Goal: Task Accomplishment & Management: Manage account settings

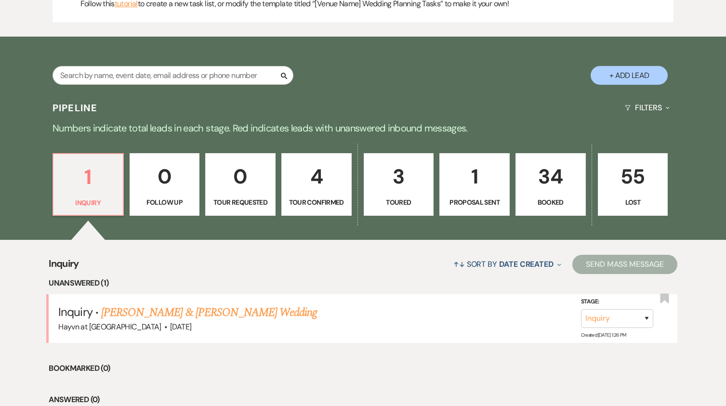
scroll to position [496, 0]
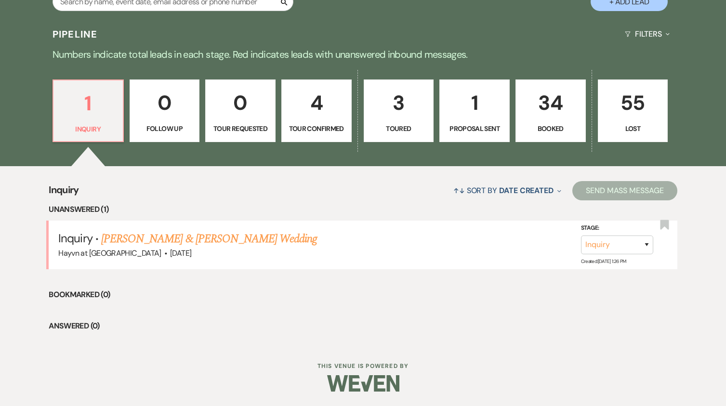
click at [391, 119] on p "3" at bounding box center [399, 103] width 58 height 32
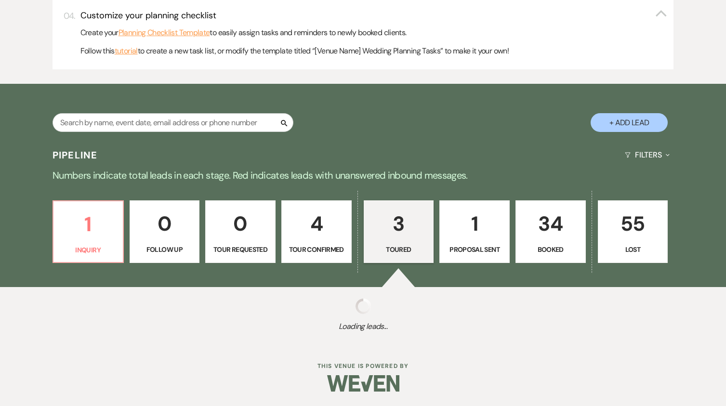
select select "5"
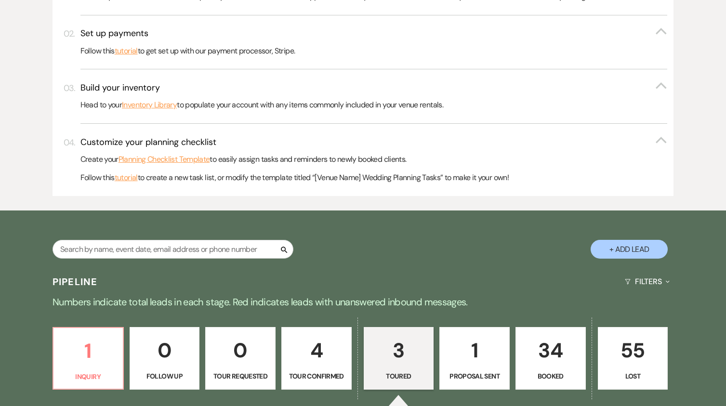
scroll to position [319, 0]
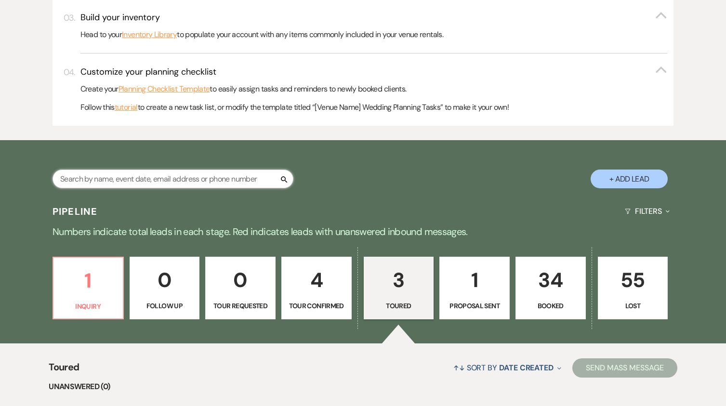
click at [154, 180] on input "text" at bounding box center [172, 179] width 241 height 19
type input "sophia"
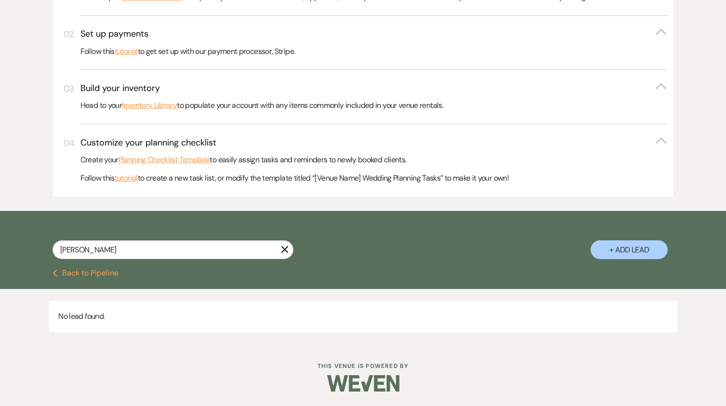
click at [77, 271] on button "Previous Back to Pipeline" at bounding box center [85, 273] width 66 height 8
select select "5"
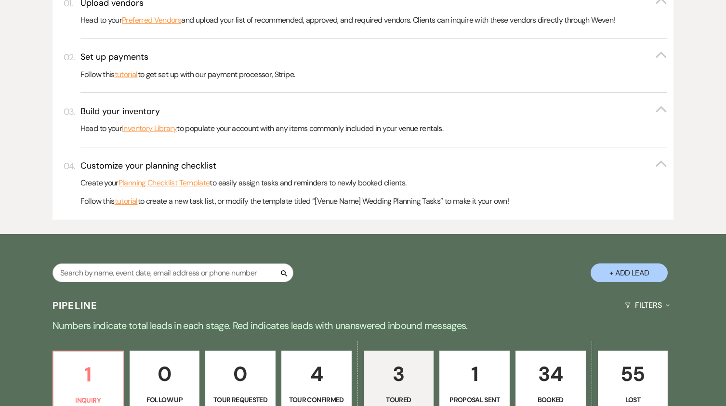
scroll to position [271, 0]
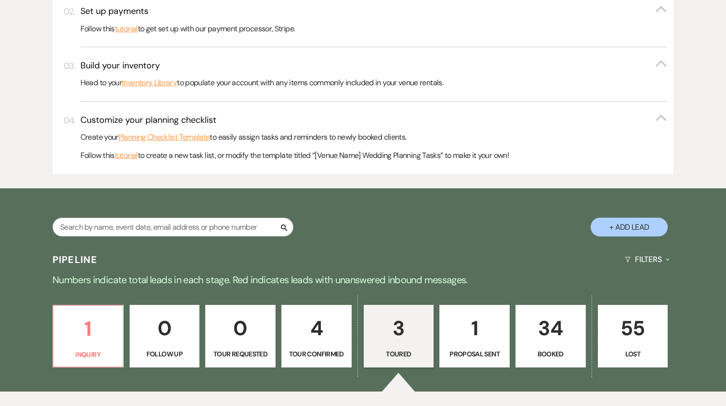
click at [622, 229] on button "+ Add Lead" at bounding box center [628, 227] width 77 height 19
select select "844"
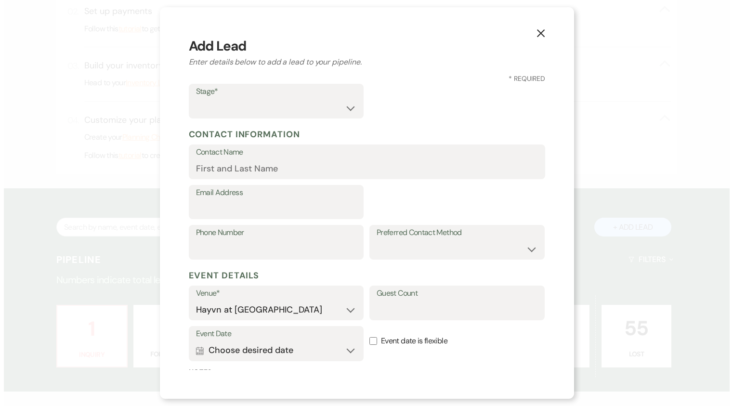
scroll to position [272, 0]
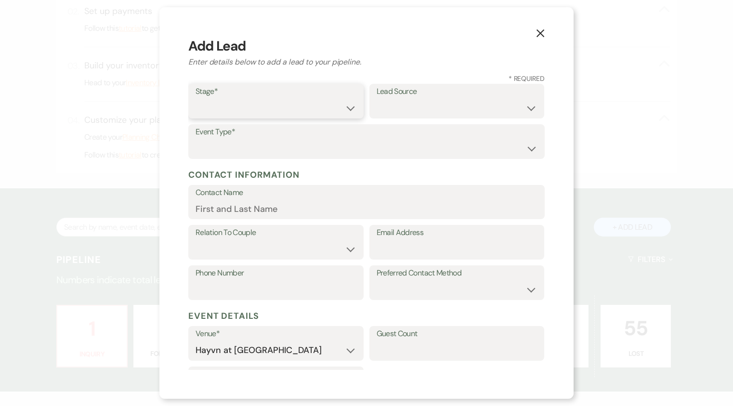
click at [343, 105] on select "Inquiry Follow Up Tour Requested Tour Confirmed Toured Proposal Sent Booked Lost" at bounding box center [276, 108] width 161 height 19
select select "7"
click at [196, 99] on select "Inquiry Follow Up Tour Requested Tour Confirmed Toured Proposal Sent Booked Lost" at bounding box center [276, 108] width 161 height 19
click at [435, 109] on select "Weven Venue Website Instagram Facebook Pinterest Google The Knot Wedding Wire H…" at bounding box center [457, 108] width 161 height 19
click at [451, 107] on select "Weven Venue Website Instagram Facebook Pinterest Google The Knot Wedding Wire H…" at bounding box center [457, 108] width 161 height 19
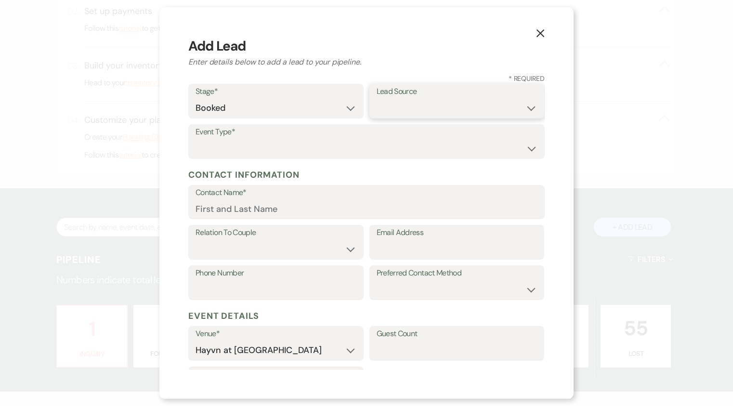
select select "6"
click at [377, 99] on select "Weven Venue Website Instagram Facebook Pinterest Google The Knot Wedding Wire H…" at bounding box center [457, 108] width 161 height 19
click at [256, 147] on select "Wedding Anniversary Party Baby Shower Bachelorette / Bachelor Party Birthday Pa…" at bounding box center [367, 148] width 342 height 19
select select "1"
click at [196, 139] on select "Wedding Anniversary Party Baby Shower Bachelorette / Bachelor Party Birthday Pa…" at bounding box center [367, 148] width 342 height 19
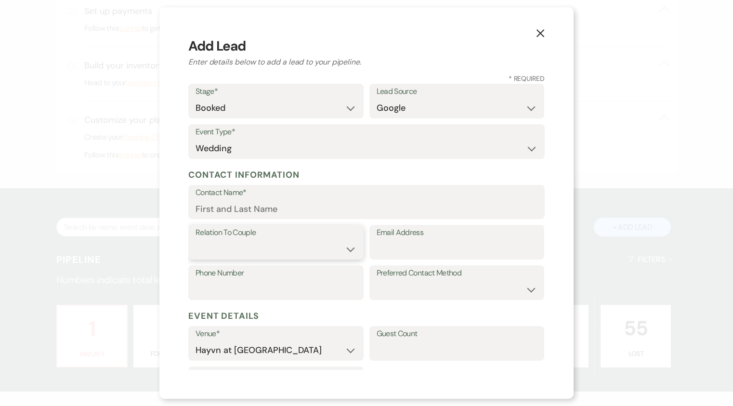
click at [244, 252] on select "Couple Planner Parent of Couple Family Member Friend Other" at bounding box center [276, 249] width 161 height 19
select select "1"
click at [196, 240] on select "Couple Planner Parent of Couple Family Member Friend Other" at bounding box center [276, 249] width 161 height 19
click at [400, 247] on input "Email Address" at bounding box center [457, 249] width 161 height 19
paste input "Sophia Heiberg"
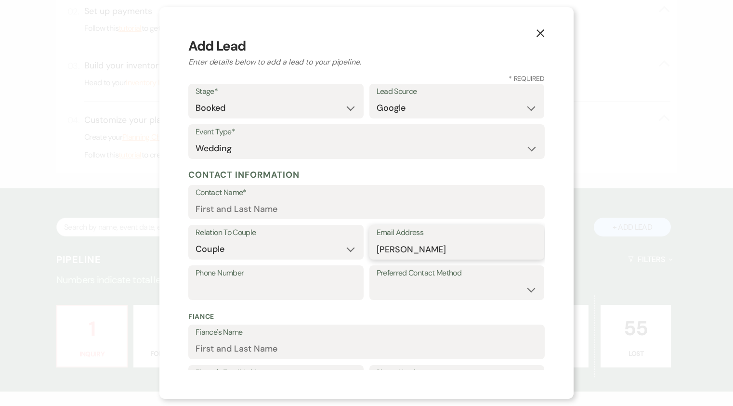
type input "Sophia Heiberg"
click at [248, 285] on div "Phone Number" at bounding box center [275, 282] width 175 height 35
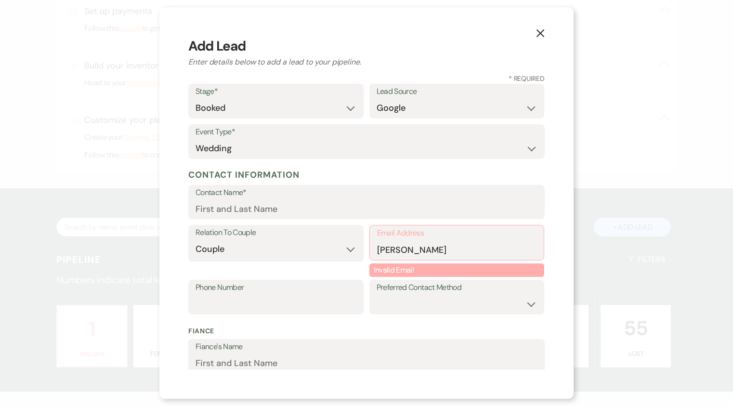
click at [349, 196] on label "Contact Name*" at bounding box center [367, 193] width 342 height 14
click at [349, 199] on input "Contact Name*" at bounding box center [367, 208] width 342 height 19
click at [346, 207] on input "Contact Name*" at bounding box center [367, 208] width 342 height 19
paste input "Sophia Heiberg"
type input "Sophia Heiberg"
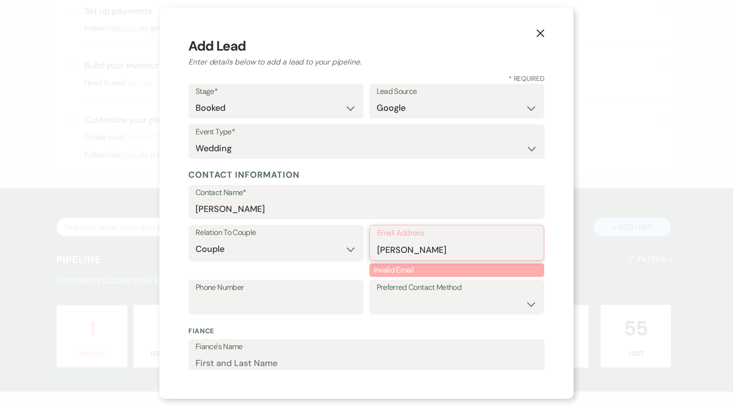
drag, startPoint x: 401, startPoint y: 253, endPoint x: 361, endPoint y: 252, distance: 39.5
click at [361, 252] on div "Relation To Couple Couple Planner Parent of Couple Family Member Friend Other E…" at bounding box center [366, 252] width 356 height 54
paste input "sophiamh2003@gmail.com"
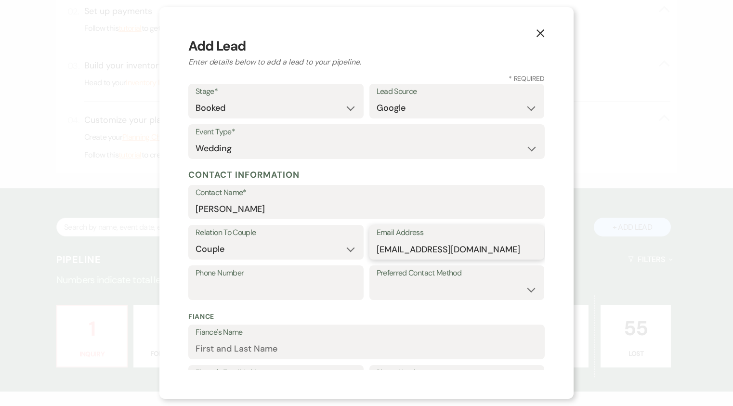
type input "sophiamh2003@gmail.com"
click at [245, 288] on input "Phone Number" at bounding box center [276, 289] width 161 height 19
paste input "715-977-0139"
type input "715-977-0139"
click at [436, 286] on select "Email Phone Text" at bounding box center [457, 289] width 161 height 19
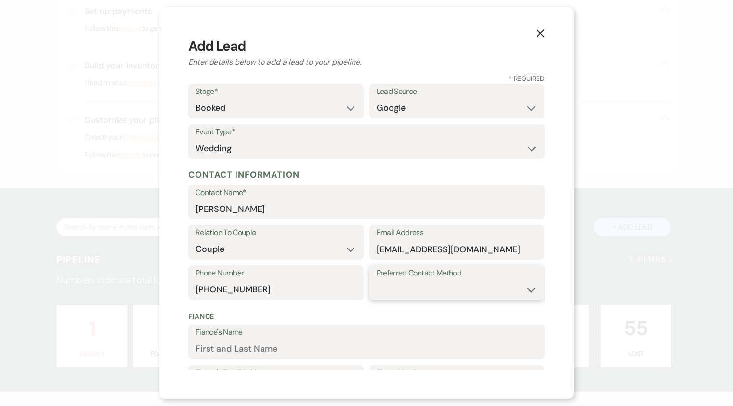
select select "text"
click at [377, 280] on select "Email Phone Text" at bounding box center [457, 289] width 161 height 19
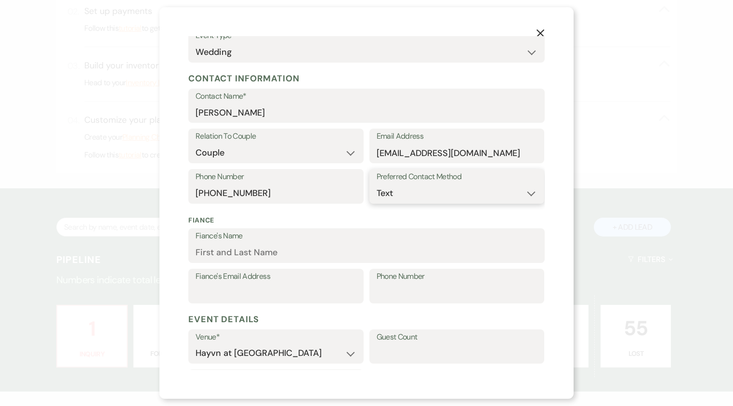
scroll to position [193, 0]
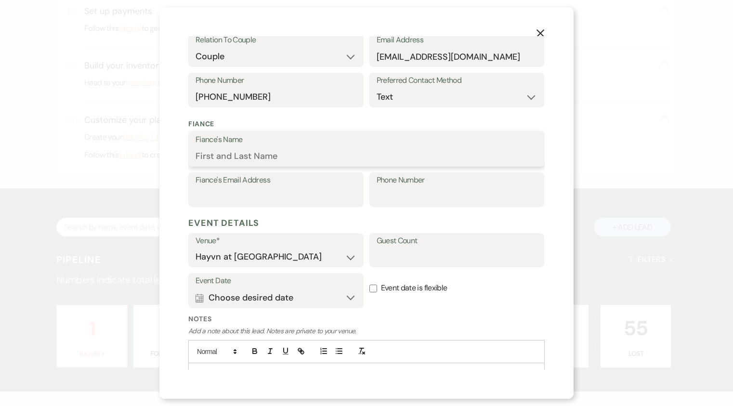
click at [260, 153] on input "Fiance's Name" at bounding box center [367, 156] width 342 height 19
type input "Derek Trippel"
click at [252, 197] on input "Fiance's Email Address" at bounding box center [276, 196] width 161 height 19
type input "dttrippel@gmail.com"
click at [401, 187] on div "Phone Number" at bounding box center [456, 189] width 175 height 35
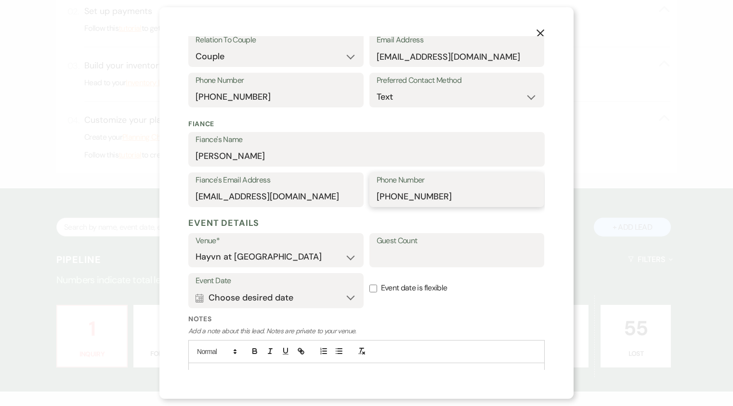
scroll to position [239, 0]
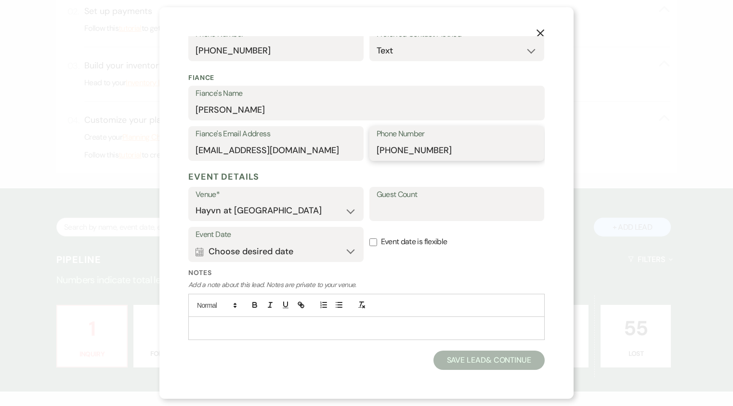
type input "320-510-4503"
click at [344, 247] on button "Calendar Choose desired date Expand" at bounding box center [276, 251] width 161 height 19
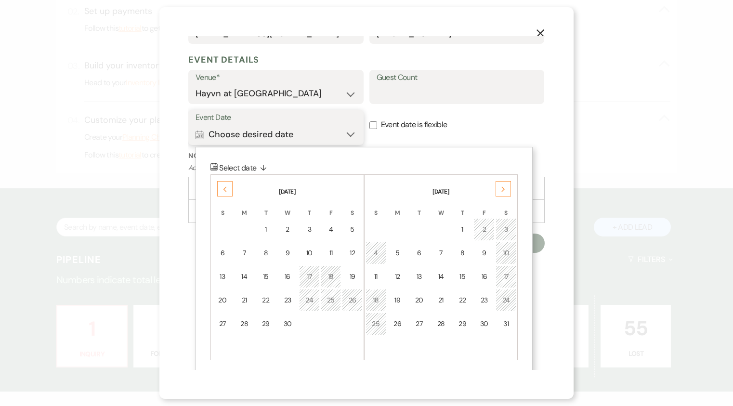
scroll to position [361, 0]
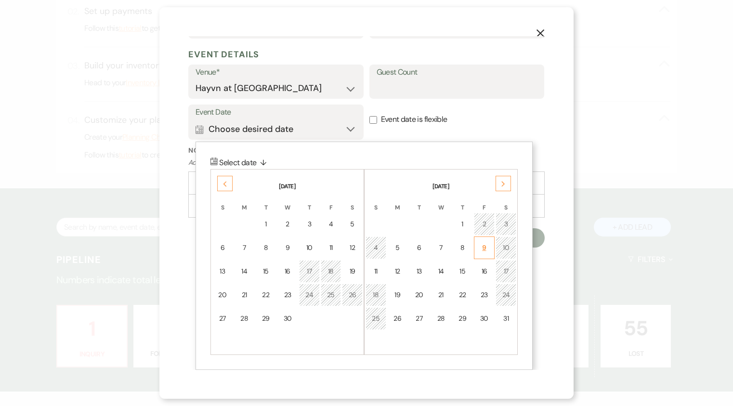
click at [484, 250] on div "9" at bounding box center [484, 248] width 9 height 10
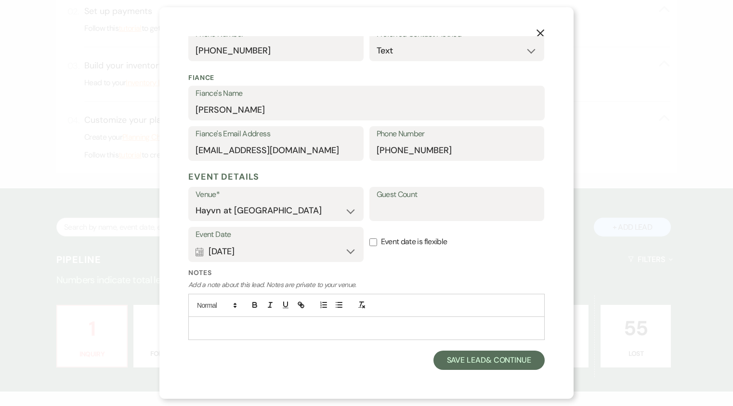
scroll to position [239, 0]
click at [474, 357] on button "Save Lead & Continue" at bounding box center [488, 360] width 111 height 19
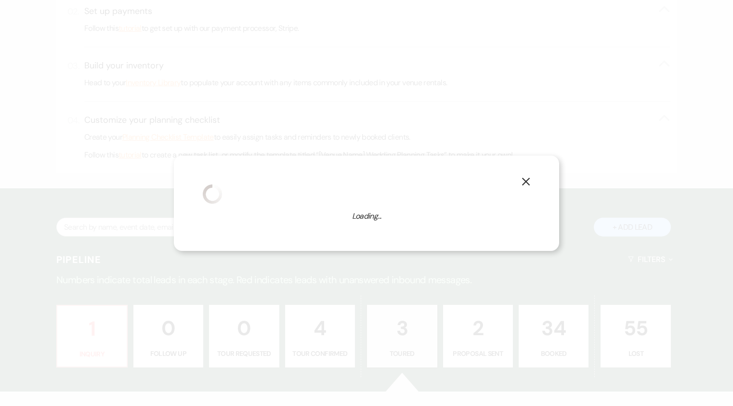
select select "1"
select select "844"
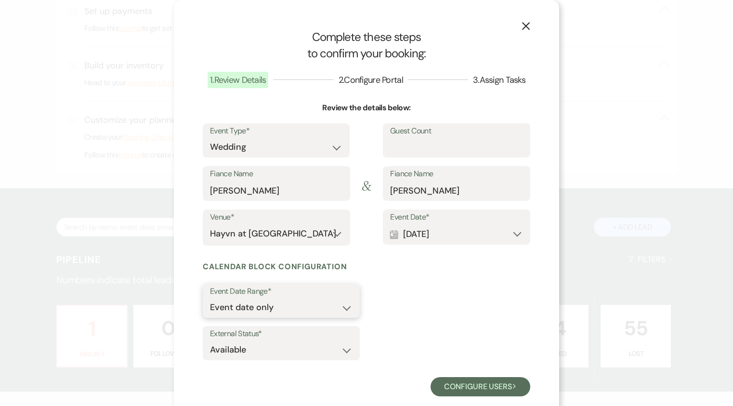
click at [345, 305] on select "Event date only Event date and" at bounding box center [281, 307] width 143 height 19
select select "eventDateAnd"
click at [210, 298] on select "Event date only Event date and" at bounding box center [281, 307] width 143 height 19
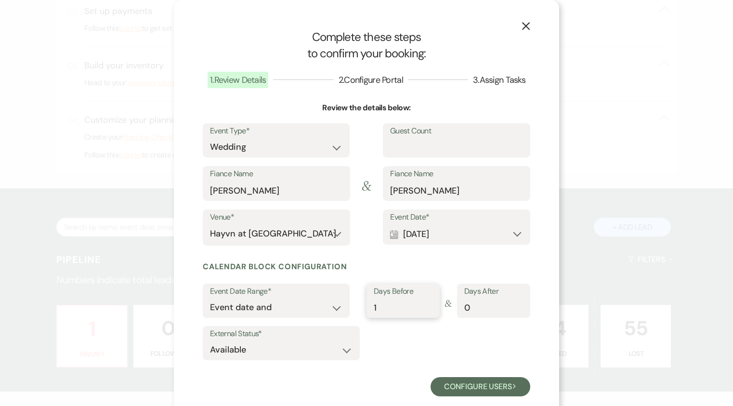
type input "1"
click at [427, 303] on input "1" at bounding box center [403, 307] width 59 height 19
click at [344, 351] on select "Available Unavailable" at bounding box center [281, 349] width 143 height 19
select select "false"
click at [210, 340] on select "Available Unavailable" at bounding box center [281, 349] width 143 height 19
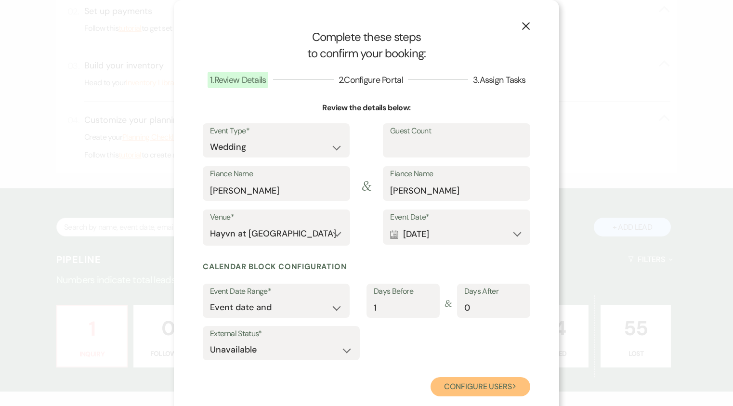
click at [480, 389] on button "Configure users Next" at bounding box center [481, 386] width 100 height 19
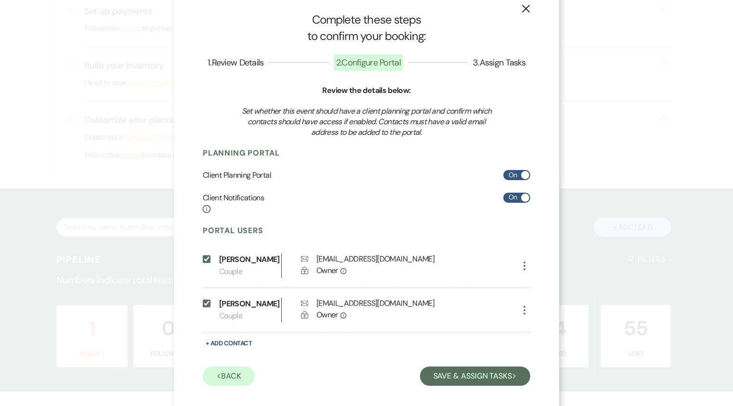
scroll to position [26, 0]
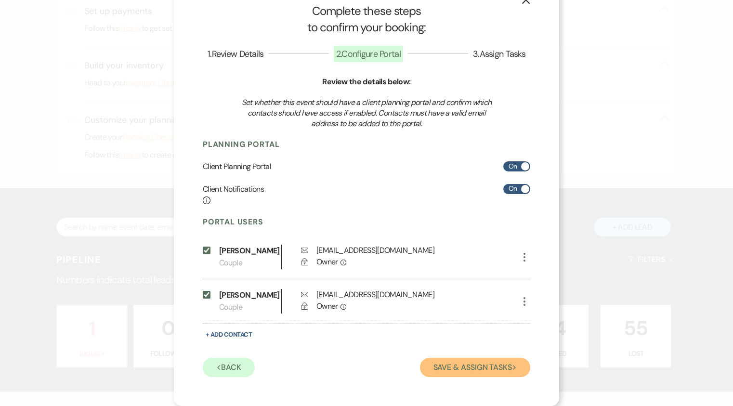
click at [468, 370] on button "Save & Assign Tasks Next" at bounding box center [475, 367] width 110 height 19
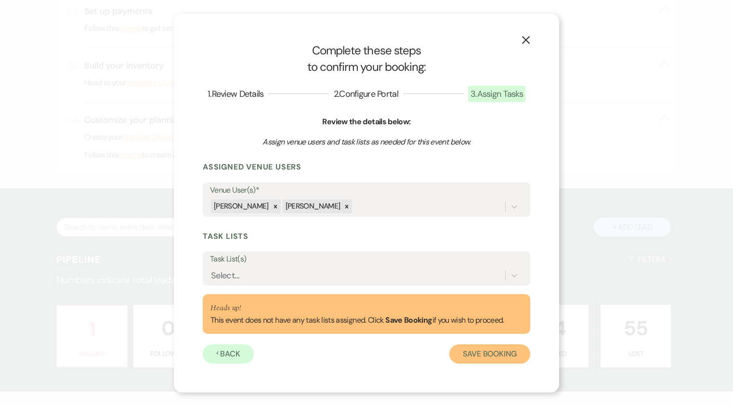
click at [506, 349] on button "Save Booking" at bounding box center [489, 353] width 81 height 19
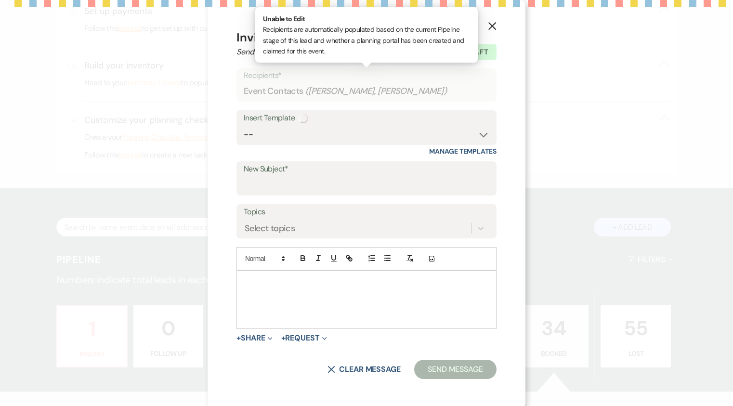
select select "14"
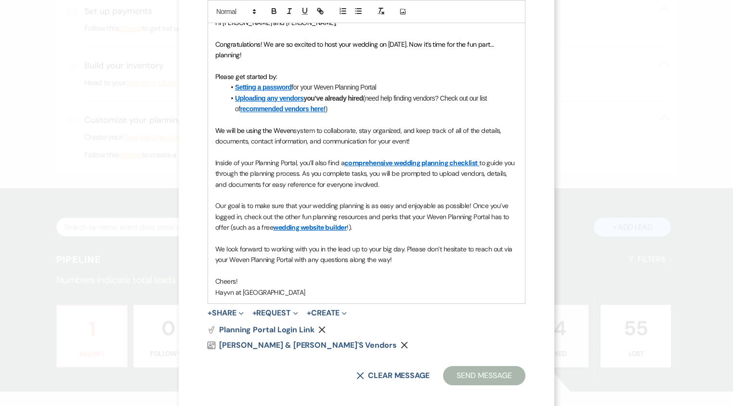
scroll to position [267, 0]
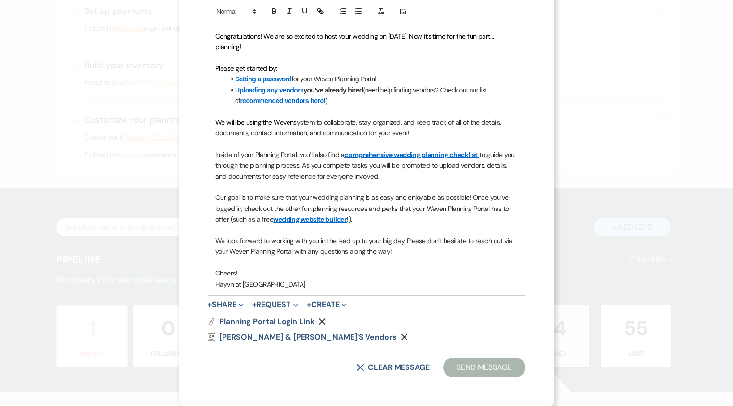
click at [217, 304] on button "+ Share Expand" at bounding box center [226, 305] width 36 height 8
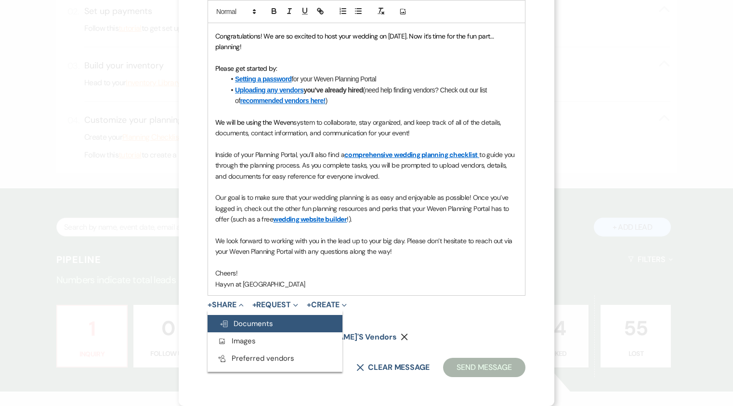
click at [246, 323] on span "Doc Upload Documents" at bounding box center [246, 324] width 54 height 10
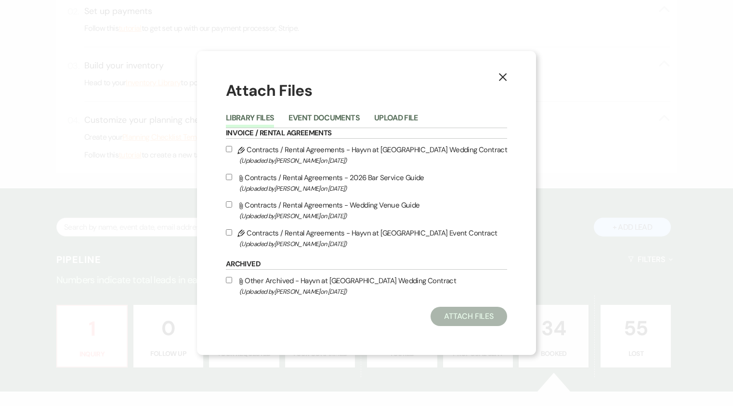
click at [230, 149] on input "Pencil Contracts / Rental Agreements - Hayvn at Hay River Wedding Contract (Upl…" at bounding box center [229, 149] width 6 height 6
checkbox input "true"
click at [469, 319] on button "Attach Files" at bounding box center [469, 316] width 77 height 19
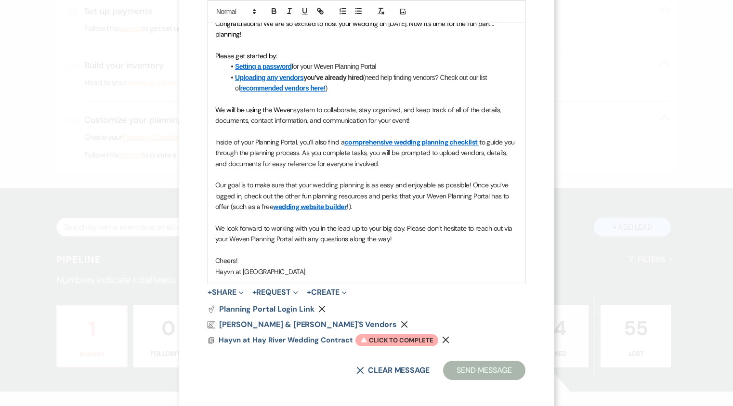
scroll to position [283, 0]
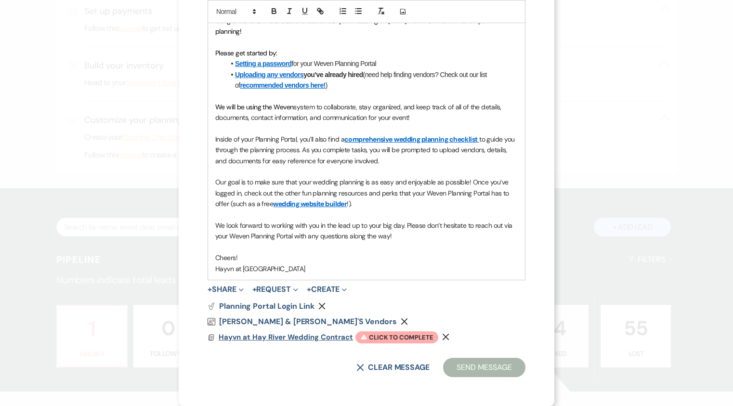
click at [277, 339] on span "Hayvn at Hay River Wedding Contract" at bounding box center [286, 337] width 134 height 10
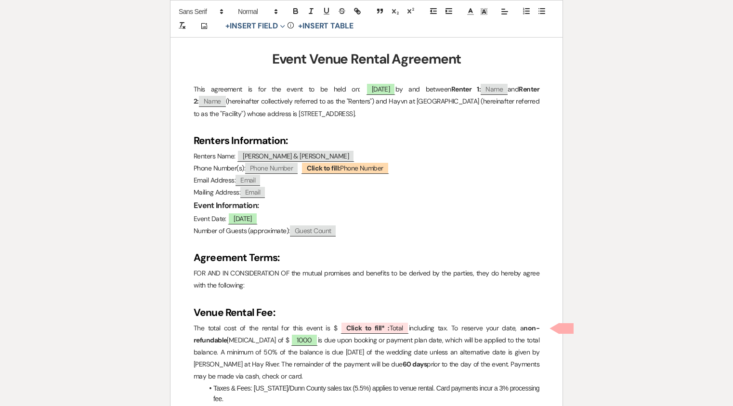
scroll to position [337, 0]
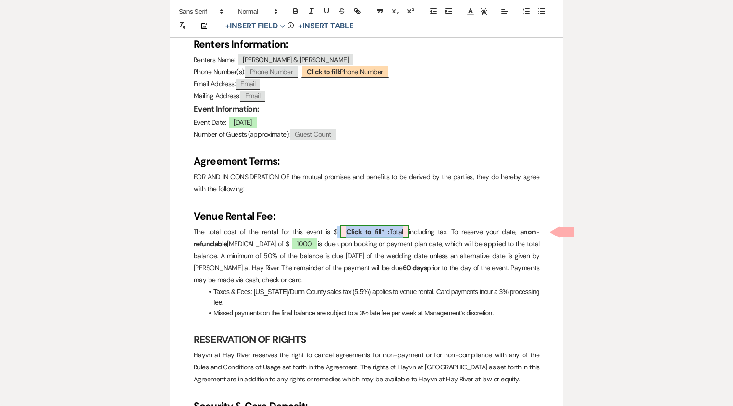
click at [393, 231] on span "Click to fill* : Total" at bounding box center [374, 231] width 68 height 13
select select "owner"
select select "Total"
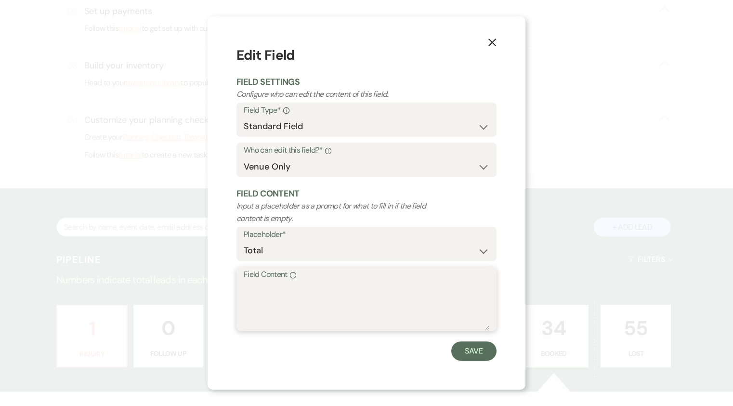
click at [275, 287] on textarea "Field Content Info" at bounding box center [367, 306] width 246 height 48
type textarea "5011.25"
click at [468, 351] on button "Save" at bounding box center [473, 350] width 45 height 19
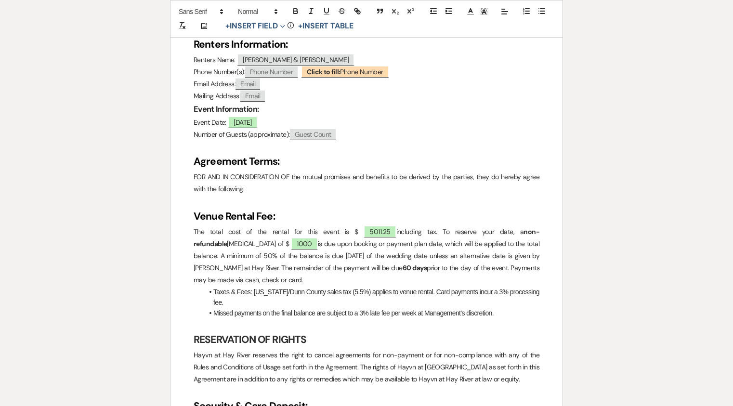
scroll to position [193, 0]
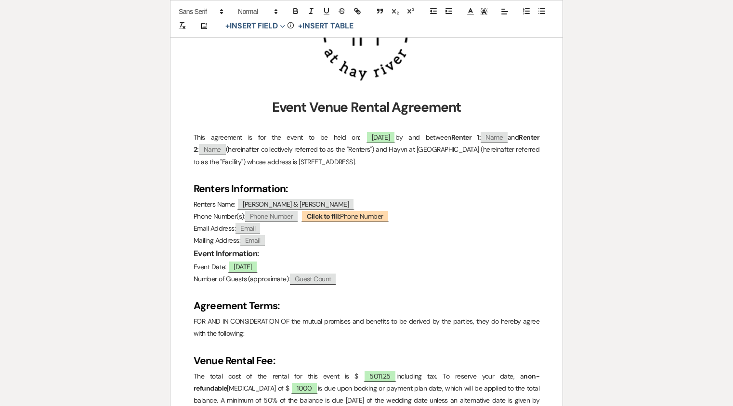
click at [294, 264] on p "Event Date: ﻿ 10/09/2026 ﻿" at bounding box center [367, 267] width 346 height 12
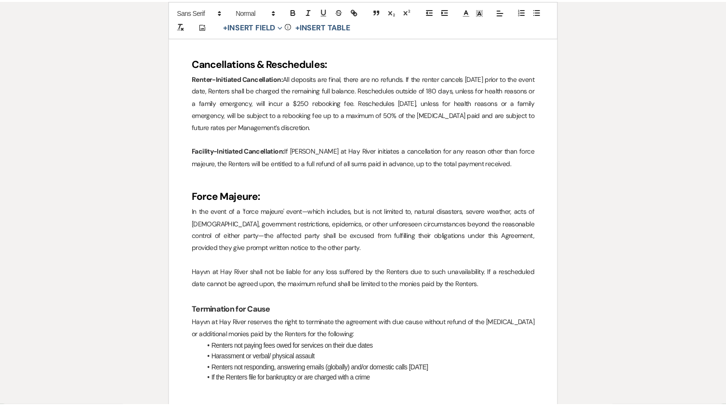
scroll to position [1204, 0]
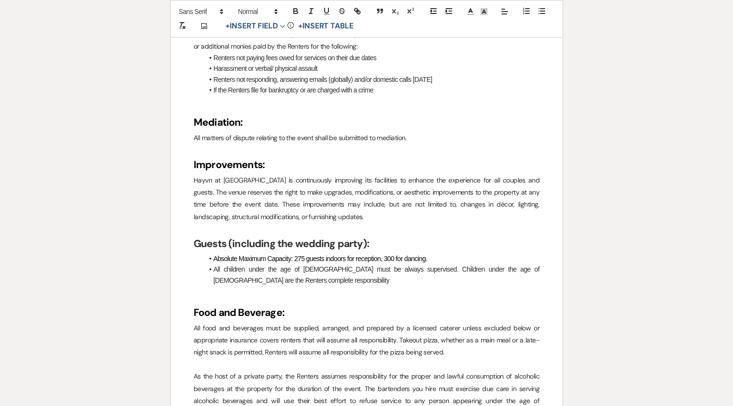
select select "5"
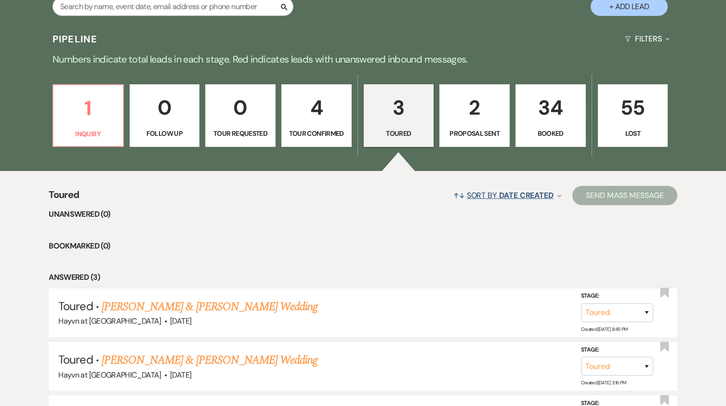
scroll to position [319, 0]
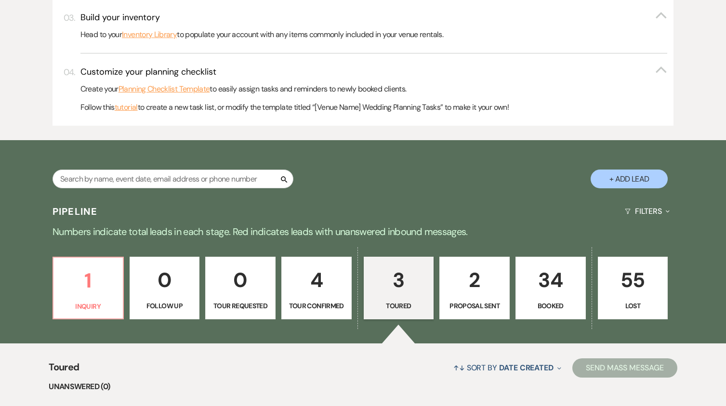
click at [557, 293] on p "34" at bounding box center [551, 280] width 58 height 32
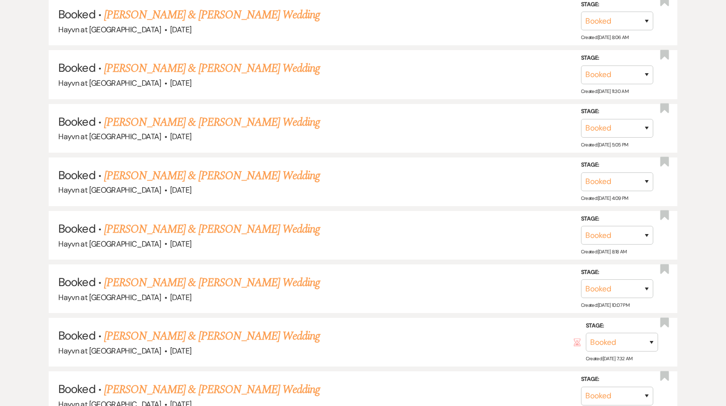
scroll to position [1764, 0]
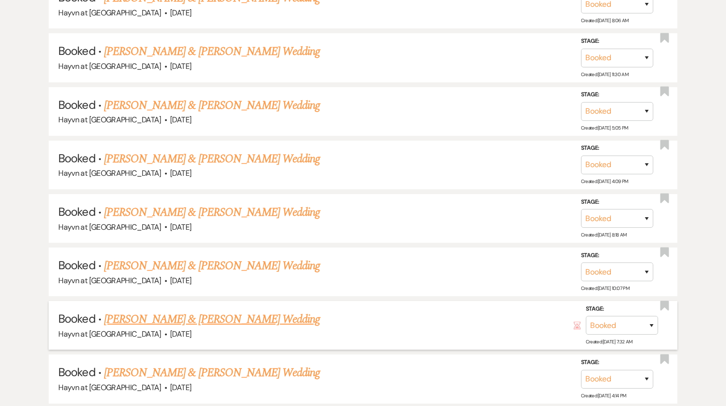
click at [219, 318] on link "[PERSON_NAME] & [PERSON_NAME] Wedding" at bounding box center [212, 319] width 216 height 17
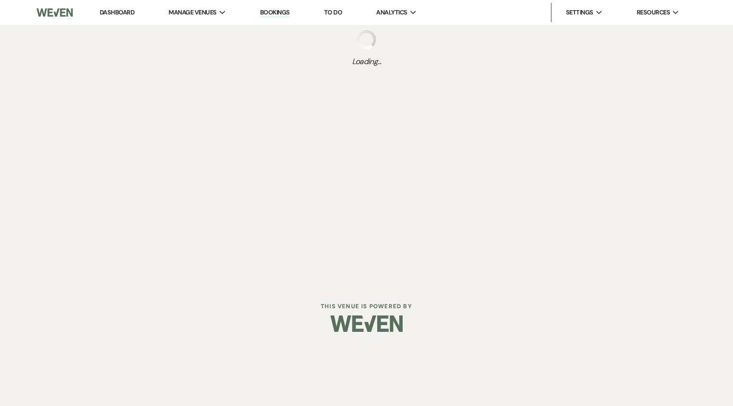
select select "6"
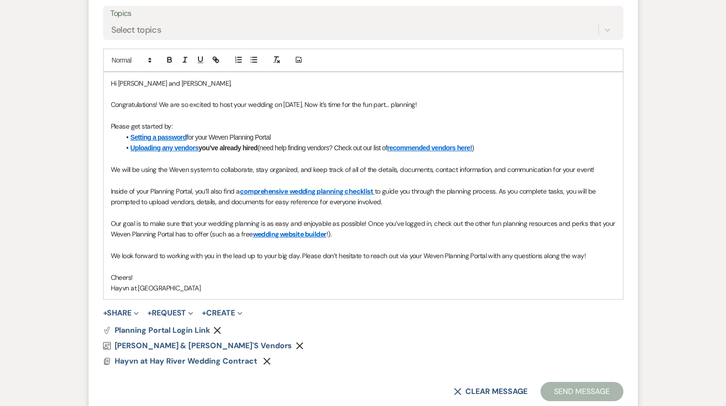
scroll to position [509, 0]
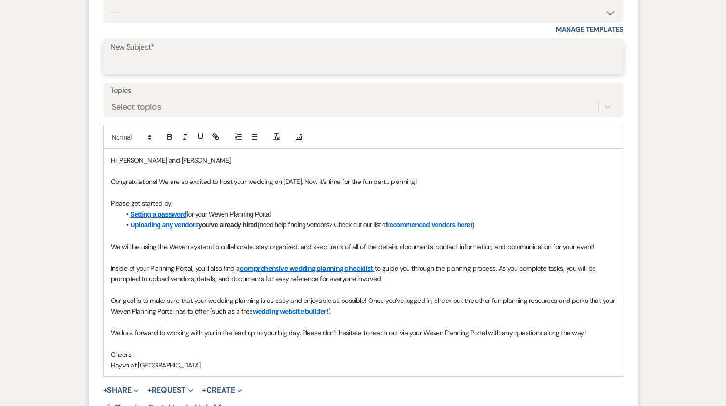
click at [171, 62] on input "New Subject*" at bounding box center [363, 63] width 506 height 19
type input "Wedding Portal & Contract"
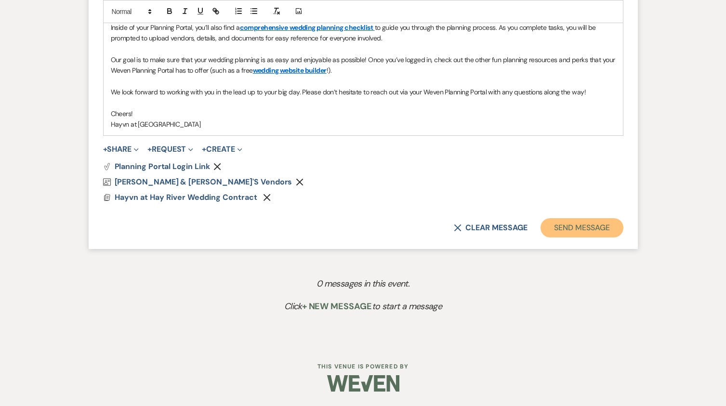
click at [600, 226] on button "Send Message" at bounding box center [581, 227] width 82 height 19
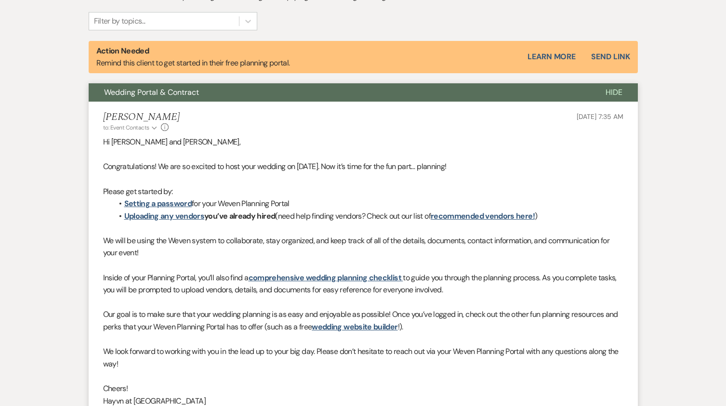
scroll to position [197, 0]
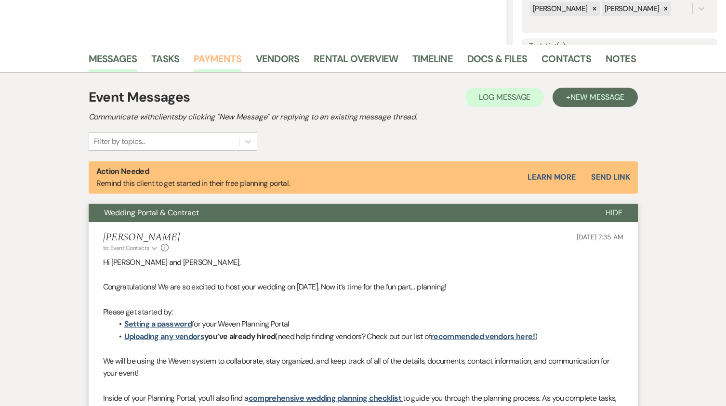
click at [225, 56] on link "Payments" at bounding box center [218, 61] width 48 height 21
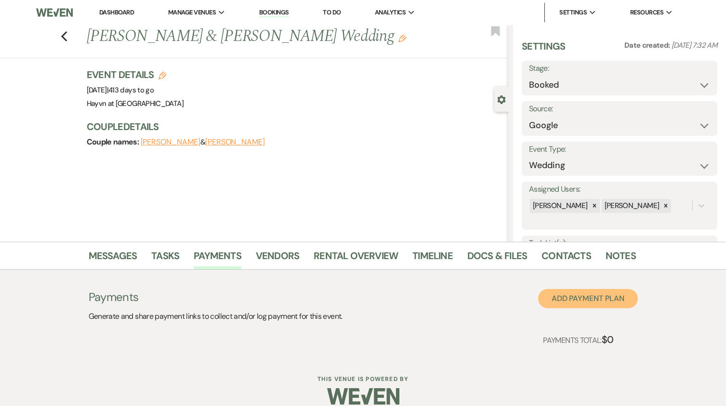
click at [583, 302] on button "Add Payment Plan" at bounding box center [588, 298] width 100 height 19
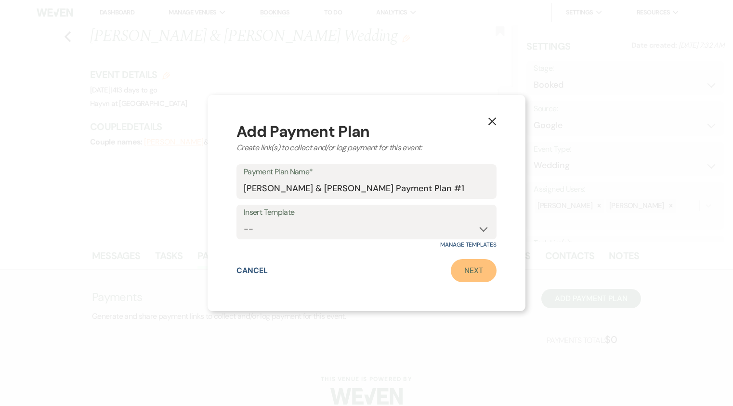
click at [483, 276] on link "Next" at bounding box center [474, 270] width 46 height 23
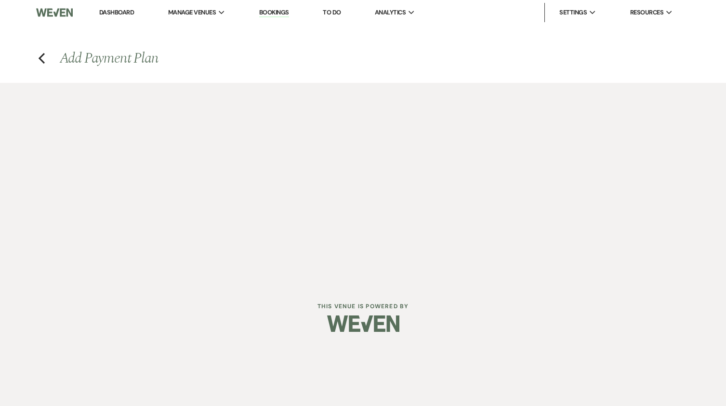
select select "2"
select select "percentage"
select select "true"
select select "client"
select select "weeks"
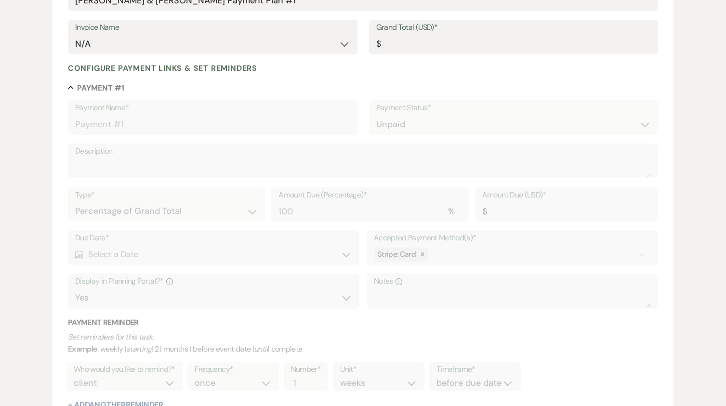
scroll to position [48, 0]
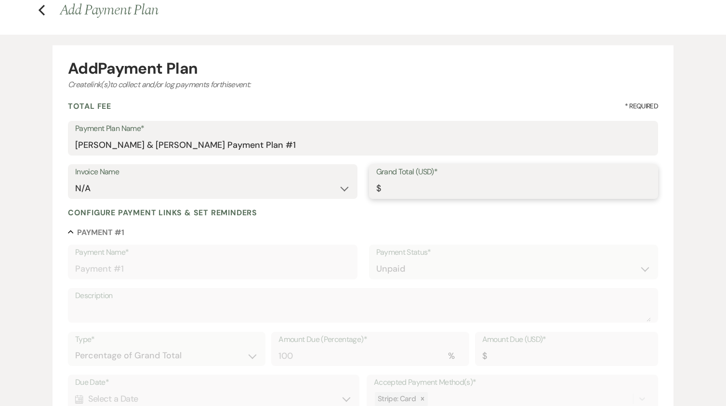
click at [427, 186] on input "Grand Total (USD)*" at bounding box center [513, 188] width 275 height 19
type input "5"
type input "5.00"
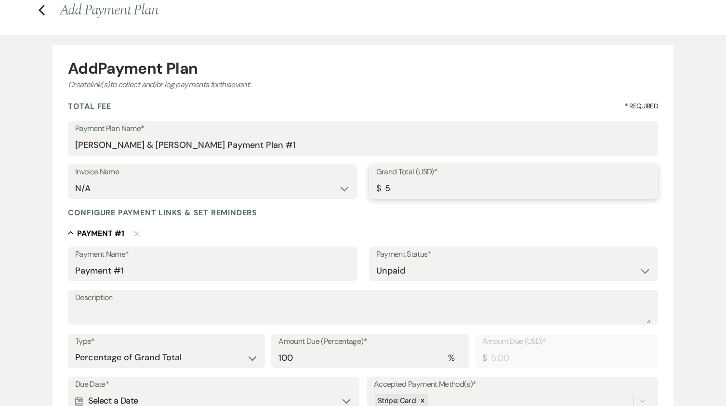
type input "50"
type input "50.00"
type input "501"
type input "501.00"
type input "5011"
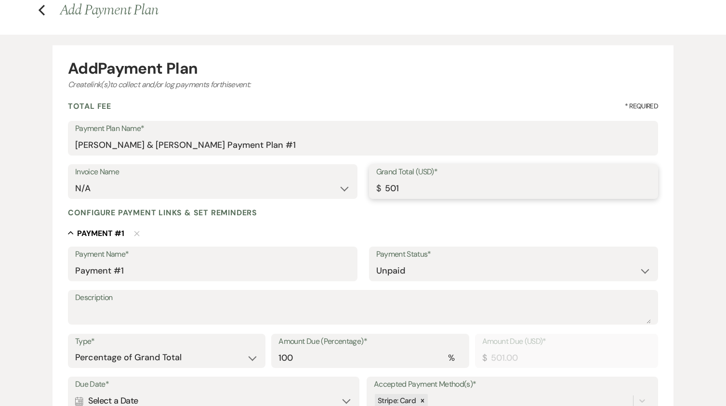
type input "5011.00"
type input "5011.2"
type input "5011.20"
type input "5011.25"
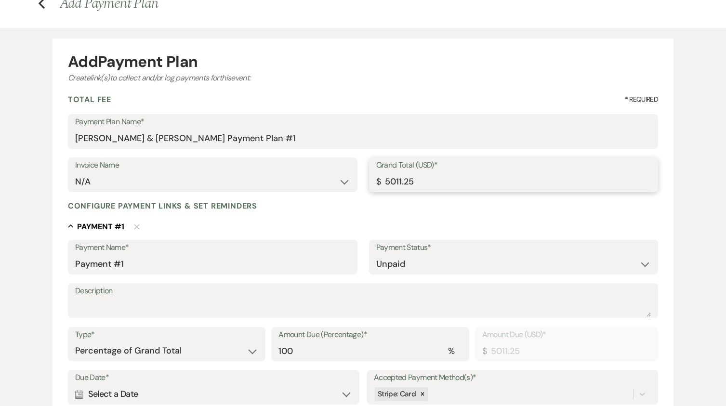
scroll to position [96, 0]
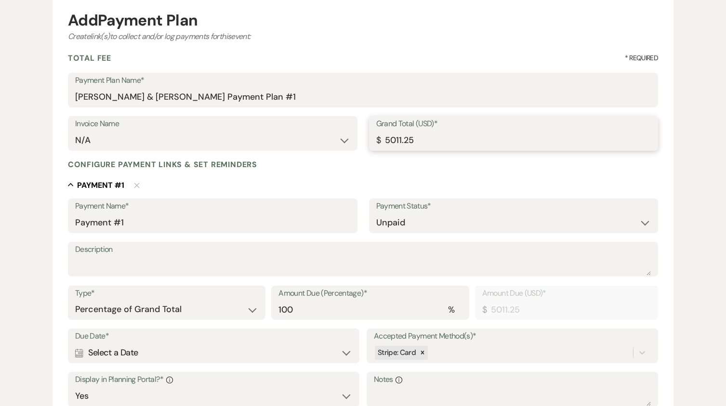
type input "5011.25"
click at [151, 265] on textarea "Description" at bounding box center [363, 265] width 576 height 19
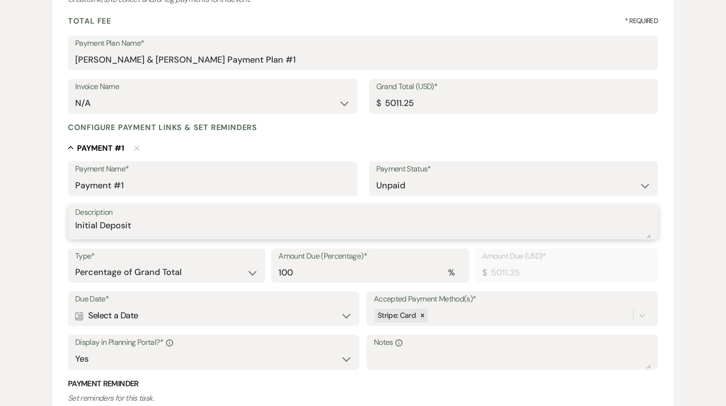
scroll to position [193, 0]
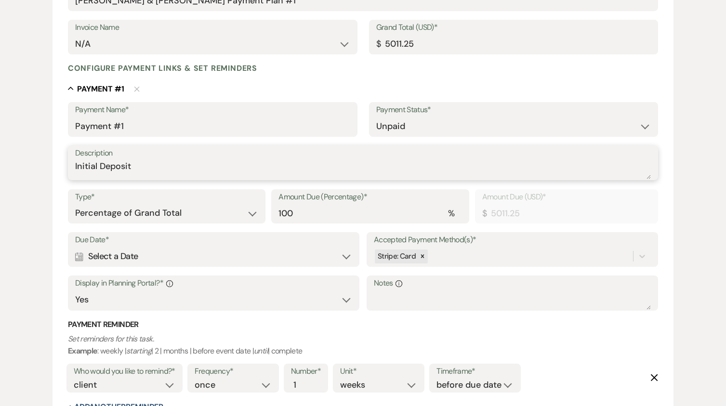
type textarea "Initial Deposit"
click at [235, 210] on select "Dollar Amount Percentage of Grand Total" at bounding box center [166, 213] width 183 height 19
select select "flat"
click at [75, 204] on select "Dollar Amount Percentage of Grand Total" at bounding box center [166, 213] width 183 height 19
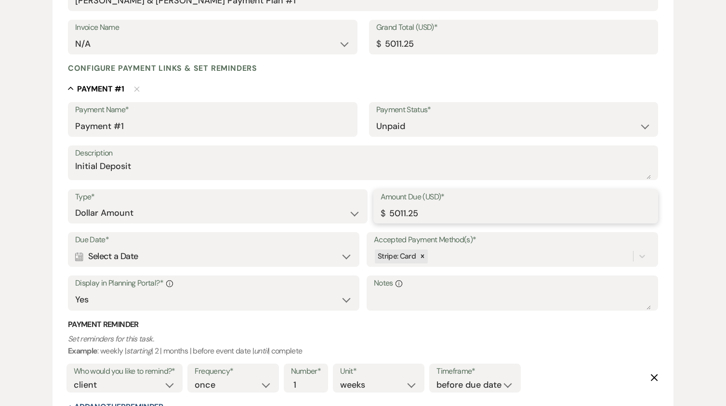
drag, startPoint x: 444, startPoint y: 209, endPoint x: 343, endPoint y: 216, distance: 100.9
click at [343, 216] on div "Type* Dollar Amount Percentage of Grand Total Amount Due (USD)* $ 5011.25" at bounding box center [363, 210] width 590 height 43
type input "1000.00"
click at [244, 254] on div "Calendar Select a Date Expand" at bounding box center [213, 256] width 277 height 19
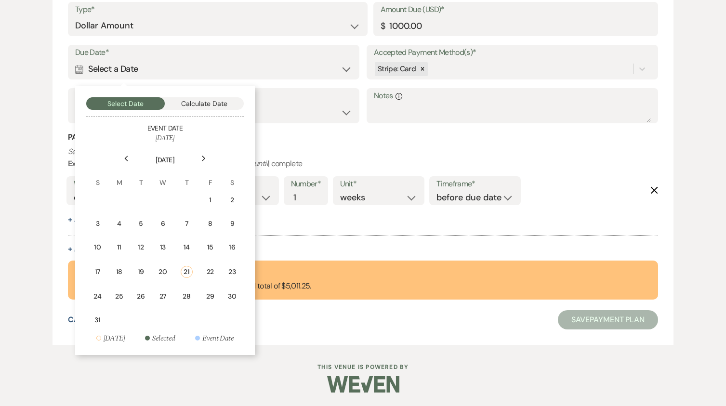
scroll to position [381, 0]
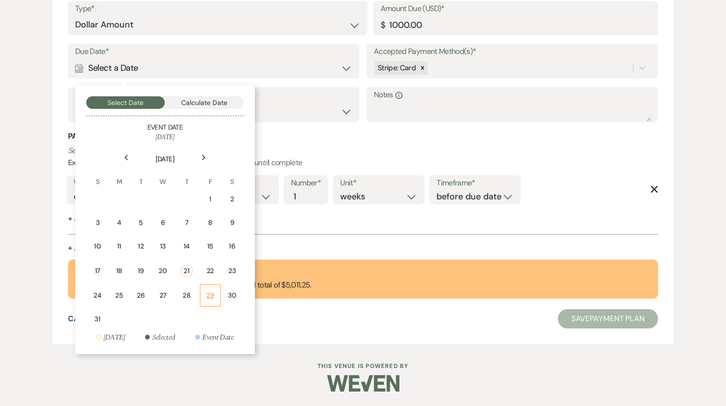
click at [207, 296] on div "29" at bounding box center [210, 295] width 8 height 10
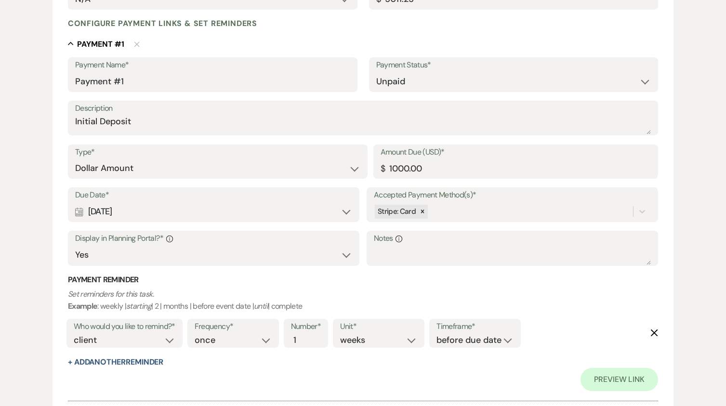
scroll to position [236, 0]
click at [419, 211] on icon at bounding box center [422, 212] width 7 height 7
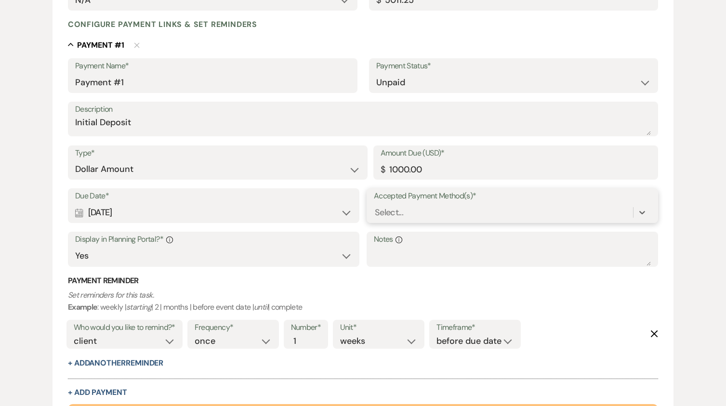
click at [418, 211] on div "Select..." at bounding box center [503, 212] width 259 height 17
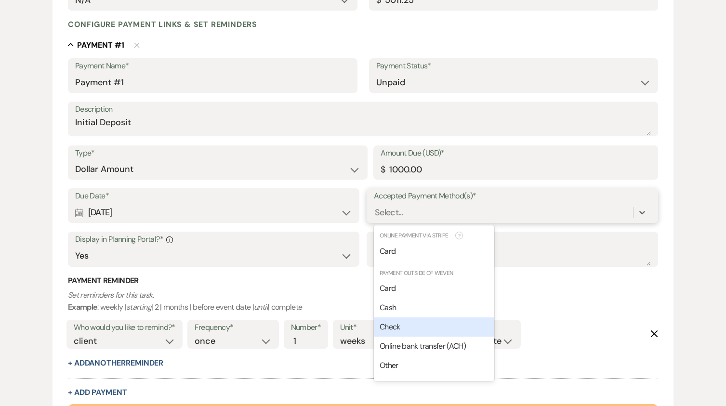
click at [396, 321] on div "Check" at bounding box center [434, 326] width 120 height 19
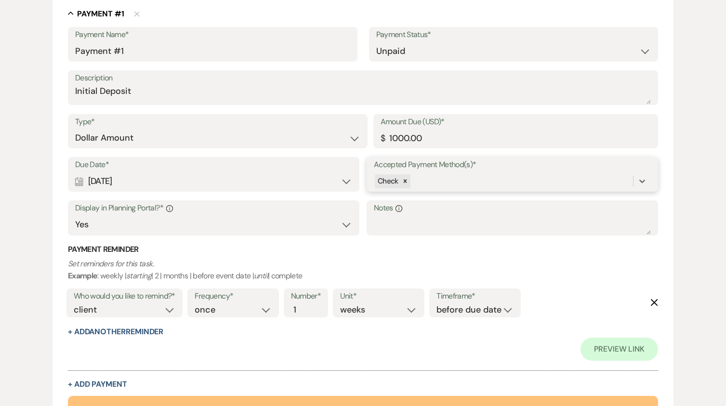
scroll to position [285, 0]
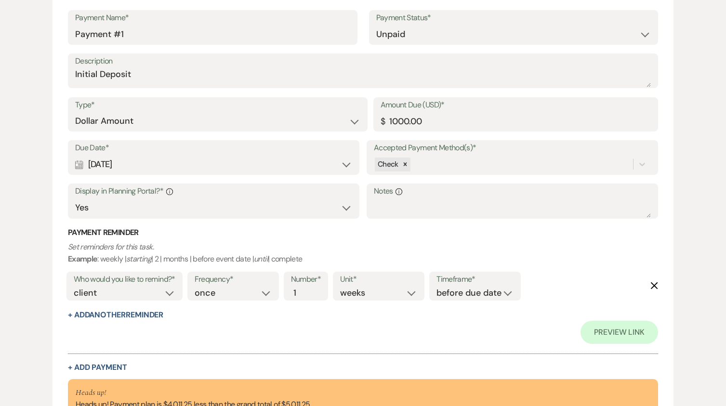
click at [652, 284] on icon "Delete" at bounding box center [654, 286] width 8 height 8
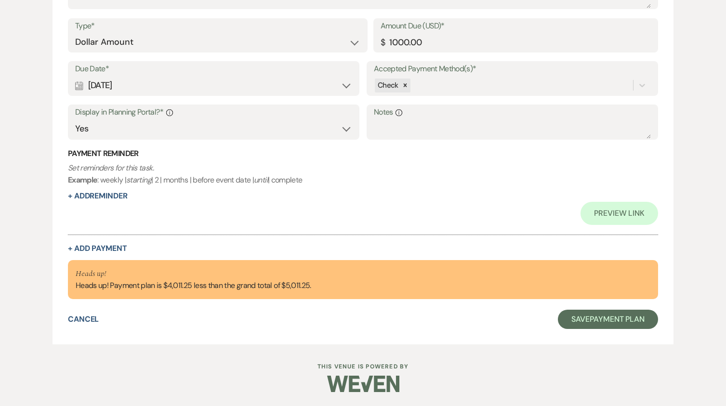
scroll to position [364, 0]
click at [100, 248] on button "+ Add Payment" at bounding box center [97, 248] width 59 height 8
select select "2"
select select "flat"
select select "true"
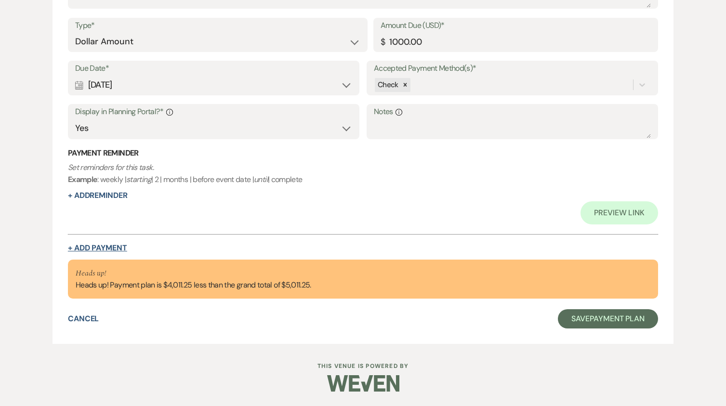
select select "client"
select select "weeks"
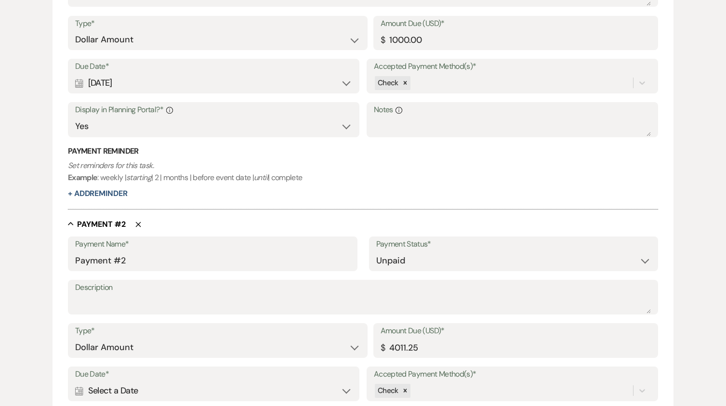
scroll to position [362, 0]
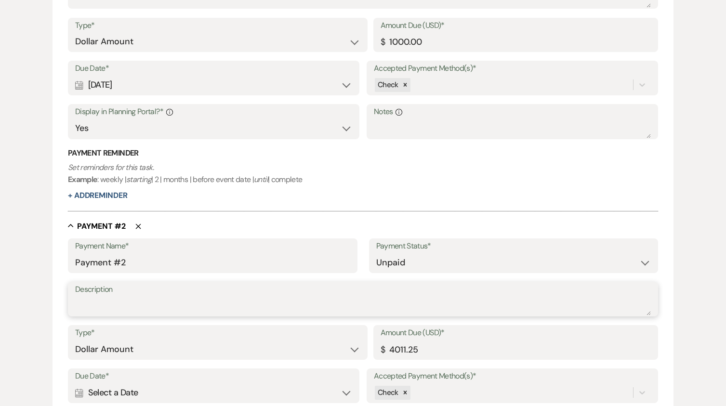
click at [148, 297] on textarea "Description" at bounding box center [363, 305] width 576 height 19
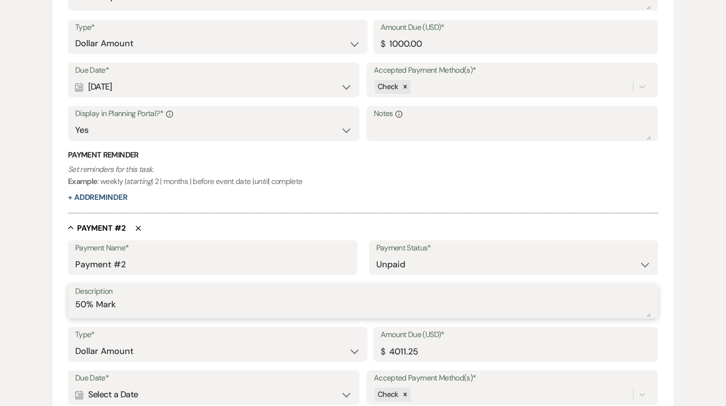
scroll to position [410, 0]
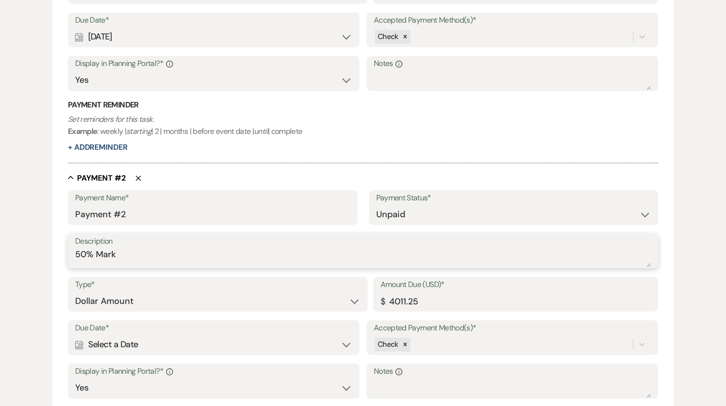
type textarea "50% Mark"
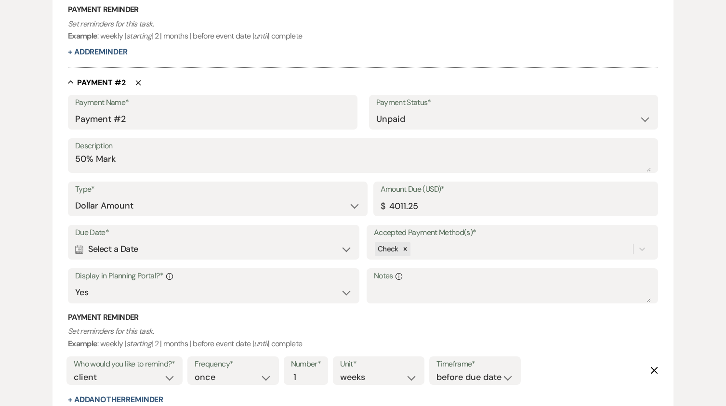
scroll to position [507, 0]
drag, startPoint x: 419, startPoint y: 205, endPoint x: 364, endPoint y: 209, distance: 55.5
click at [364, 209] on div "Type* Dollar Amount Percentage of Grand Total Amount Due (USD)* $ 4011.25" at bounding box center [363, 202] width 590 height 43
type input "1505.63"
click at [325, 240] on div "Calendar Select a Date Expand" at bounding box center [213, 248] width 277 height 19
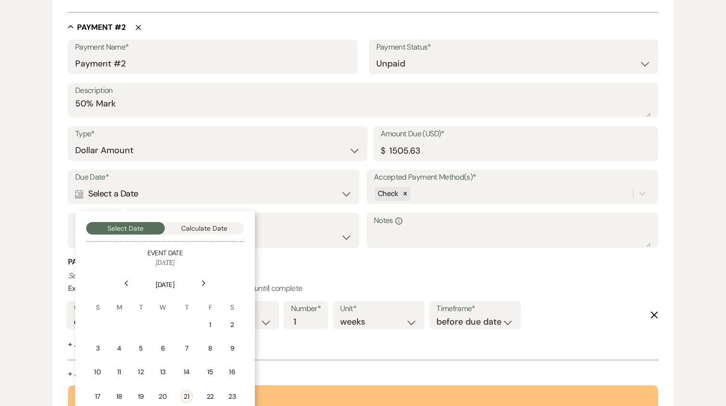
scroll to position [603, 0]
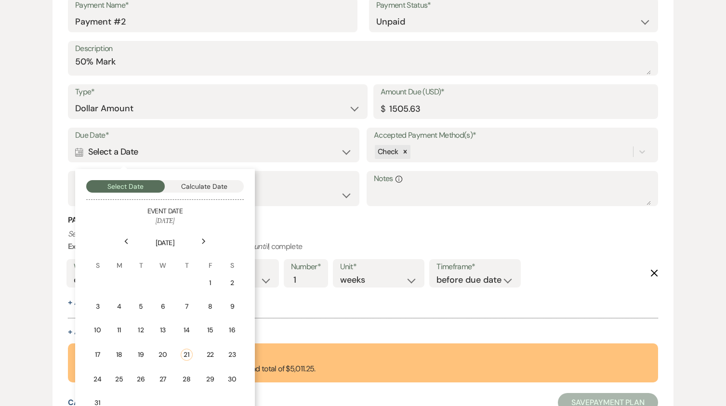
click at [199, 241] on div "Next" at bounding box center [203, 241] width 15 height 15
click at [202, 239] on icon "Next" at bounding box center [203, 241] width 5 height 6
click at [205, 238] on icon "Next" at bounding box center [203, 241] width 5 height 6
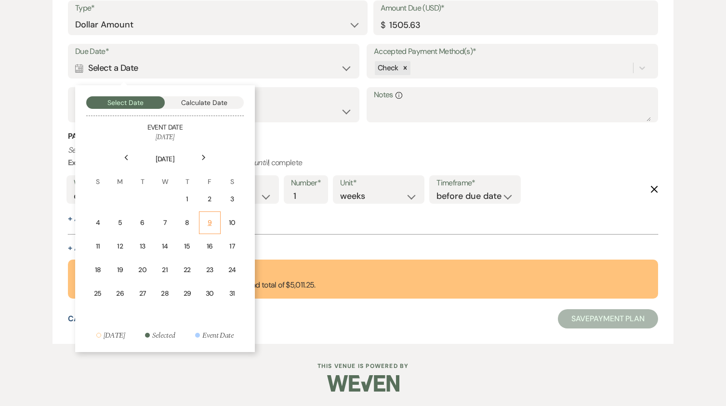
click at [212, 223] on div "9" at bounding box center [209, 223] width 9 height 10
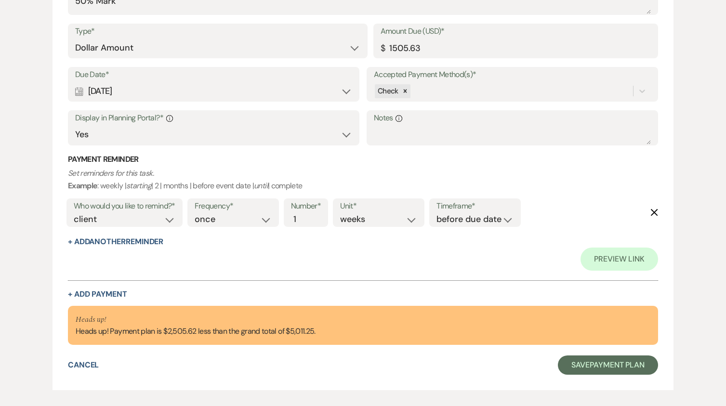
scroll to position [710, 0]
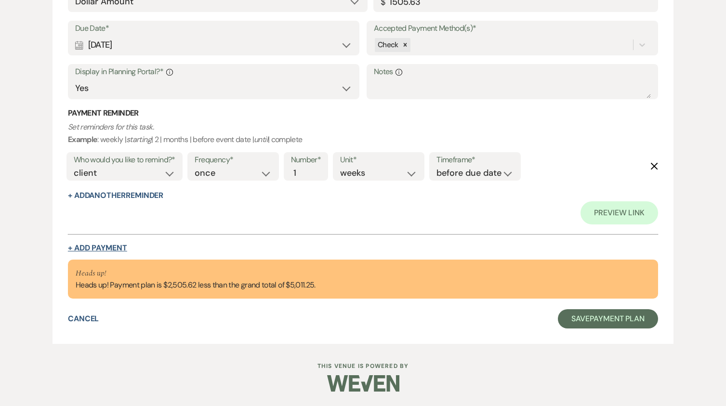
click at [109, 245] on button "+ Add Payment" at bounding box center [97, 248] width 59 height 8
select select "2"
select select "flat"
select select "true"
select select "client"
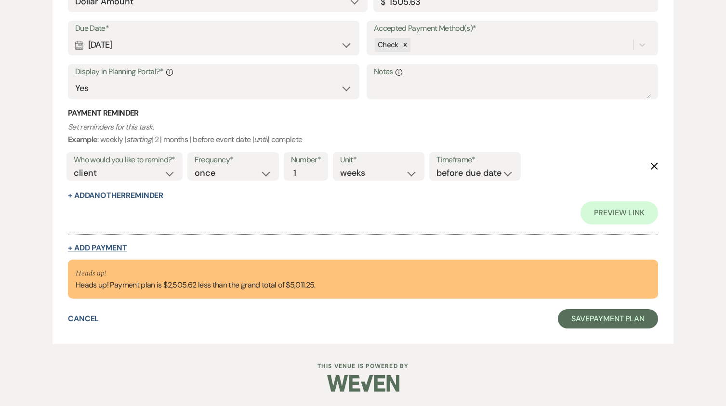
select select "weeks"
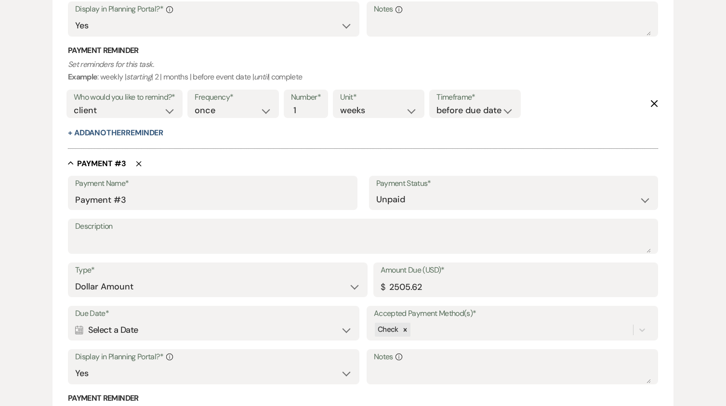
scroll to position [854, 0]
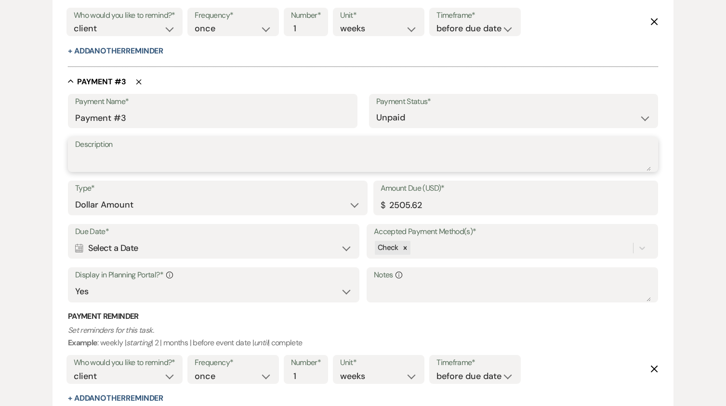
click at [112, 157] on textarea "Description" at bounding box center [363, 161] width 576 height 19
type textarea "Final Balance"
click at [347, 244] on div "Calendar Select a Date Expand" at bounding box center [213, 248] width 277 height 19
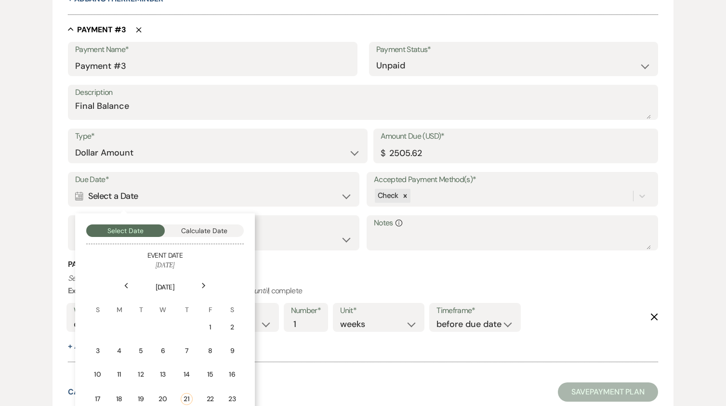
scroll to position [951, 0]
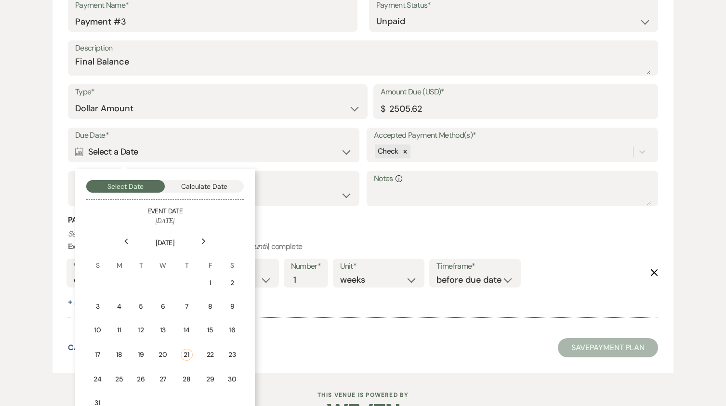
click at [201, 240] on icon "Next" at bounding box center [203, 241] width 5 height 6
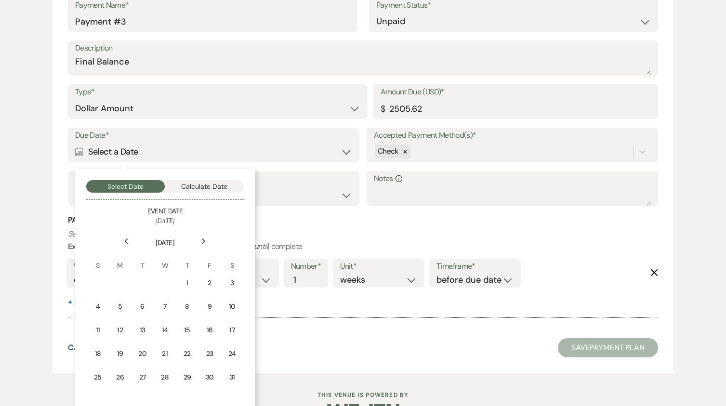
click at [201, 240] on icon "Next" at bounding box center [203, 241] width 5 height 6
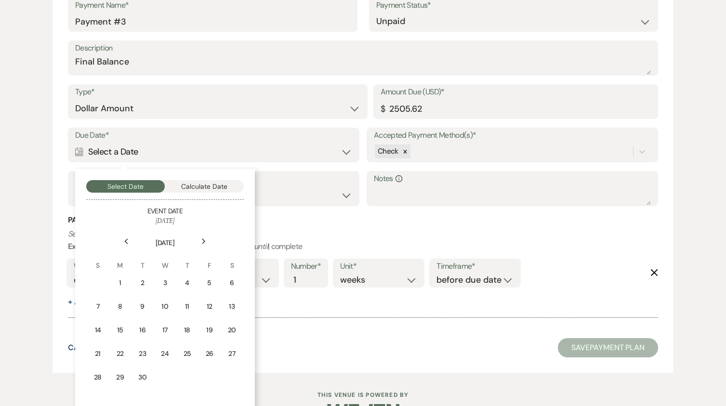
click at [201, 239] on icon "Next" at bounding box center [203, 241] width 5 height 6
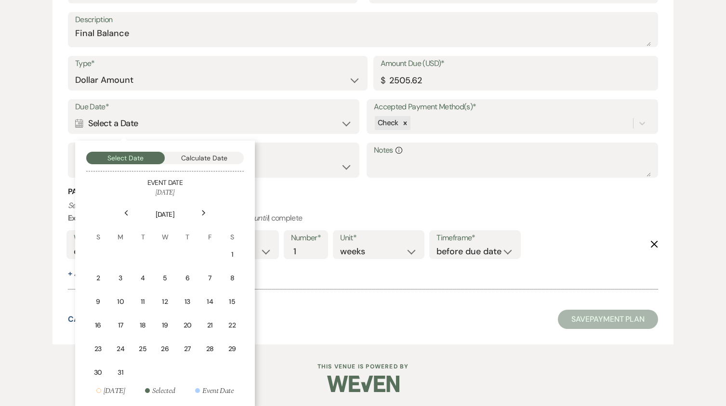
scroll to position [981, 0]
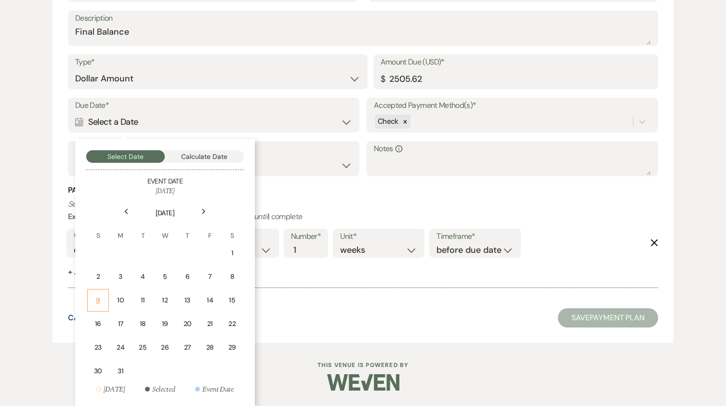
click at [98, 299] on div "9" at bounding box center [97, 300] width 9 height 10
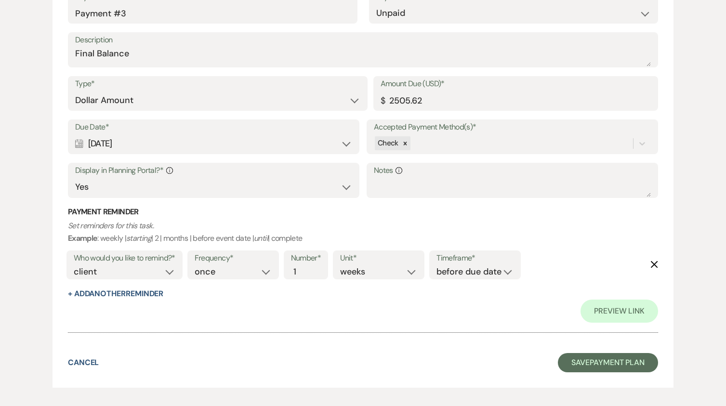
scroll to position [1049, 0]
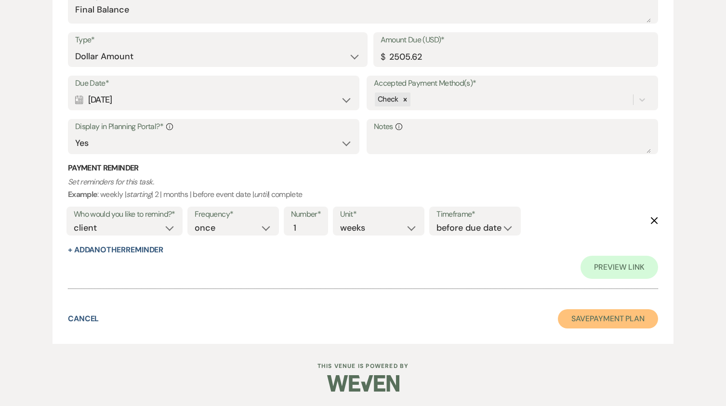
click at [609, 318] on button "Save Payment Plan" at bounding box center [608, 318] width 100 height 19
select select "6"
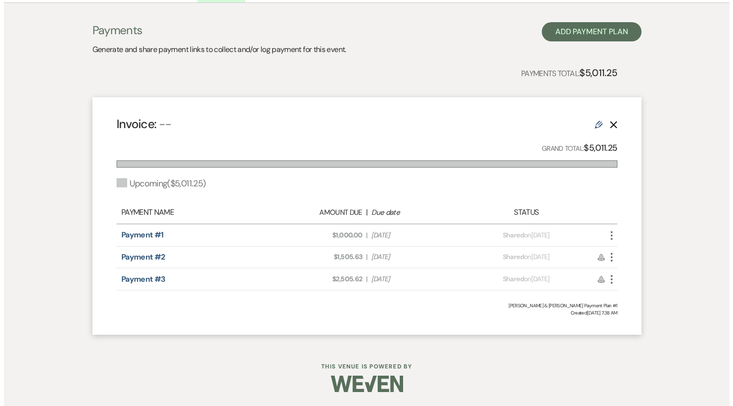
scroll to position [267, 0]
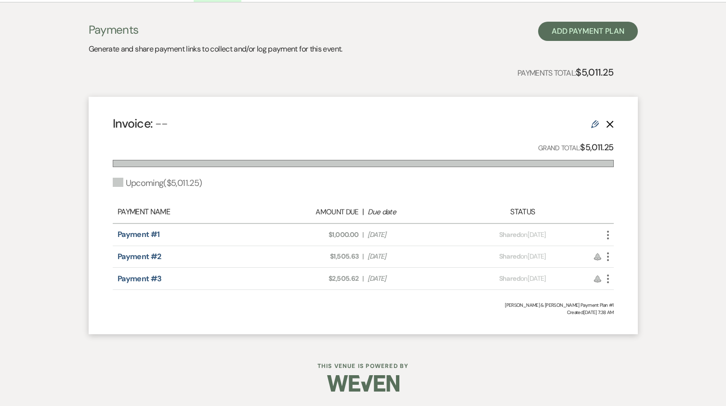
click at [607, 236] on icon "More" at bounding box center [608, 235] width 12 height 12
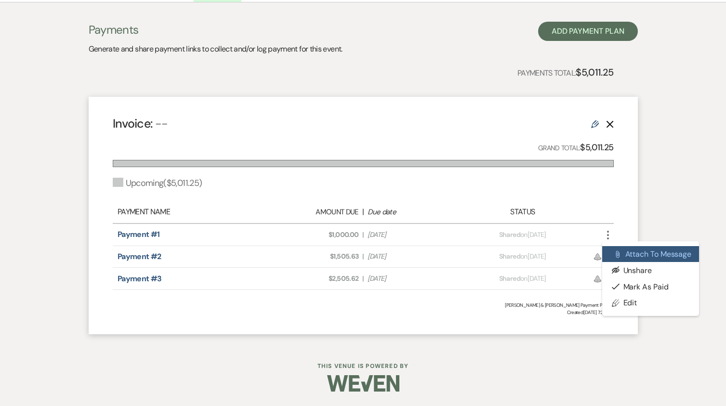
click at [636, 252] on button "Attach File Attach to Message" at bounding box center [650, 254] width 97 height 16
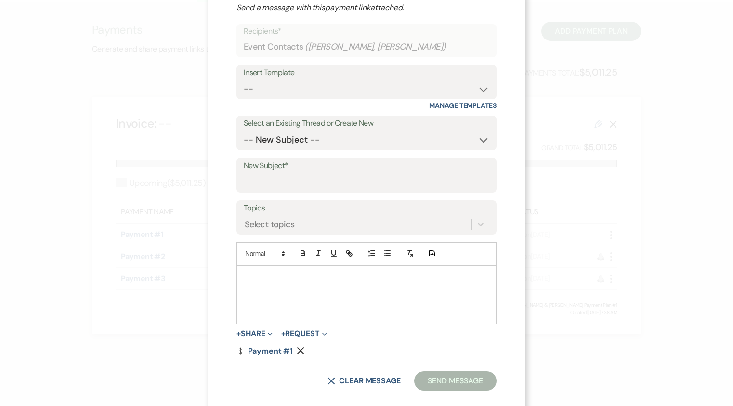
scroll to position [61, 0]
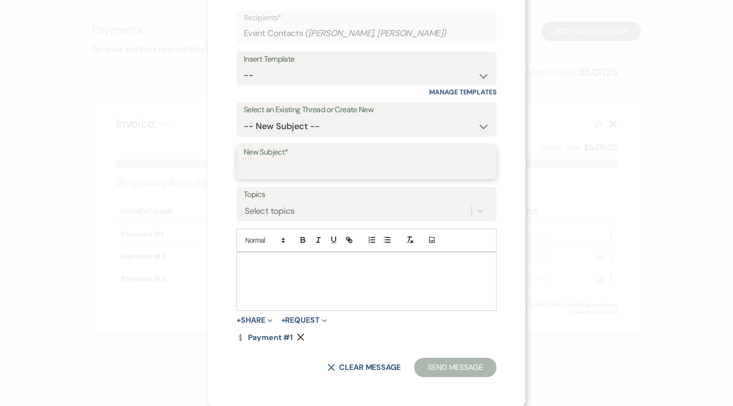
click at [292, 165] on input "New Subject*" at bounding box center [367, 168] width 246 height 19
type input "Payment Plan"
click at [248, 267] on p at bounding box center [366, 263] width 245 height 11
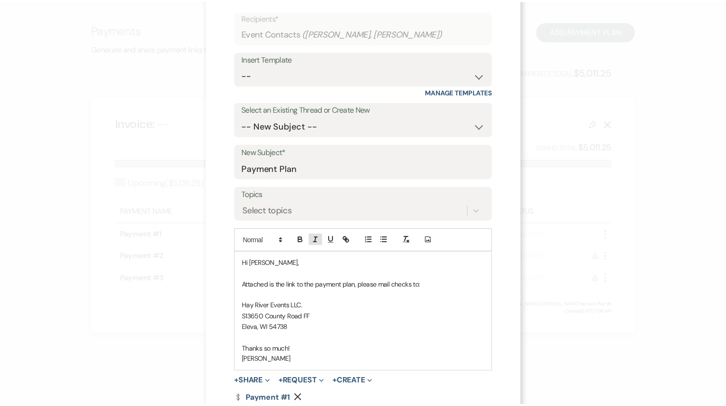
scroll to position [122, 0]
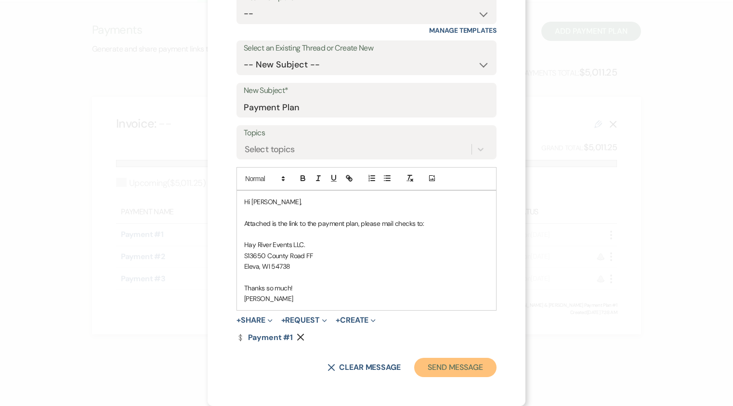
click at [455, 368] on button "Send Message" at bounding box center [455, 367] width 82 height 19
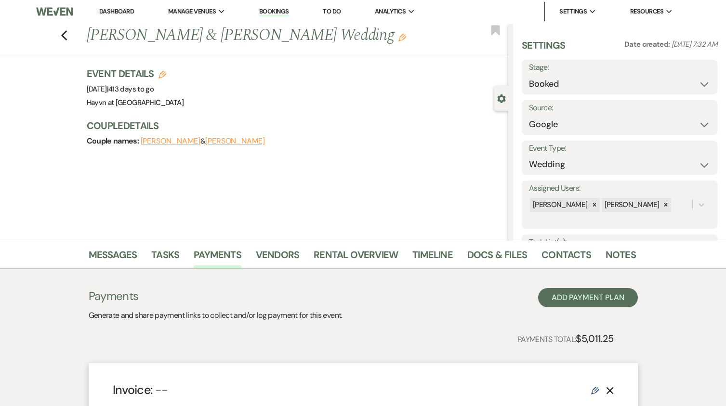
scroll to position [0, 0]
click at [54, 14] on img at bounding box center [54, 12] width 36 height 20
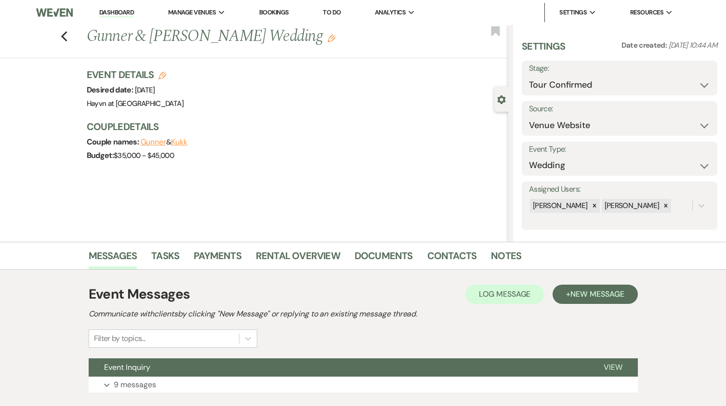
click at [150, 142] on button "Gunner" at bounding box center [154, 142] width 26 height 8
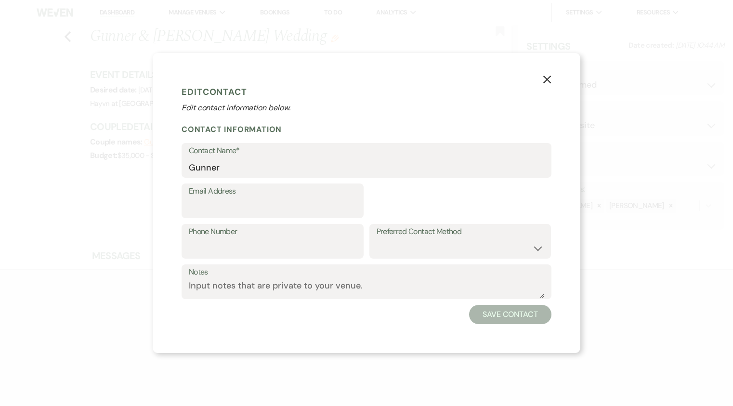
select select "1"
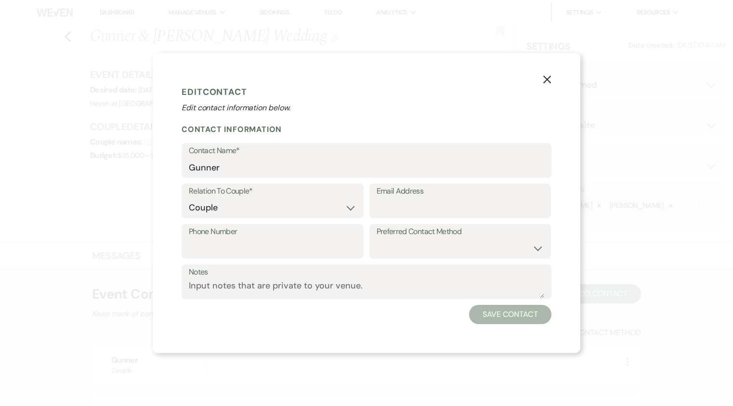
click at [549, 78] on use "button" at bounding box center [547, 80] width 8 height 8
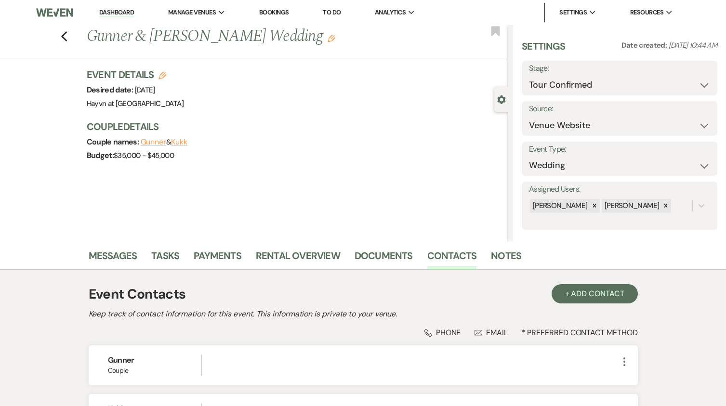
click at [115, 13] on link "Dashboard" at bounding box center [116, 12] width 35 height 9
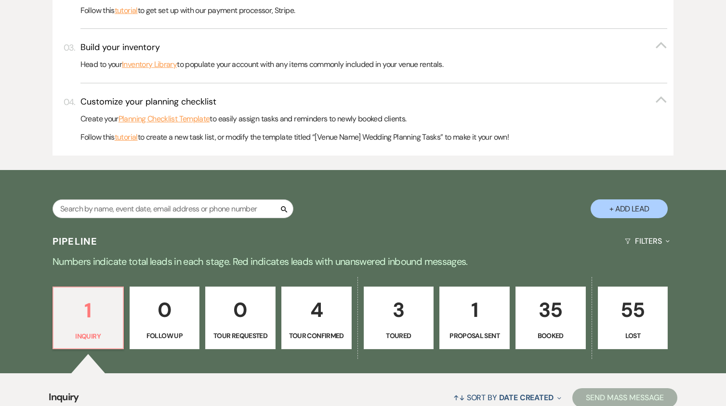
scroll to position [496, 0]
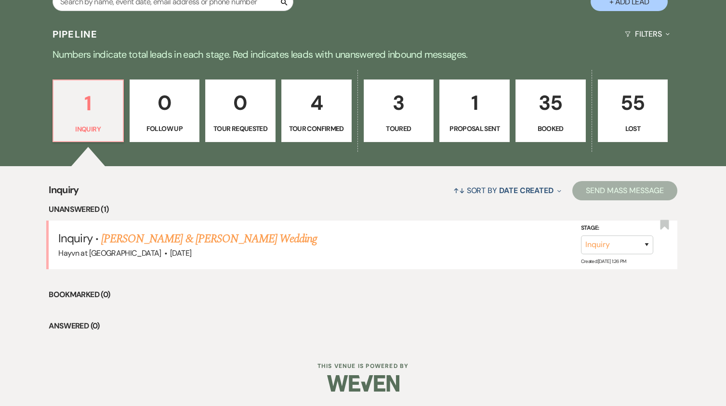
click at [551, 119] on link "35 Booked" at bounding box center [550, 110] width 70 height 63
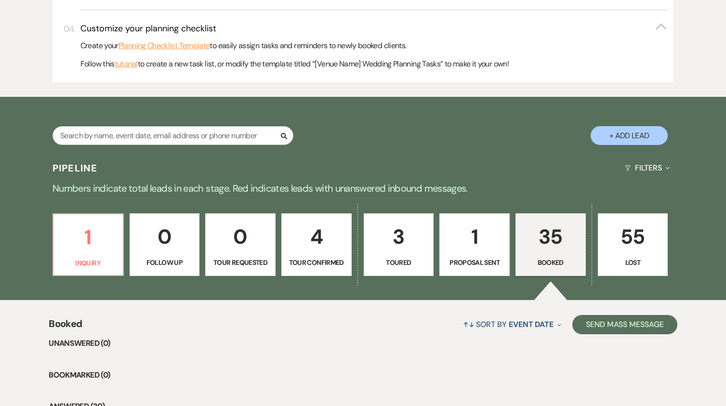
scroll to position [303, 0]
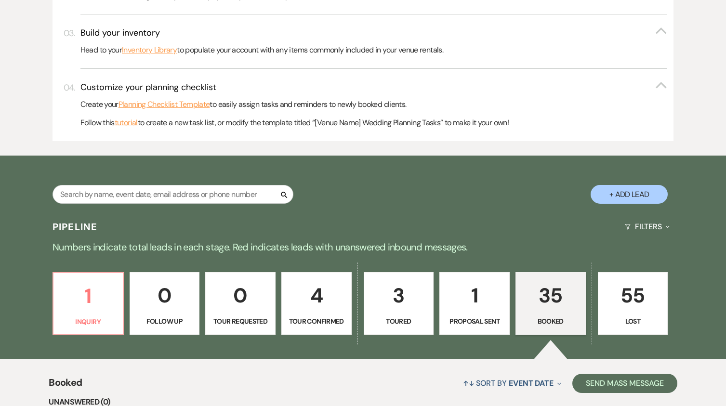
click at [481, 318] on p "Proposal Sent" at bounding box center [474, 321] width 58 height 11
select select "6"
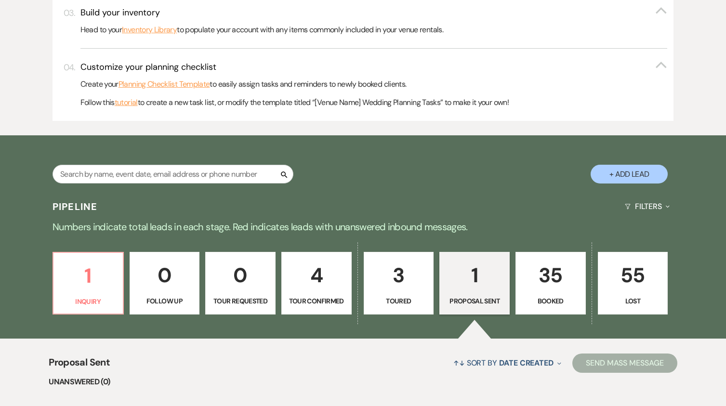
scroll to position [308, 0]
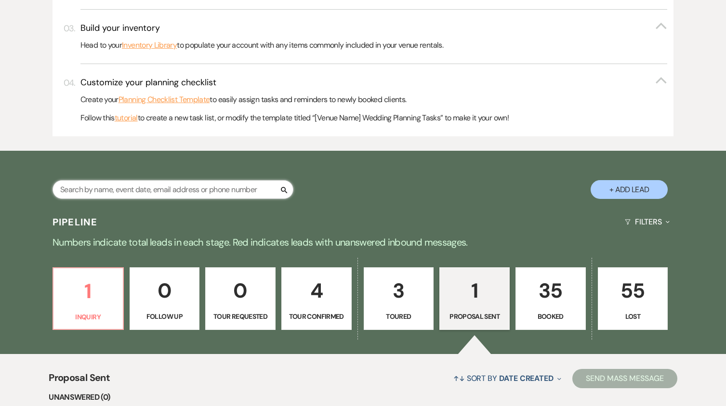
click at [161, 196] on input "text" at bounding box center [172, 189] width 241 height 19
type input "br"
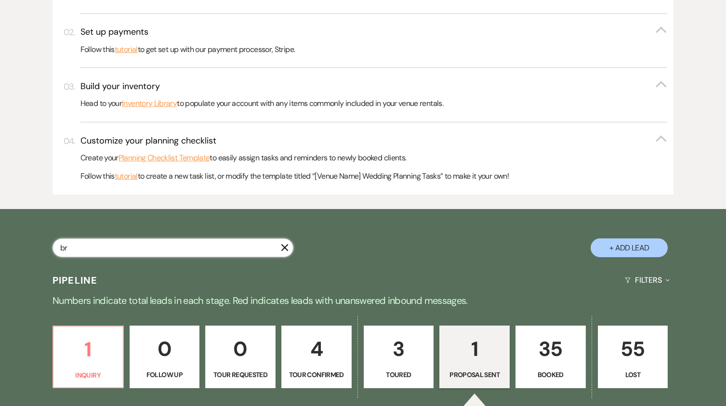
select select "4"
select select "8"
select select "5"
select select "4"
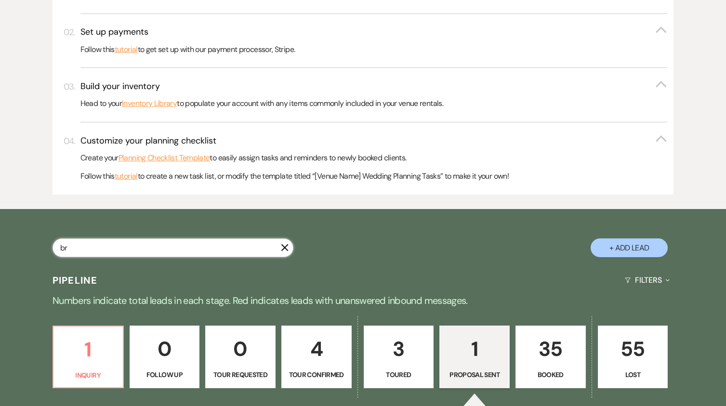
select select "8"
select select "5"
select select "8"
select select "5"
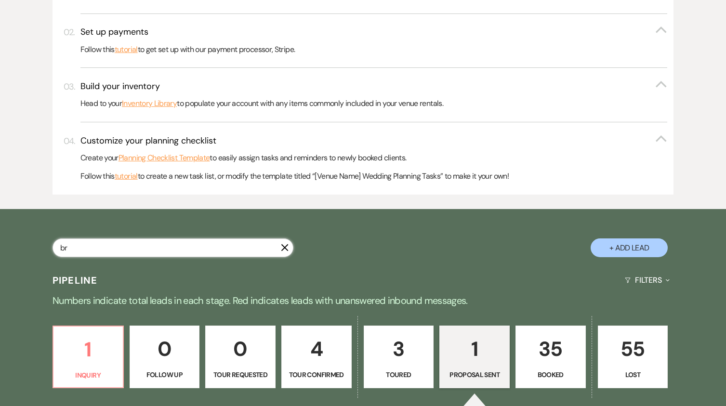
select select "8"
select select "5"
select select "8"
select select "5"
select select "8"
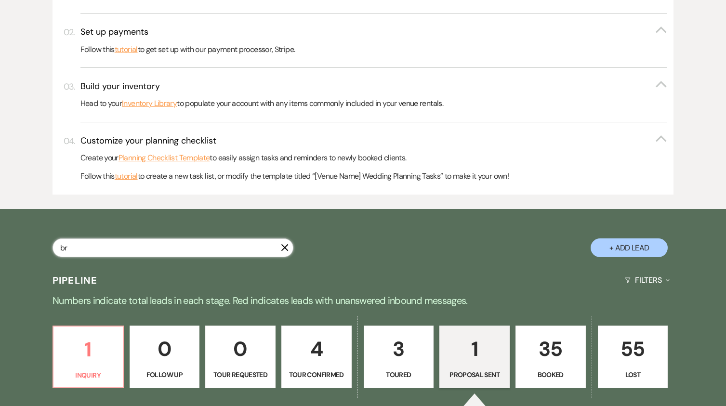
select select "10"
select select "8"
select select "6"
select select "8"
select select "6"
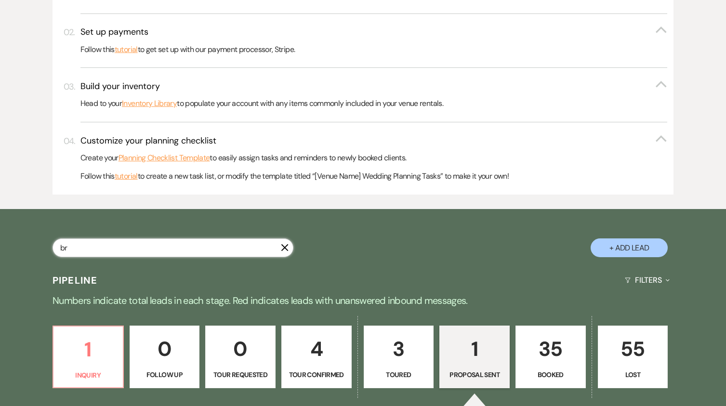
select select "8"
select select "3"
select select "8"
select select "5"
select select "8"
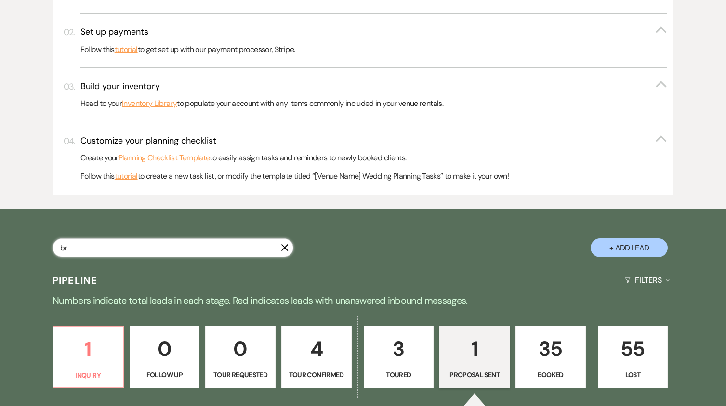
select select "6"
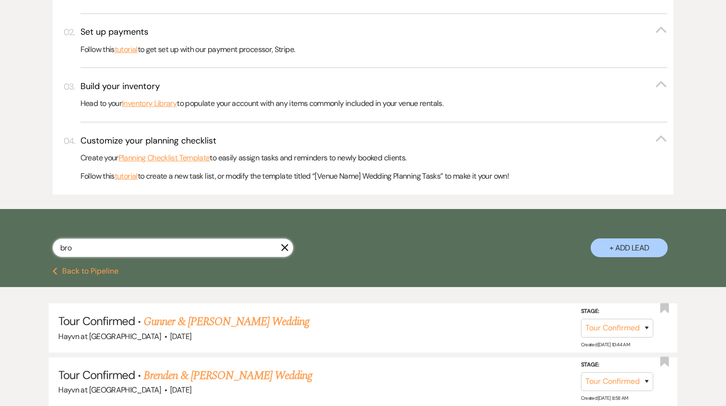
scroll to position [308, 0]
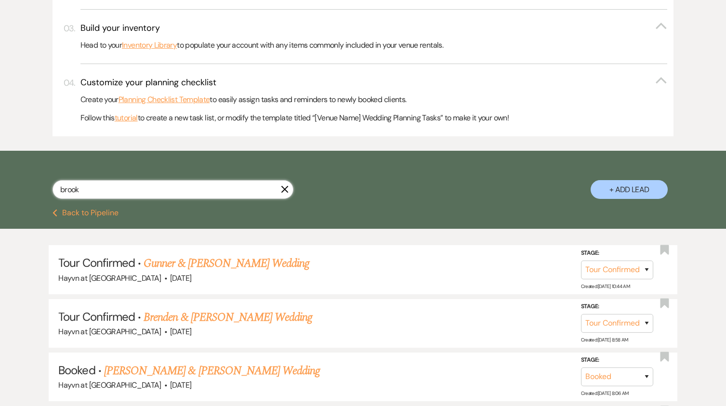
type input "[PERSON_NAME]"
select select "4"
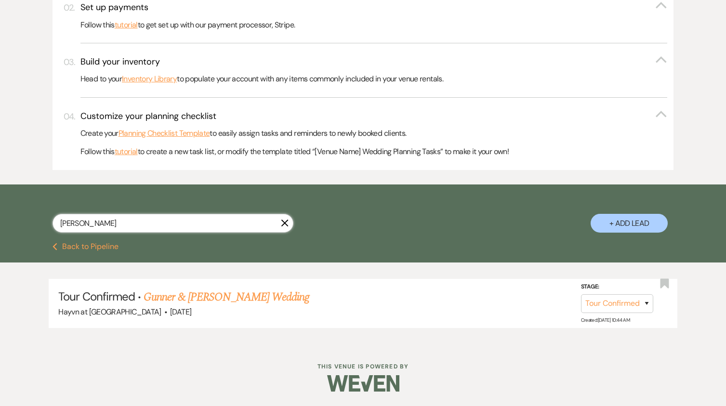
scroll to position [275, 0]
type input "[PERSON_NAME]"
click at [199, 300] on link "Gunner & [PERSON_NAME] Wedding" at bounding box center [227, 296] width 166 height 17
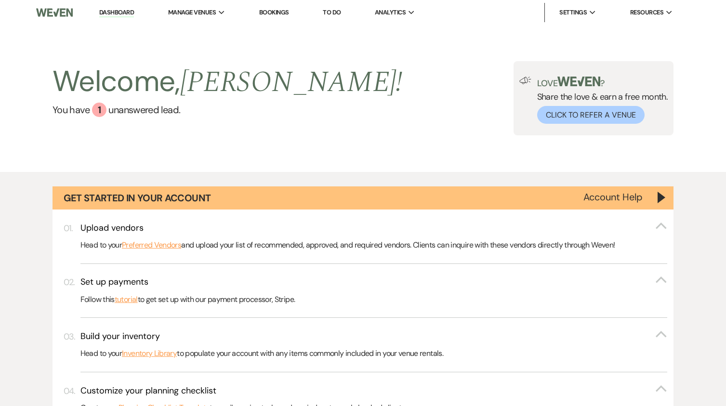
select select "4"
select select "5"
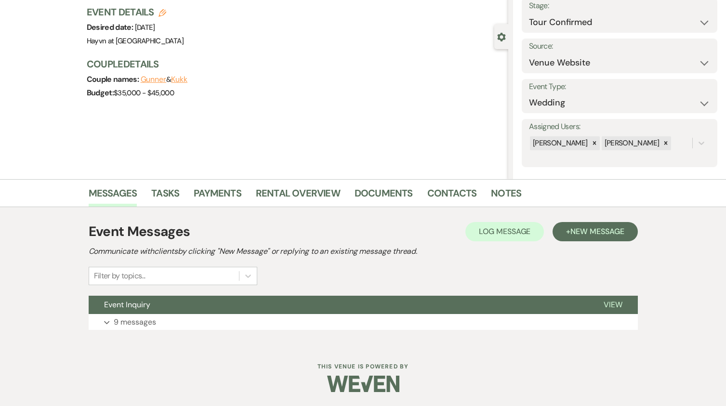
scroll to position [63, 0]
click at [103, 320] on button "Expand 9 messages" at bounding box center [363, 322] width 549 height 16
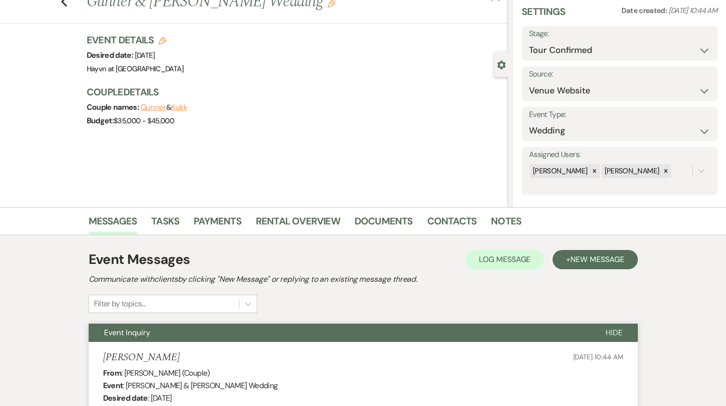
scroll to position [0, 0]
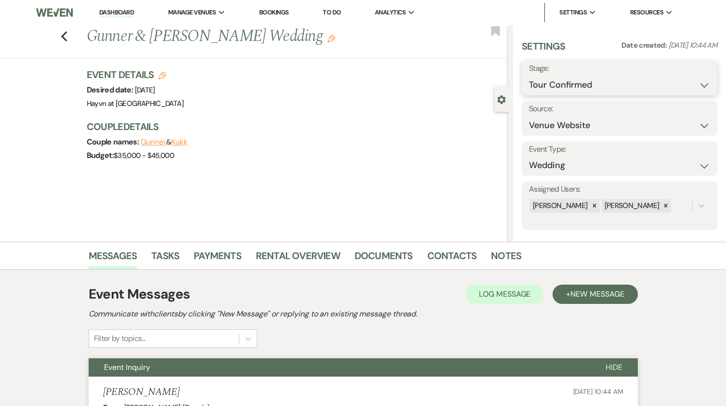
click at [697, 85] on select "Inquiry Follow Up Tour Requested Tour Confirmed Toured Proposal Sent Booked Lost" at bounding box center [619, 85] width 181 height 19
click at [529, 76] on select "Inquiry Follow Up Tour Requested Tour Confirmed Toured Proposal Sent Booked Lost" at bounding box center [619, 85] width 181 height 19
click at [693, 75] on button "Save" at bounding box center [697, 77] width 40 height 19
click at [698, 83] on select "Inquiry Follow Up Tour Requested Tour Confirmed Toured Proposal Sent Booked Lost" at bounding box center [619, 85] width 181 height 19
select select "7"
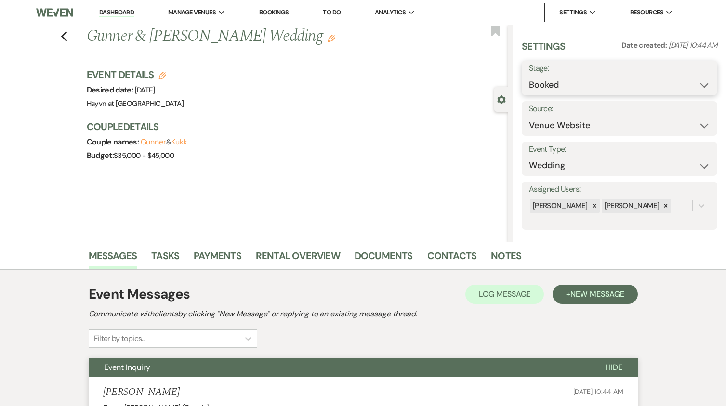
click at [529, 76] on select "Inquiry Follow Up Tour Requested Tour Confirmed Toured Proposal Sent Booked Lost" at bounding box center [619, 85] width 181 height 19
click at [694, 75] on button "Save" at bounding box center [697, 77] width 40 height 19
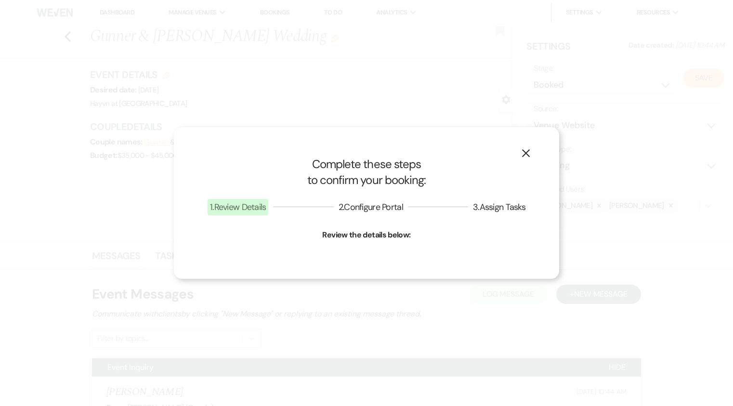
select select "1"
select select "844"
select select "false"
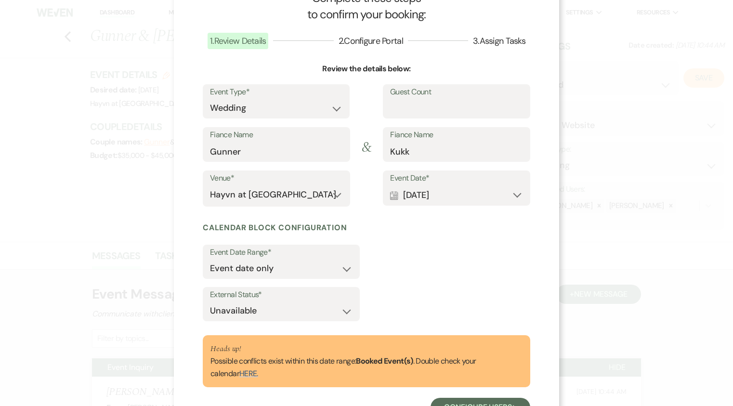
scroll to position [79, 0]
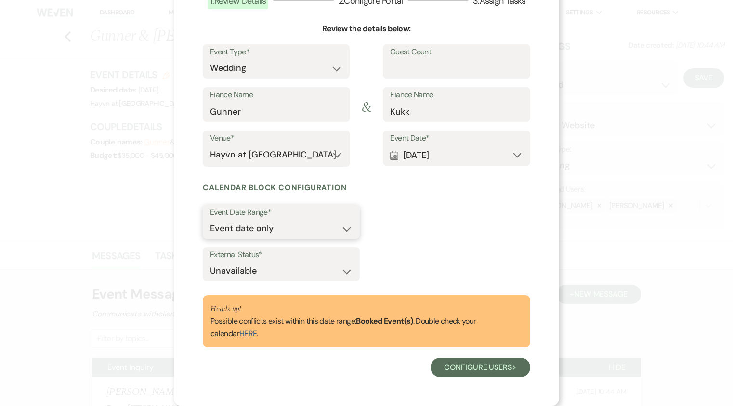
click at [345, 228] on select "Event date only Event date and" at bounding box center [281, 228] width 143 height 19
select select "eventDateAnd"
click at [210, 219] on select "Event date only Event date and" at bounding box center [281, 228] width 143 height 19
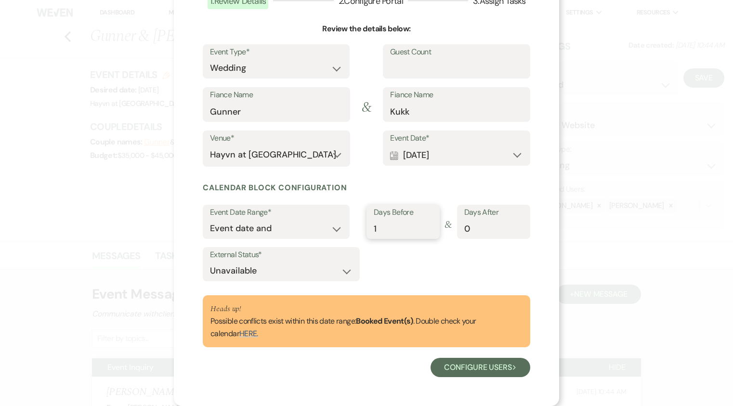
type input "1"
click at [425, 224] on input "1" at bounding box center [403, 228] width 59 height 19
type input "1"
click at [515, 226] on input "1" at bounding box center [493, 228] width 59 height 19
click at [484, 154] on button "Calendar [DATE] Expand" at bounding box center [456, 154] width 133 height 19
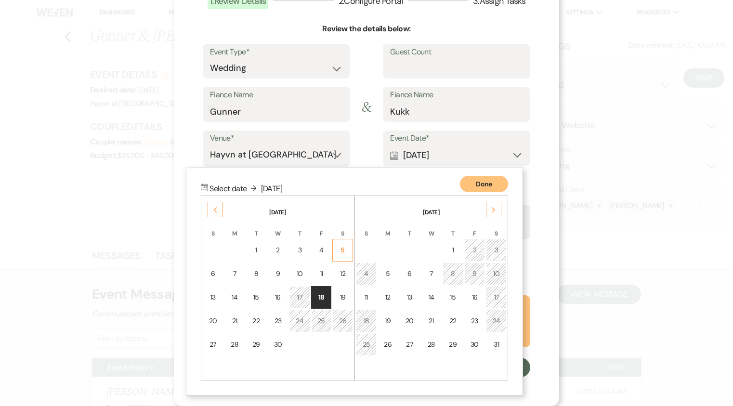
click at [339, 249] on div "5" at bounding box center [343, 250] width 8 height 10
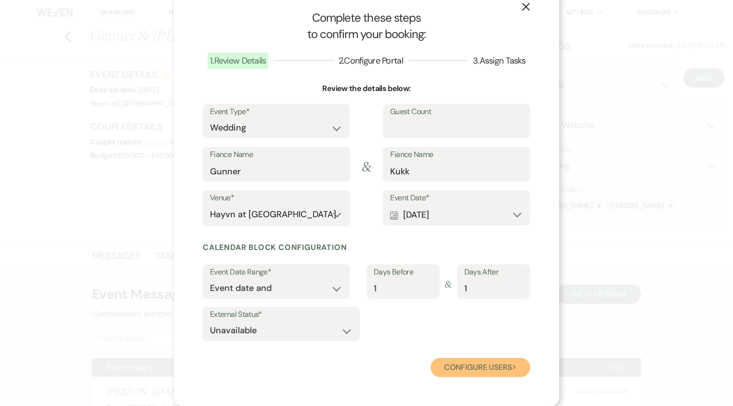
click at [486, 371] on button "Configure users Next" at bounding box center [481, 367] width 100 height 19
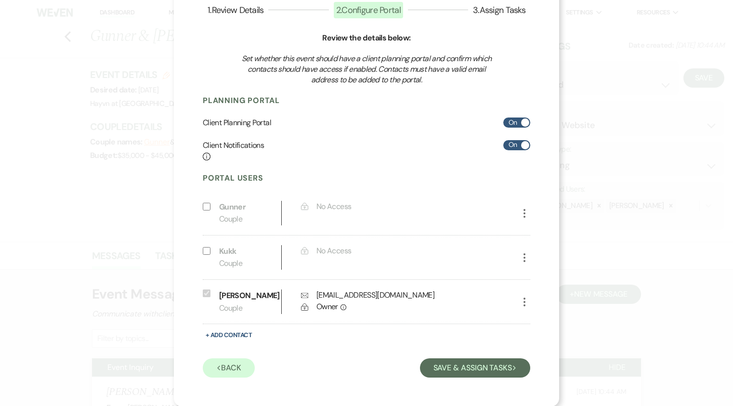
scroll to position [70, 0]
click at [204, 252] on input "Include on Planning Portal" at bounding box center [207, 251] width 8 height 8
select select "1"
select select "6"
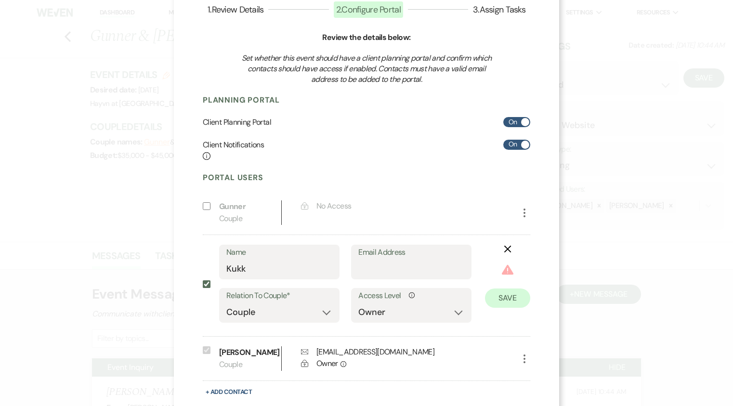
click at [504, 249] on use "button" at bounding box center [507, 249] width 7 height 7
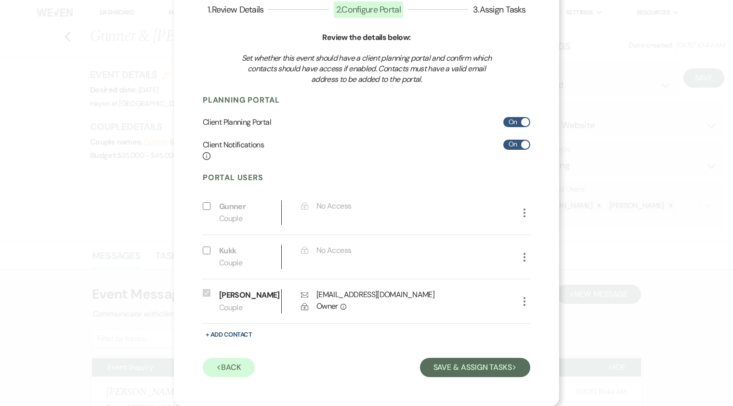
click at [204, 251] on input "Include on Planning Portal" at bounding box center [207, 251] width 8 height 8
select select "1"
select select "6"
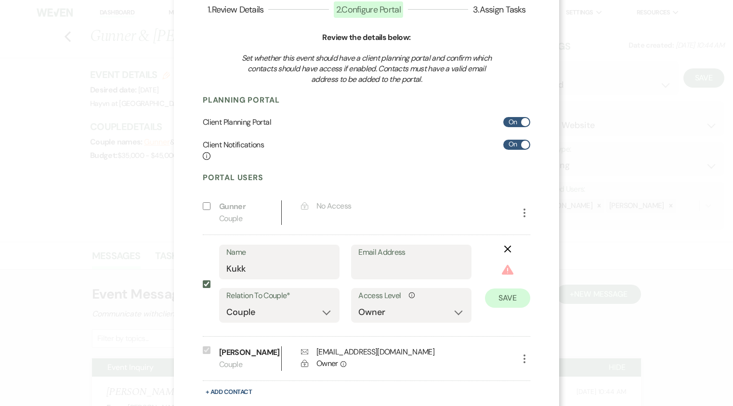
click at [206, 285] on input "Include on Planning Portal" at bounding box center [207, 284] width 8 height 8
checkbox input "false"
select select "0"
click at [203, 282] on input "Include on Planning Portal" at bounding box center [207, 284] width 8 height 8
checkbox input "true"
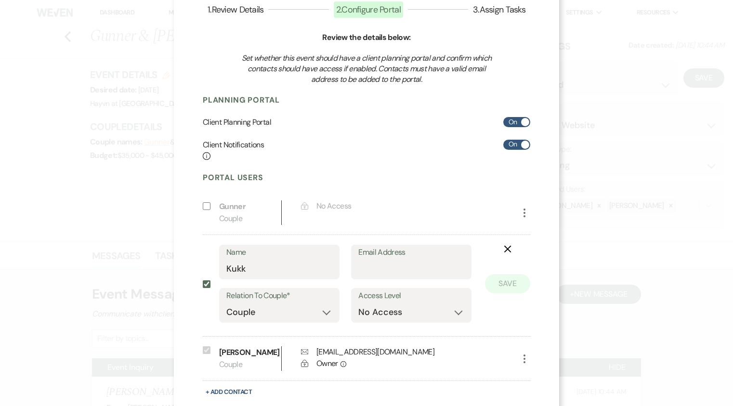
select select "6"
click at [506, 248] on icon "X" at bounding box center [508, 249] width 8 height 8
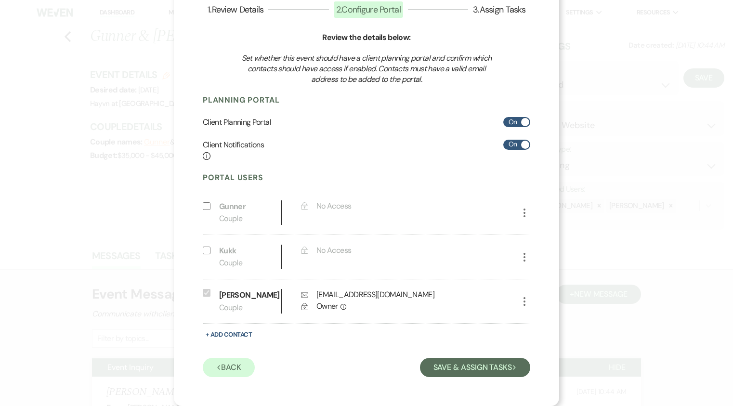
click at [522, 256] on icon "More" at bounding box center [525, 257] width 12 height 12
click at [539, 275] on button "Pencil Edit" at bounding box center [541, 276] width 45 height 16
select select "1"
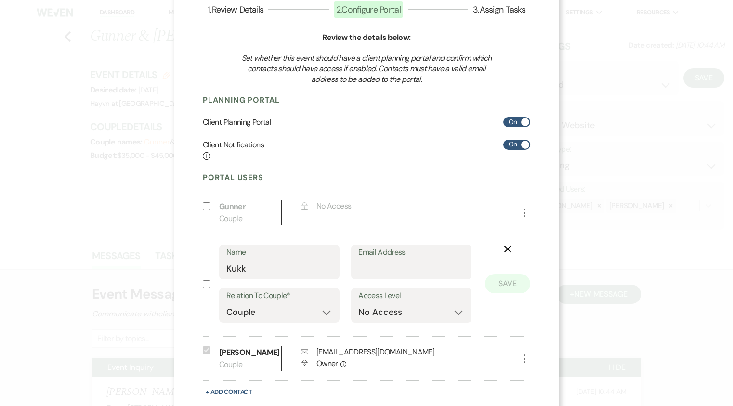
click at [504, 248] on icon "X" at bounding box center [508, 249] width 8 height 8
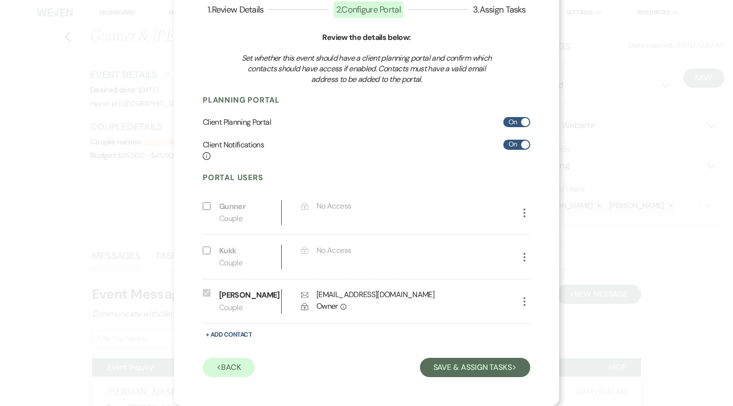
click at [203, 249] on input "Include on Planning Portal" at bounding box center [207, 251] width 8 height 8
select select "1"
select select "6"
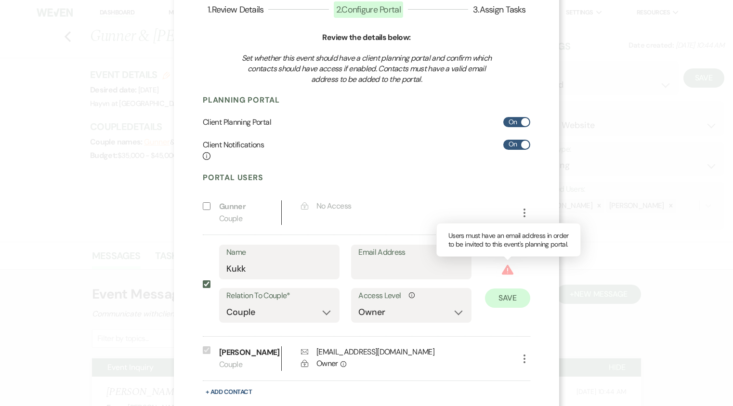
click at [503, 269] on use at bounding box center [508, 270] width 12 height 10
click at [203, 281] on input "Include on Planning Portal" at bounding box center [207, 284] width 8 height 8
checkbox input "false"
select select "0"
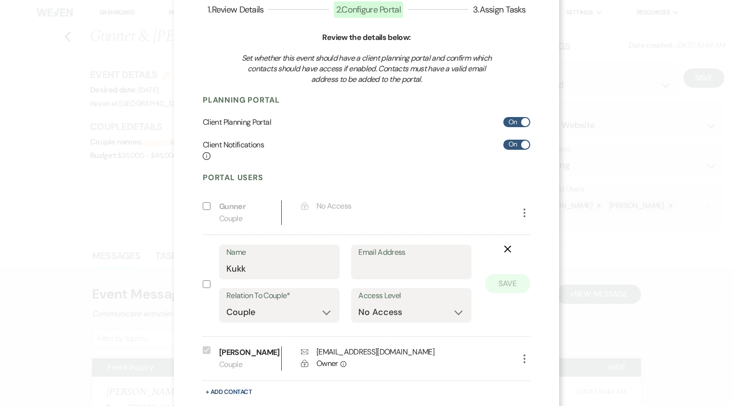
click at [504, 250] on use "button" at bounding box center [507, 249] width 7 height 7
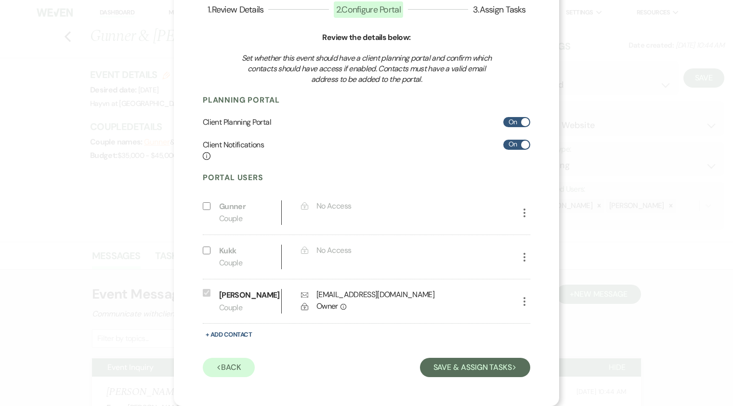
click at [203, 205] on input "Include on Planning Portal" at bounding box center [207, 206] width 8 height 8
select select "1"
select select "6"
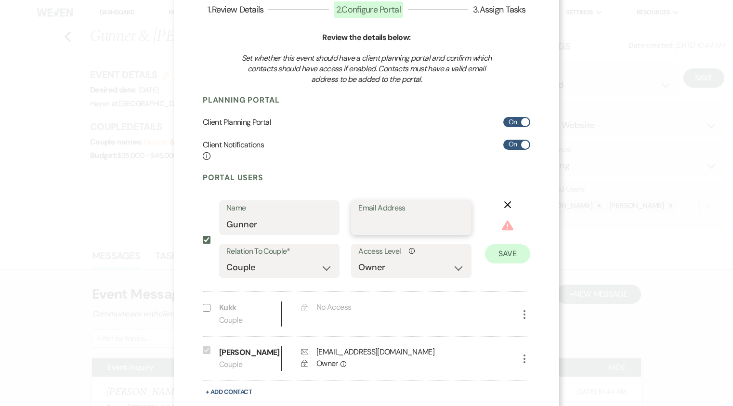
click at [393, 224] on input "Email Address" at bounding box center [411, 224] width 106 height 19
click at [371, 160] on div "Client Notifications Info On" at bounding box center [366, 151] width 327 height 22
click at [205, 241] on input "Include on Planning Portal" at bounding box center [207, 240] width 8 height 8
checkbox input "false"
select select "0"
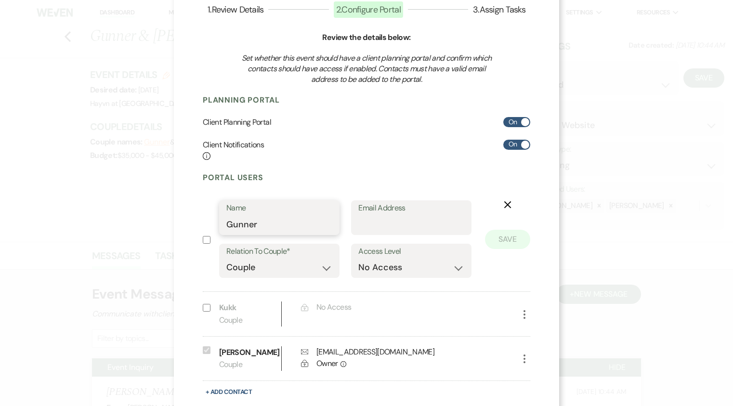
click at [249, 221] on input "Gunner" at bounding box center [279, 224] width 106 height 19
click at [259, 222] on input "Gunner" at bounding box center [279, 224] width 106 height 19
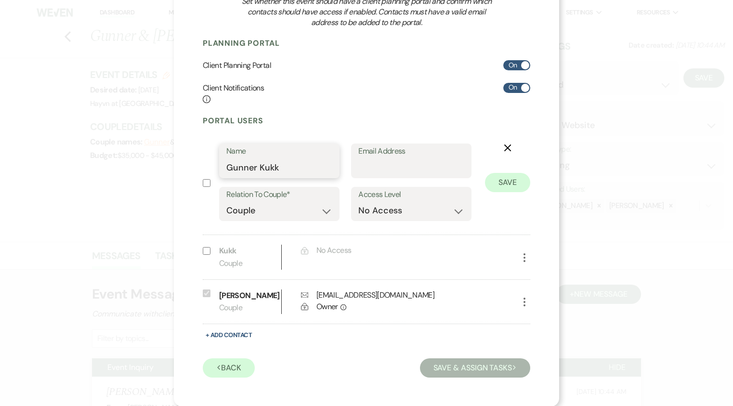
scroll to position [128, 0]
type input "Gunner Kukk"
click at [364, 362] on div "Previous Back Save & Assign Tasks Next" at bounding box center [366, 366] width 327 height 22
click at [215, 182] on div "Include on Planning Portal Name Gunner Kukk Email Address Relation To Couple* C…" at bounding box center [366, 186] width 327 height 87
click at [206, 183] on input "Include on Planning Portal" at bounding box center [207, 183] width 8 height 8
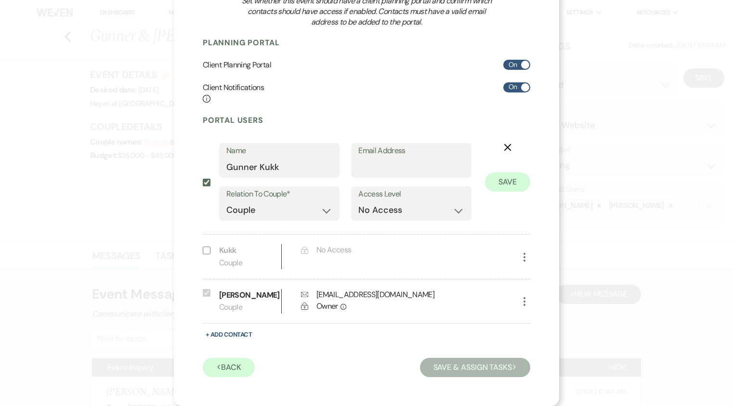
checkbox input "true"
select select "6"
click at [382, 161] on input "Email Address" at bounding box center [411, 167] width 105 height 19
drag, startPoint x: 262, startPoint y: 298, endPoint x: 218, endPoint y: 299, distance: 44.3
click at [219, 299] on p "[PERSON_NAME]" at bounding box center [247, 296] width 57 height 13
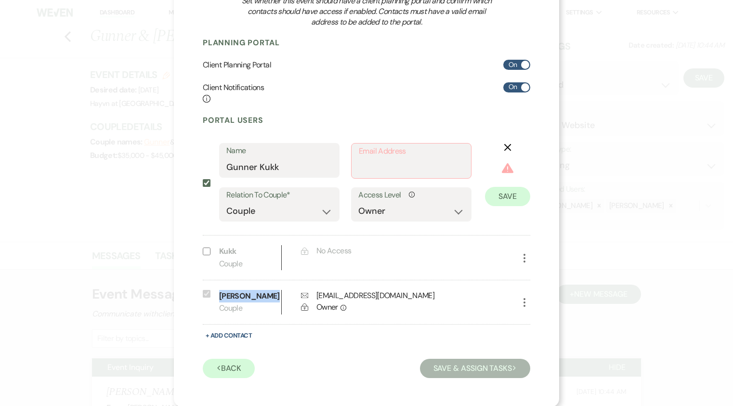
copy p "[PERSON_NAME]"
click at [416, 167] on input "Email Address" at bounding box center [411, 167] width 105 height 19
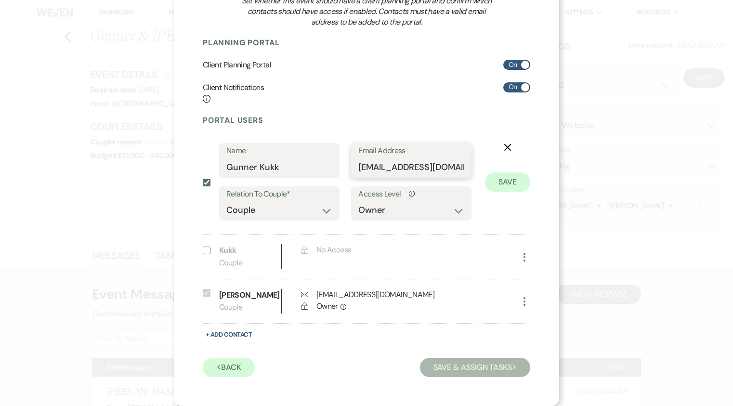
scroll to position [0, 0]
type input "[EMAIL_ADDRESS][DOMAIN_NAME]"
click at [503, 181] on button "Save" at bounding box center [507, 181] width 45 height 19
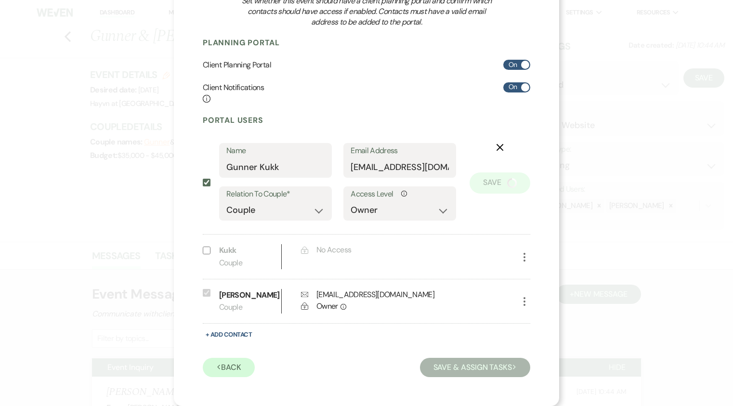
scroll to position [70, 0]
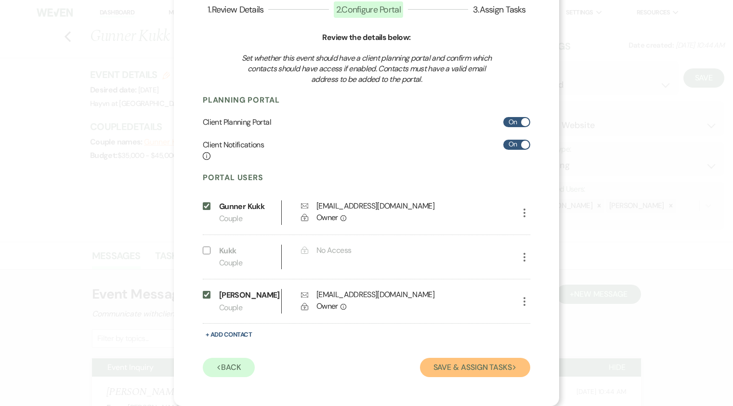
click at [475, 364] on button "Save & Assign Tasks Next" at bounding box center [475, 367] width 110 height 19
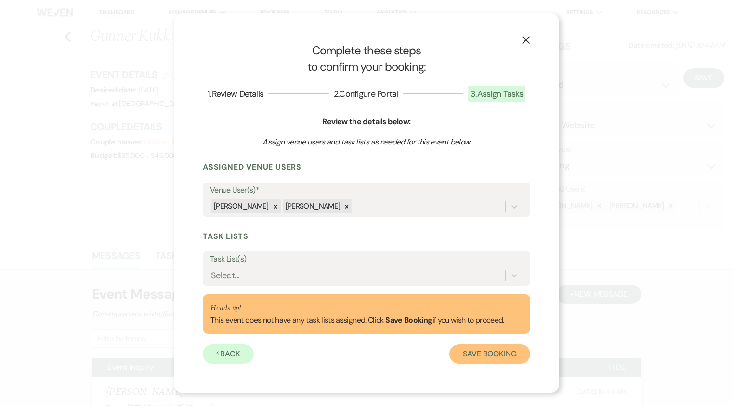
click at [486, 354] on button "Save Booking" at bounding box center [489, 353] width 81 height 19
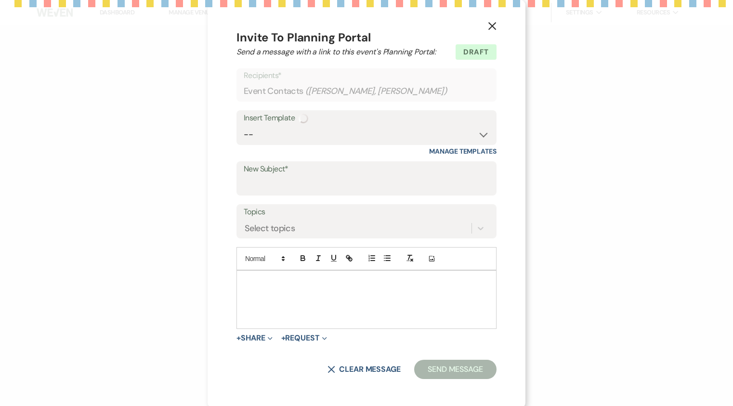
select select "14"
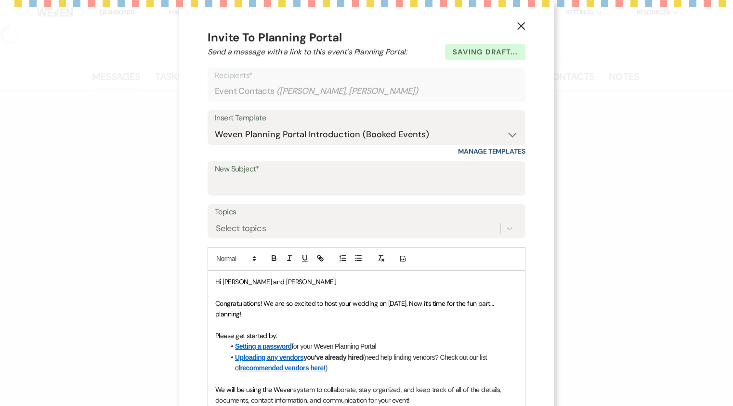
select select "5"
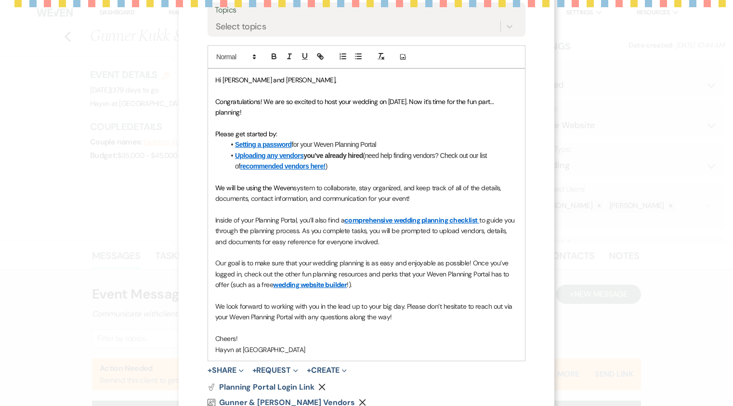
scroll to position [267, 0]
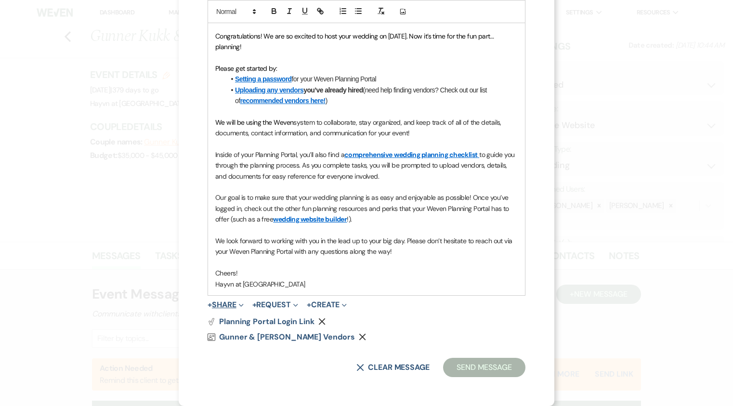
click at [222, 303] on button "+ Share Expand" at bounding box center [226, 305] width 36 height 8
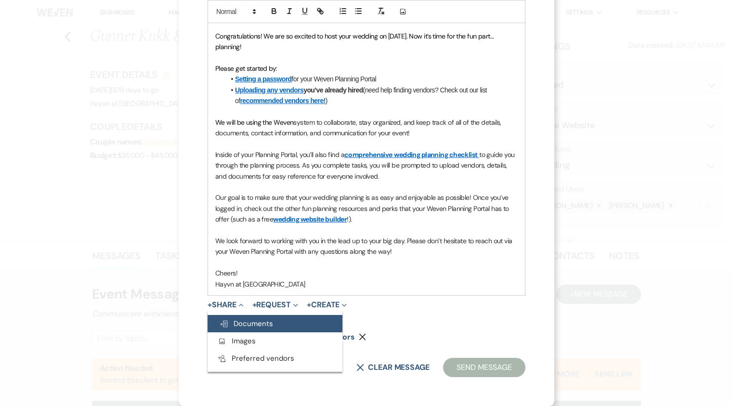
click at [252, 322] on span "Doc Upload Documents" at bounding box center [246, 324] width 54 height 10
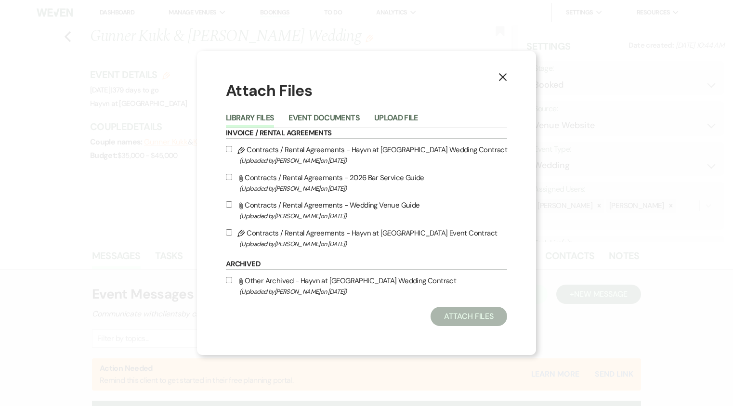
click at [228, 147] on input "Pencil Contracts / Rental Agreements - Hayvn at Hay River Wedding Contract (Upl…" at bounding box center [229, 149] width 6 height 6
checkbox input "true"
click at [466, 317] on button "Attach Files" at bounding box center [469, 316] width 77 height 19
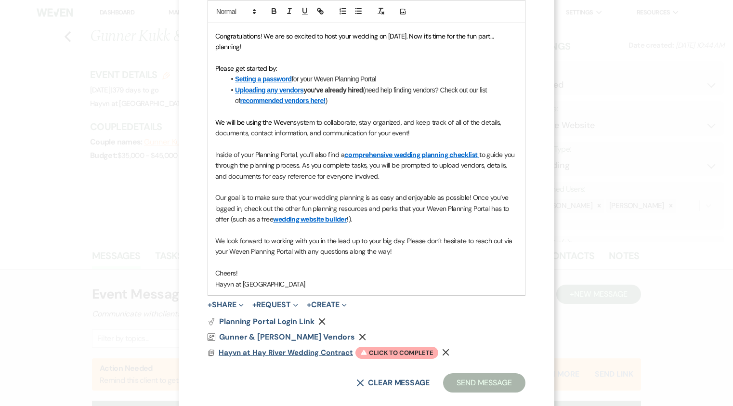
click at [278, 353] on span "Hayvn at Hay River Wedding Contract" at bounding box center [286, 353] width 134 height 10
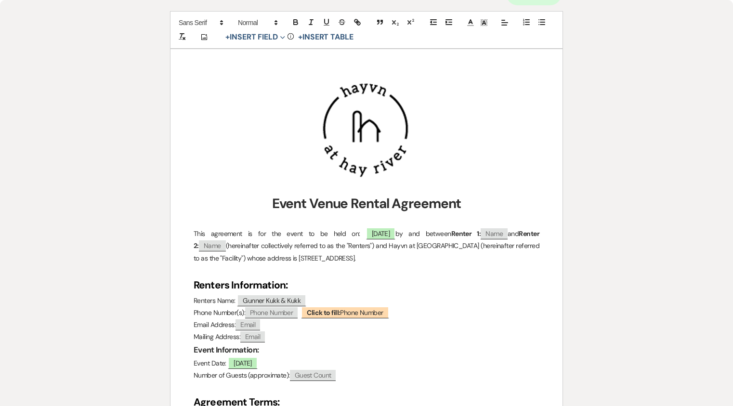
scroll to position [289, 0]
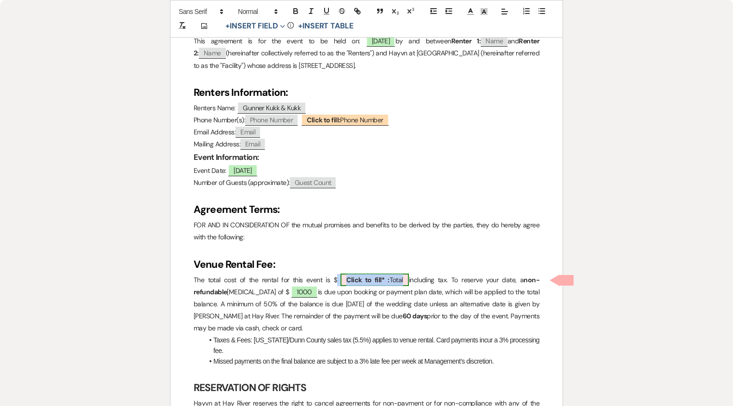
click at [397, 277] on span "Click to fill* : Total" at bounding box center [374, 280] width 68 height 13
select select "owner"
select select "Total"
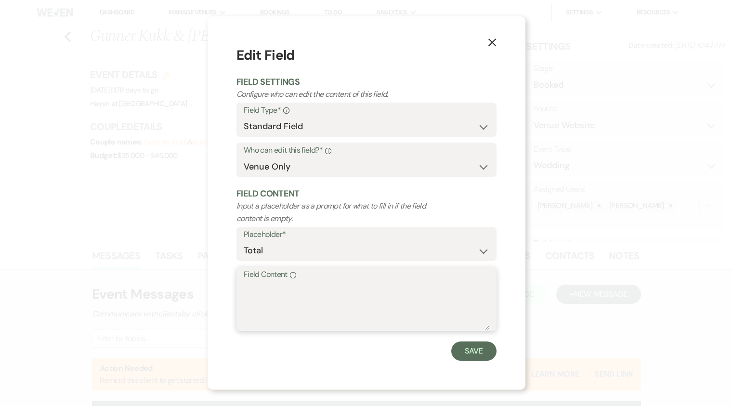
click at [287, 294] on textarea "Field Content Info" at bounding box center [367, 306] width 246 height 48
type textarea "8387.25"
click at [481, 350] on button "Save" at bounding box center [473, 350] width 45 height 19
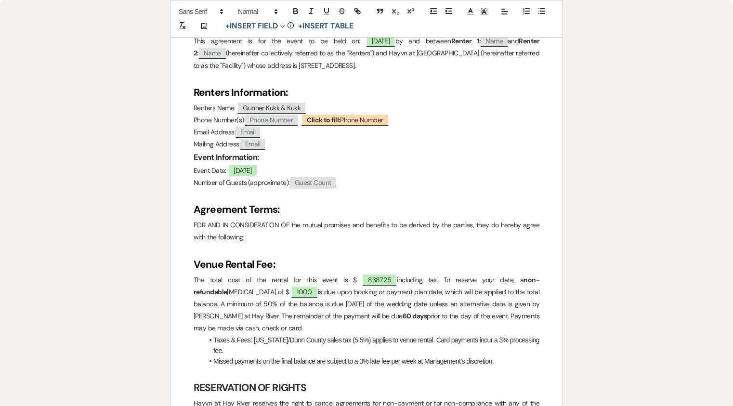
click at [291, 171] on p "Event Date: ﻿ [DATE] ﻿" at bounding box center [367, 171] width 346 height 12
click at [283, 170] on p "Event Date: ﻿ [DATE] ﻿ + [DATE]" at bounding box center [367, 171] width 346 height 12
click at [380, 170] on p "Event Date: ﻿ [DATE] ﻿ + 7am [DATE]" at bounding box center [367, 171] width 346 height 12
drag, startPoint x: 298, startPoint y: 171, endPoint x: 284, endPoint y: 170, distance: 14.0
click at [284, 170] on p "Event Date: ﻿ [DATE] ﻿ + 7am [DATE]" at bounding box center [367, 171] width 346 height 12
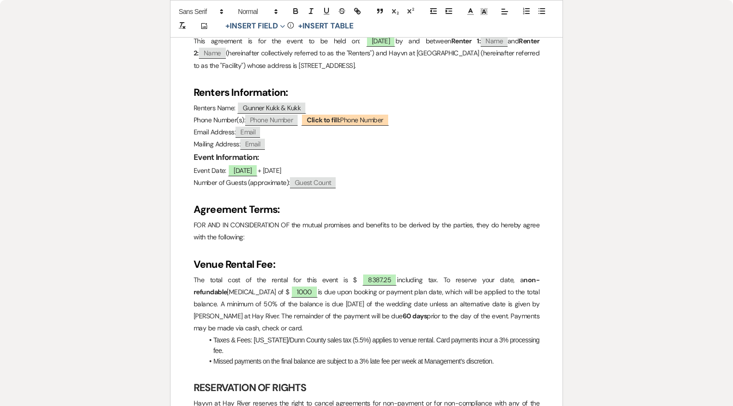
click at [353, 170] on p "Event Date: ﻿ [DATE] ﻿ + [DATE]" at bounding box center [367, 171] width 346 height 12
click at [308, 170] on p "Event Date: ﻿ [DATE] ﻿ + [DATE] (7am-11pm) and [DATE]" at bounding box center [367, 171] width 346 height 12
click at [302, 172] on p "Event Date: ﻿ [DATE] ﻿ + [DATE] (7am-11pm) and [DATE]" at bounding box center [367, 171] width 346 height 12
click at [435, 168] on p "Event Date: ﻿ [DATE] ﻿ + [DATE] (7am-11pm) and [DATE]" at bounding box center [367, 171] width 346 height 12
click at [441, 170] on p "Event Date: ﻿ [DATE] ﻿ + [DATE] (7am-11pm) and [DATE] 7a,-2pm)" at bounding box center [367, 171] width 346 height 12
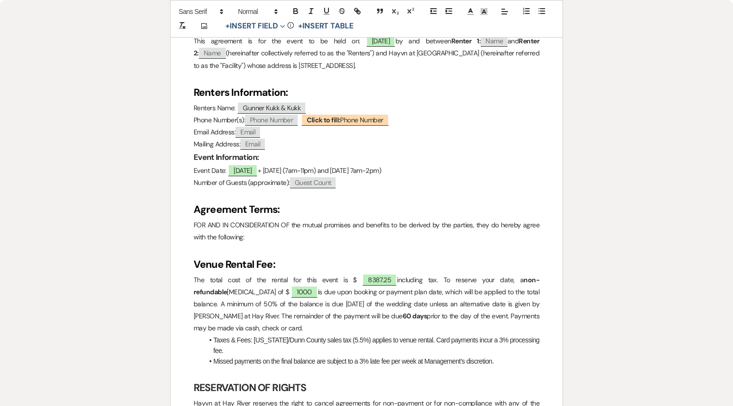
click at [432, 168] on p "Event Date: ﻿ [DATE] ﻿ + [DATE] (7am-11pm) and [DATE] 7am-2pm)" at bounding box center [367, 171] width 346 height 12
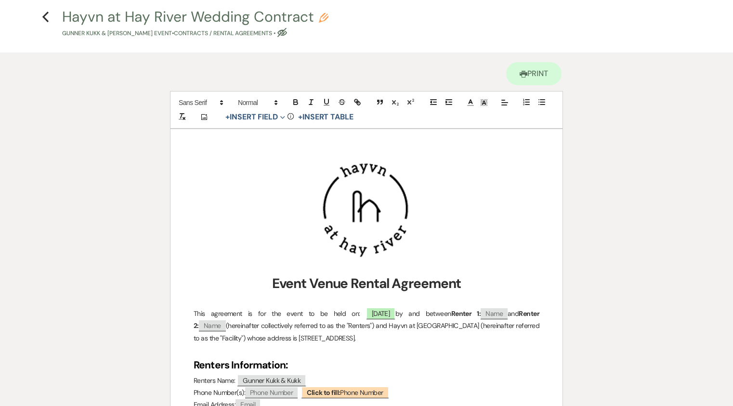
scroll to position [0, 0]
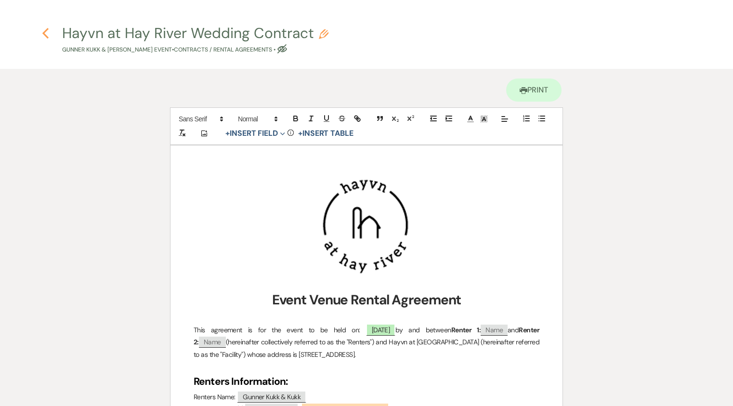
click at [46, 30] on use "button" at bounding box center [45, 33] width 6 height 11
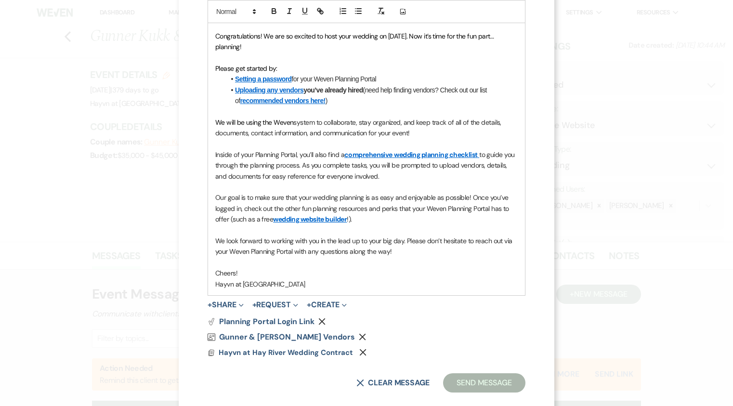
click at [488, 379] on button "Send Message" at bounding box center [484, 382] width 82 height 19
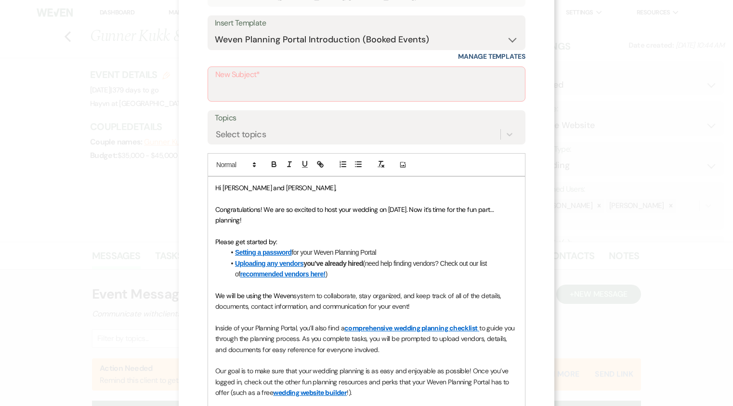
scroll to position [76, 0]
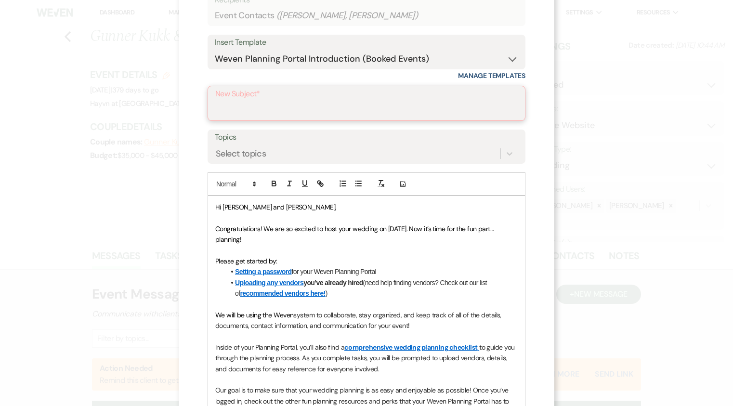
click at [303, 109] on input "New Subject*" at bounding box center [366, 110] width 302 height 19
type input "Wedding Portal & Contract"
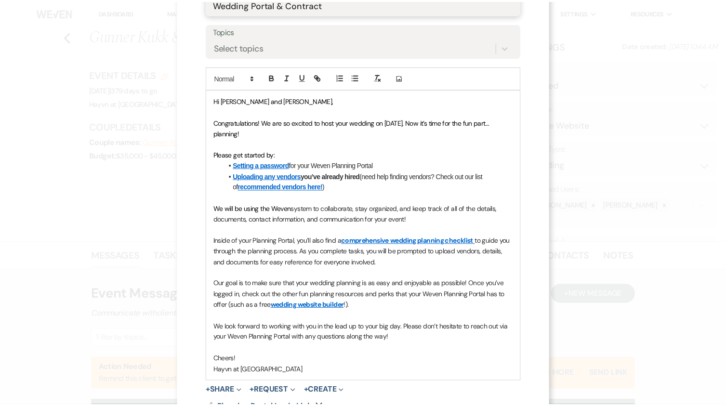
scroll to position [283, 0]
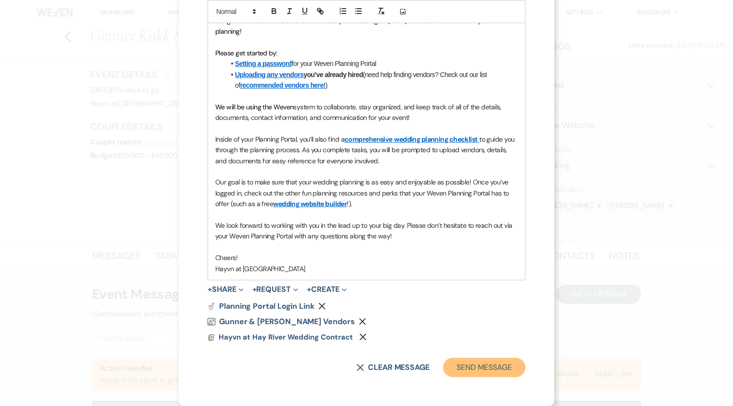
click at [486, 368] on button "Send Message" at bounding box center [484, 367] width 82 height 19
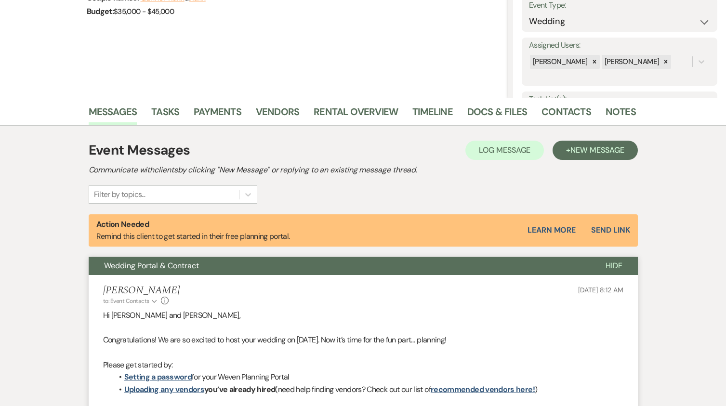
scroll to position [144, 0]
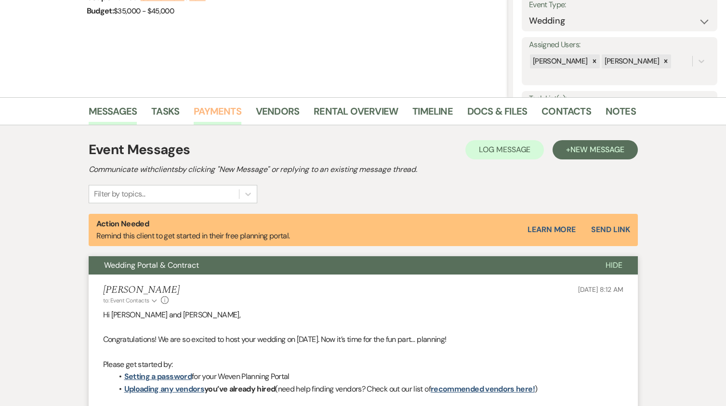
click at [202, 111] on link "Payments" at bounding box center [218, 114] width 48 height 21
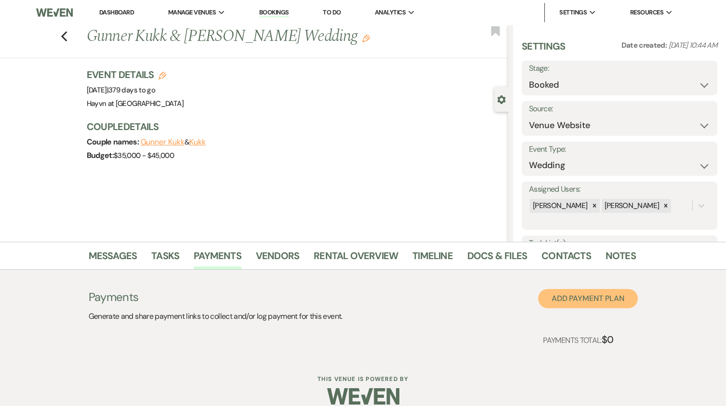
click at [580, 298] on button "Add Payment Plan" at bounding box center [588, 298] width 100 height 19
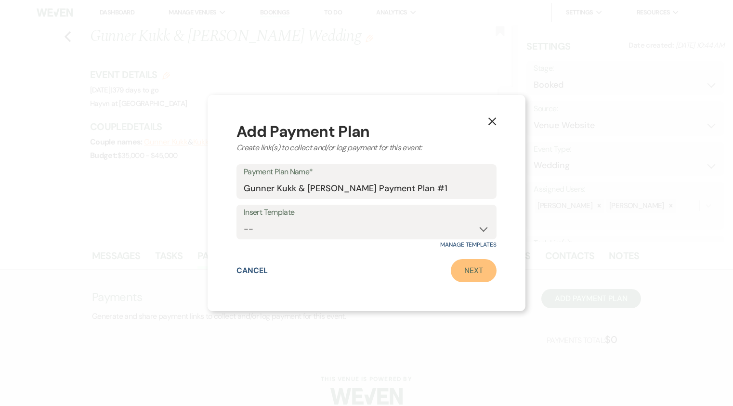
click at [476, 272] on link "Next" at bounding box center [474, 270] width 46 height 23
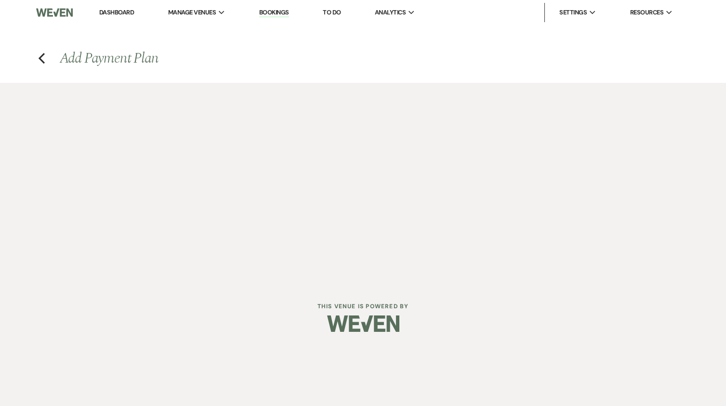
select select "2"
select select "percentage"
select select "true"
select select "client"
select select "weeks"
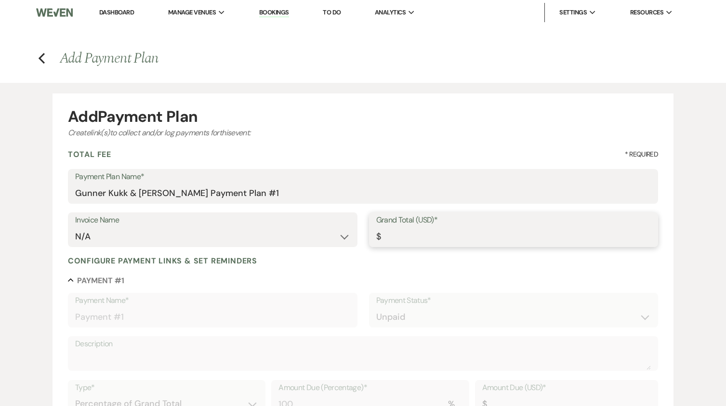
click at [424, 234] on input "Grand Total (USD)*" at bounding box center [513, 236] width 275 height 19
type input "8"
type input "8.00"
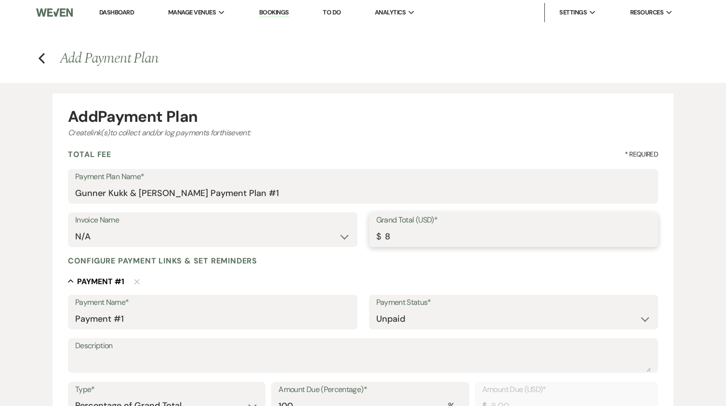
type input "83"
type input "83.00"
type input "838"
type input "838.00"
type input "8387"
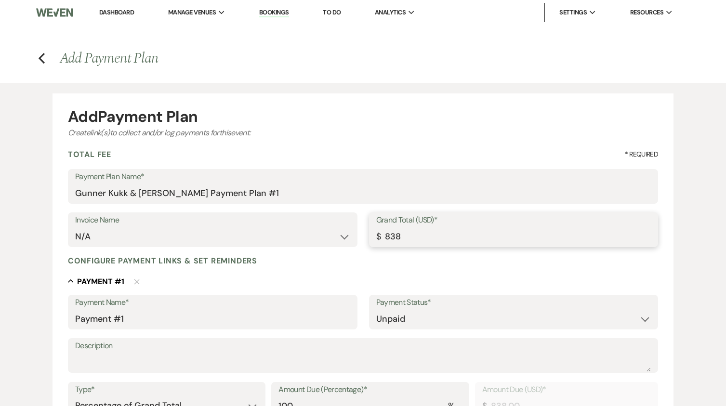
type input "8387.00"
type input "8387.2"
type input "8387.20"
type input "8387.25"
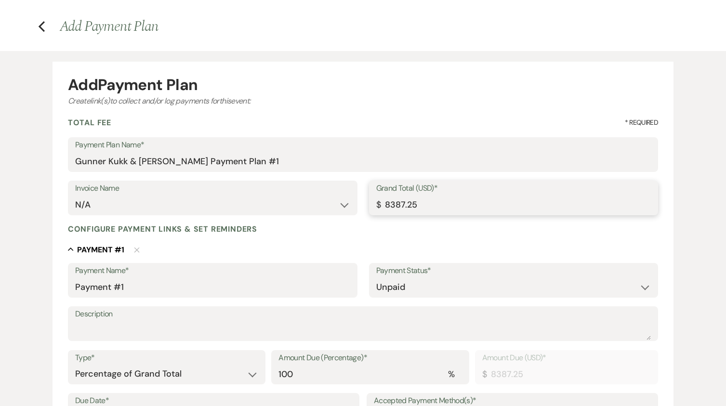
scroll to position [48, 0]
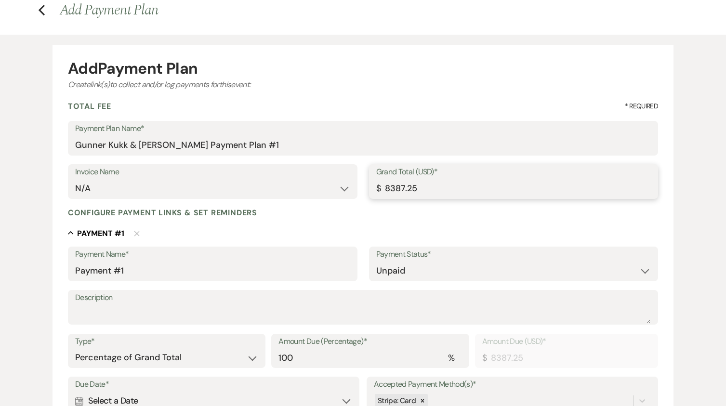
type input "8387.25"
click at [152, 302] on label "Description" at bounding box center [363, 298] width 576 height 14
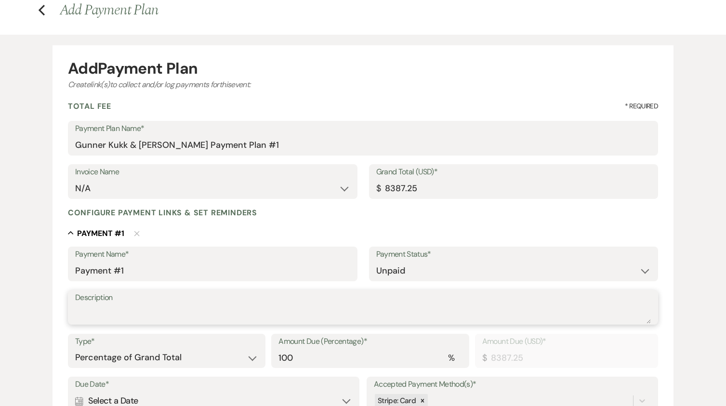
click at [152, 304] on textarea "Description" at bounding box center [363, 313] width 576 height 19
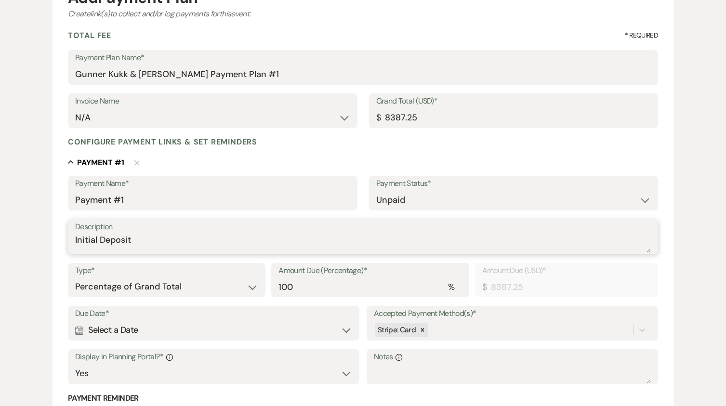
scroll to position [193, 0]
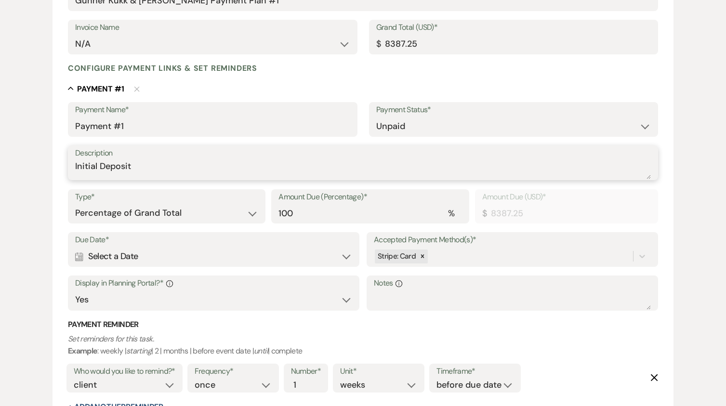
type textarea "Initial Deposit"
click at [244, 211] on select "Dollar Amount Percentage of Grand Total" at bounding box center [166, 213] width 183 height 19
select select "flat"
click at [75, 204] on select "Dollar Amount Percentage of Grand Total" at bounding box center [166, 213] width 183 height 19
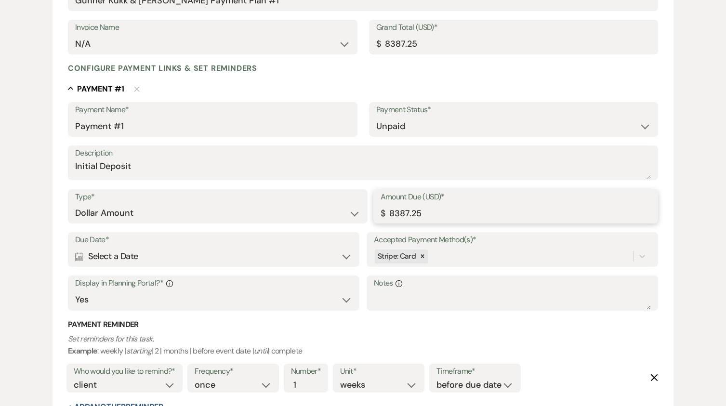
drag, startPoint x: 444, startPoint y: 214, endPoint x: 358, endPoint y: 218, distance: 85.4
click at [358, 218] on div "Type* Dollar Amount Percentage of Grand Total Amount Due (USD)* $ 8387.25" at bounding box center [363, 210] width 590 height 43
click at [425, 254] on div at bounding box center [422, 256] width 11 height 14
type input "1000.00"
click at [423, 255] on div "option [object Object], deselected. 0 results available. Select is focused ,typ…" at bounding box center [512, 256] width 277 height 18
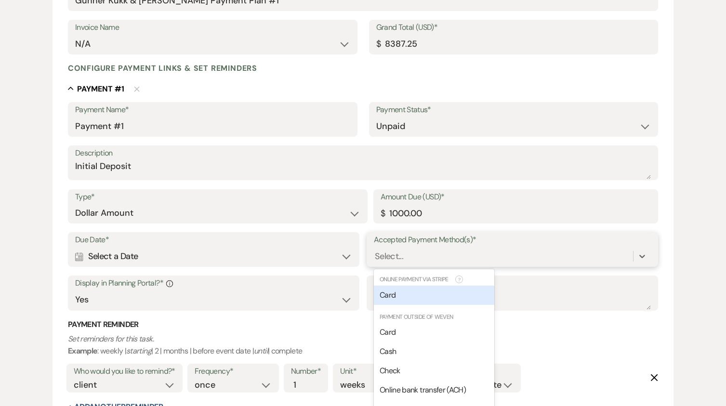
scroll to position [215, 0]
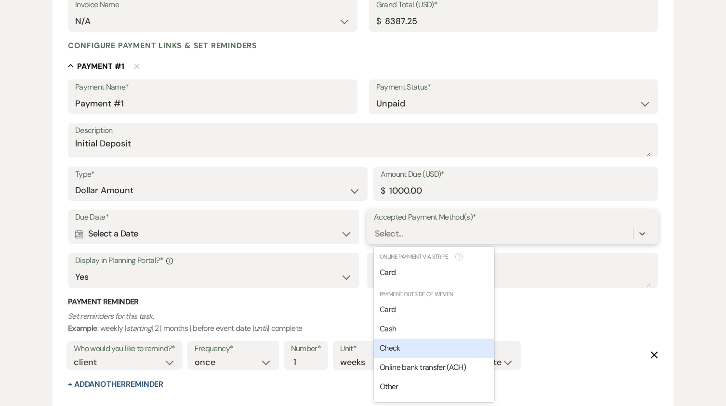
click at [393, 343] on span "Check" at bounding box center [390, 348] width 21 height 10
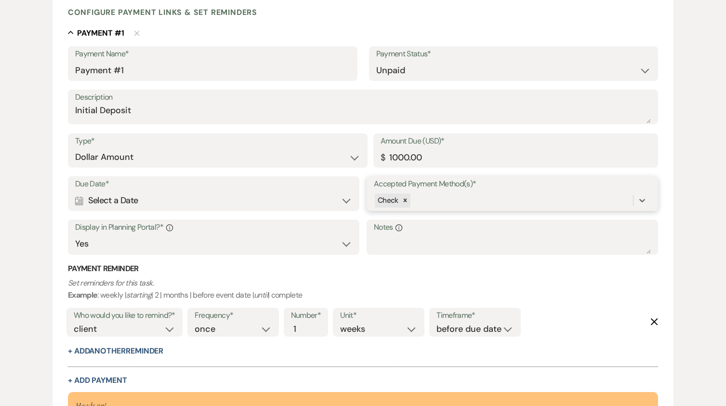
scroll to position [263, 0]
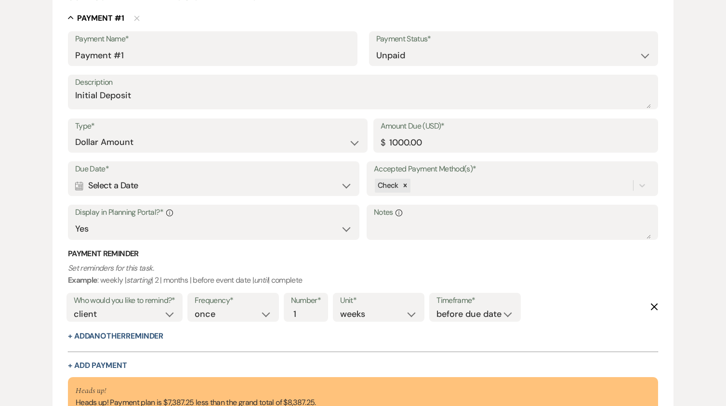
click at [320, 185] on div "Calendar Select a Date Expand" at bounding box center [213, 185] width 277 height 19
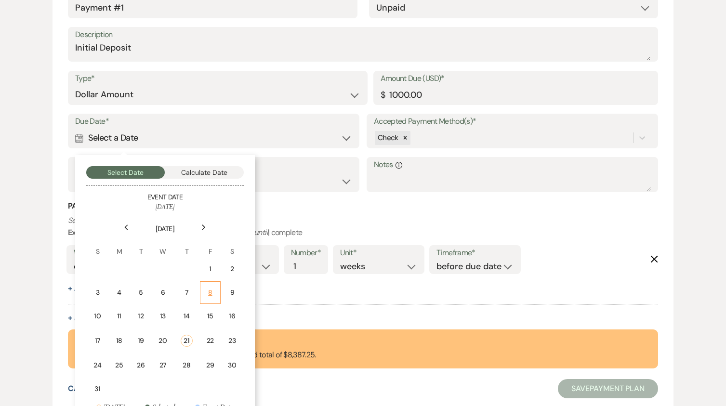
scroll to position [381, 0]
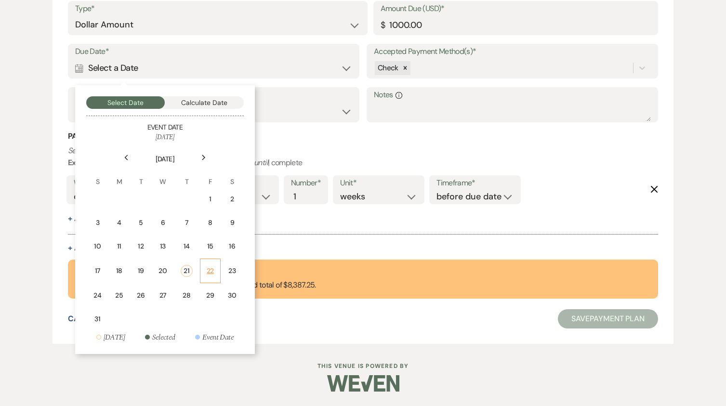
click at [210, 270] on div "22" at bounding box center [210, 271] width 8 height 10
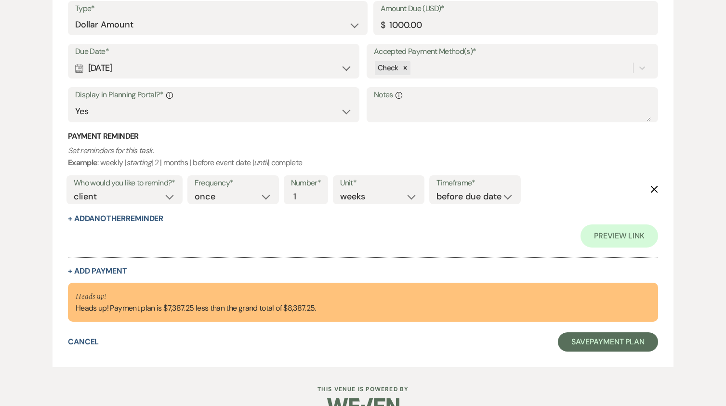
click at [654, 187] on icon "Delete" at bounding box center [654, 189] width 8 height 8
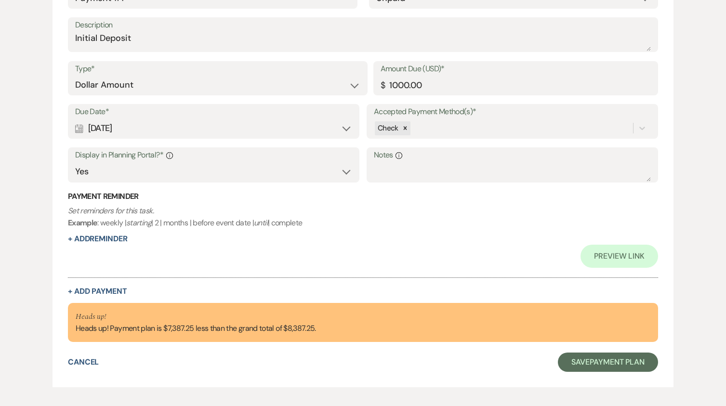
scroll to position [364, 0]
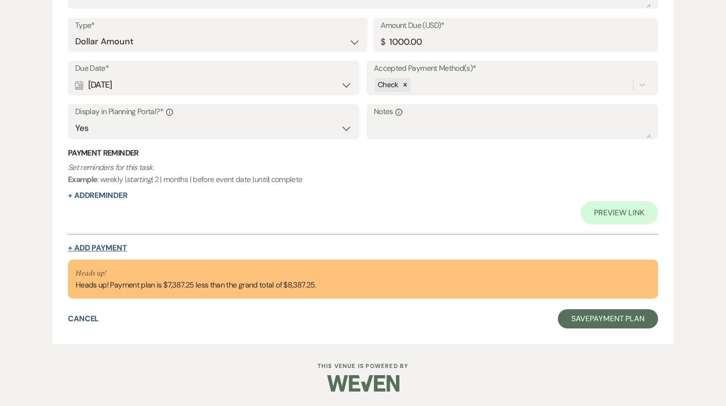
click at [120, 247] on button "+ Add Payment" at bounding box center [97, 248] width 59 height 8
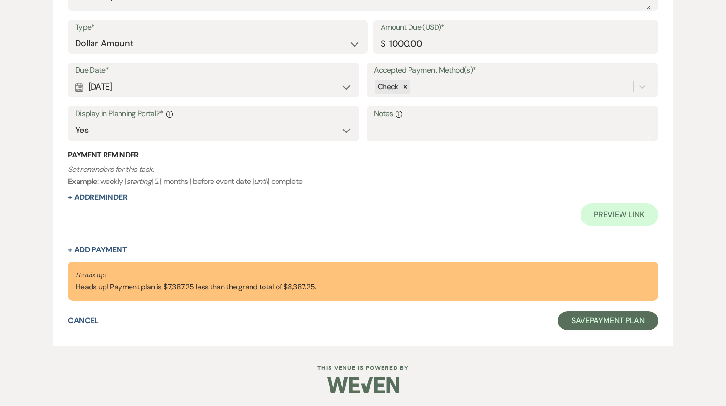
select select "2"
select select "flat"
select select "true"
select select "client"
select select "weeks"
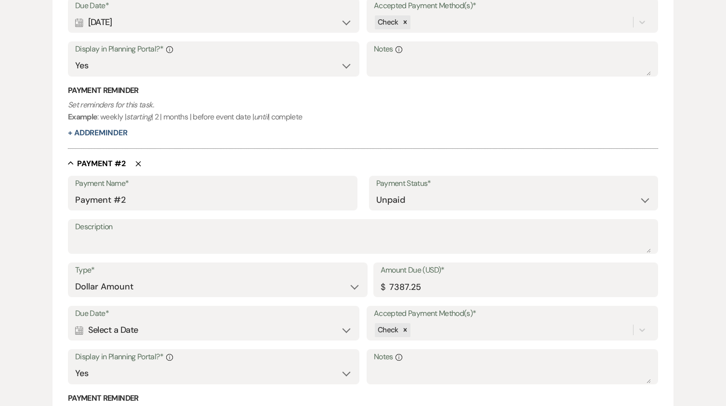
scroll to position [507, 0]
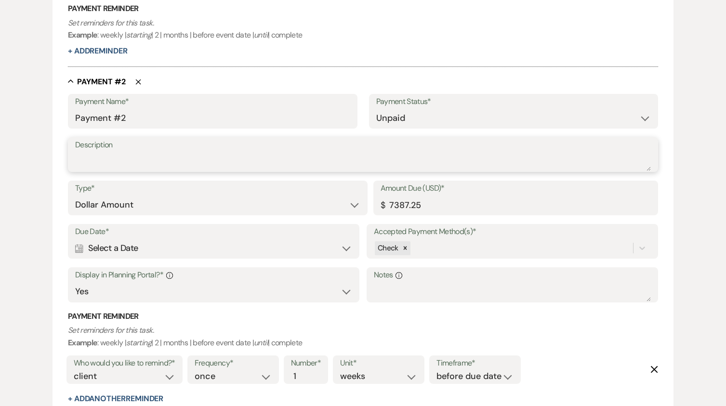
click at [139, 157] on textarea "Description" at bounding box center [363, 161] width 576 height 19
type textarea "50% Mark"
drag, startPoint x: 432, startPoint y: 205, endPoint x: 346, endPoint y: 206, distance: 86.2
click at [346, 206] on div "Type* Dollar Amount Percentage of Grand Total Amount Due (USD)* $ 7387.25" at bounding box center [363, 202] width 590 height 43
type input "3193.63"
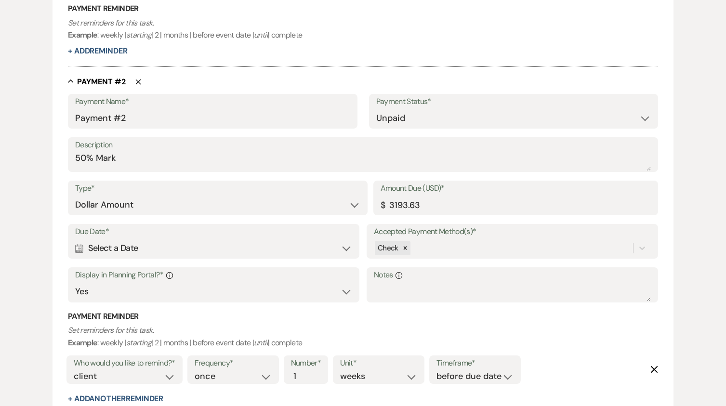
click at [348, 250] on div "Calendar Select a Date Expand" at bounding box center [213, 248] width 277 height 19
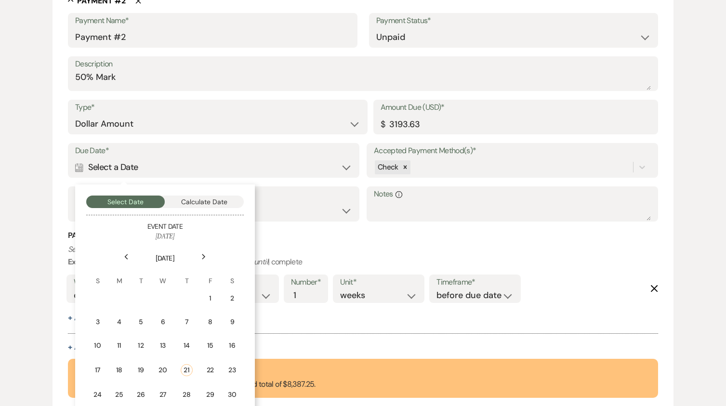
scroll to position [651, 0]
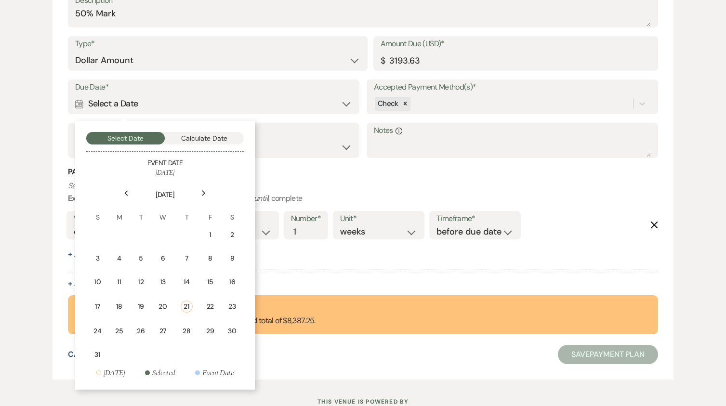
click at [203, 192] on icon "Next" at bounding box center [203, 193] width 5 height 6
click at [191, 233] on div "4" at bounding box center [187, 235] width 9 height 10
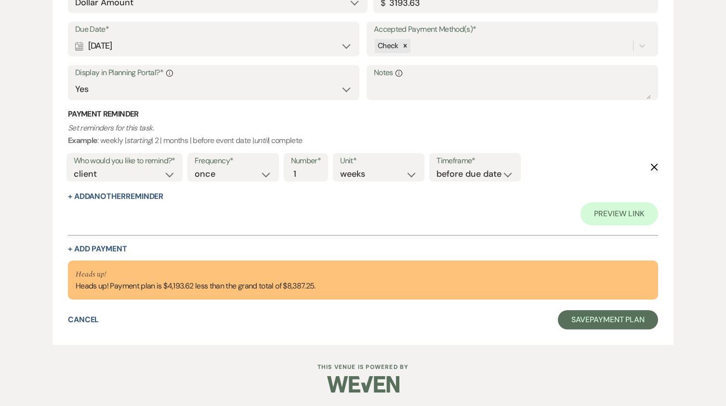
scroll to position [733, 0]
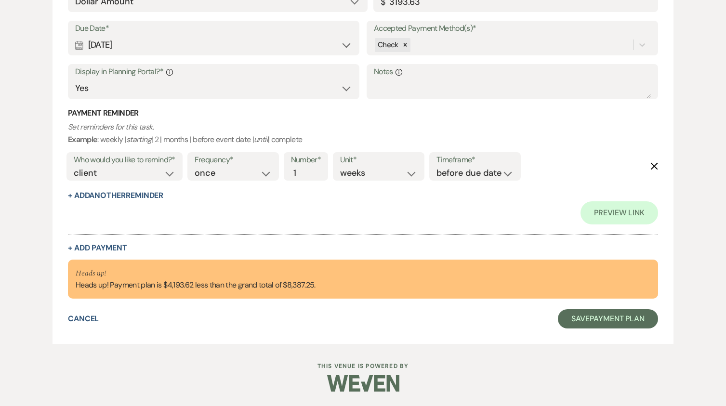
click at [90, 242] on div "Collapse Payment # 2 Delete Payment Name* Payment #2 Payment Status* Paid Unpai…" at bounding box center [363, 62] width 590 height 379
click at [95, 246] on button "+ Add Payment" at bounding box center [97, 248] width 59 height 8
select select "2"
select select "flat"
select select "true"
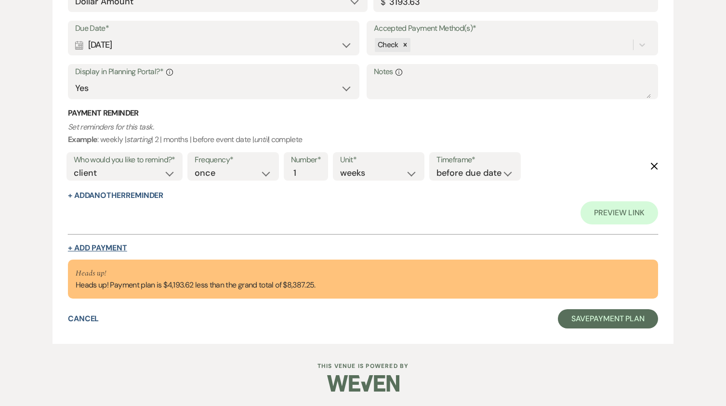
select select "client"
select select "weeks"
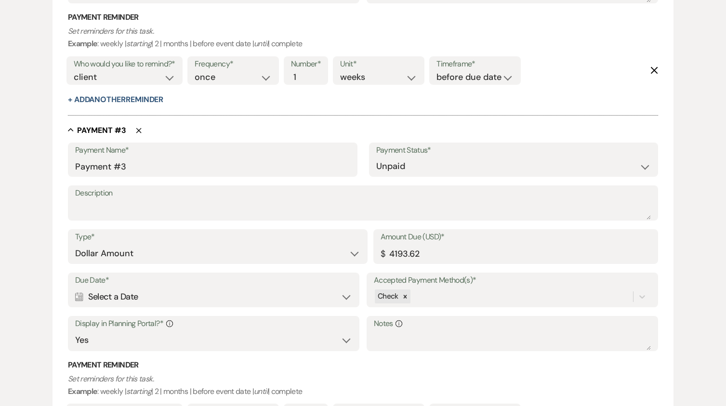
scroll to position [806, 0]
click at [103, 203] on textarea "Description" at bounding box center [363, 209] width 576 height 19
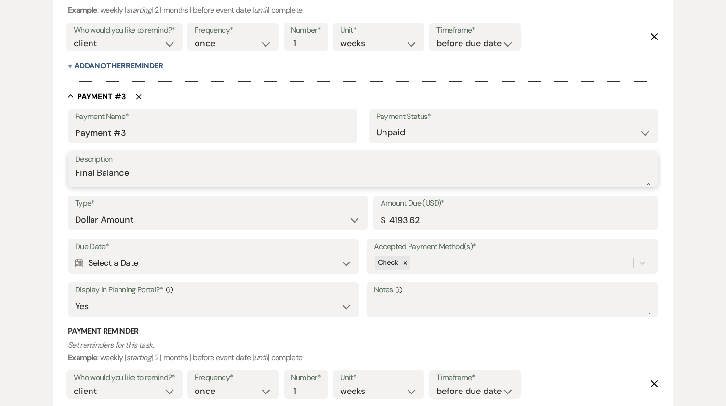
scroll to position [854, 0]
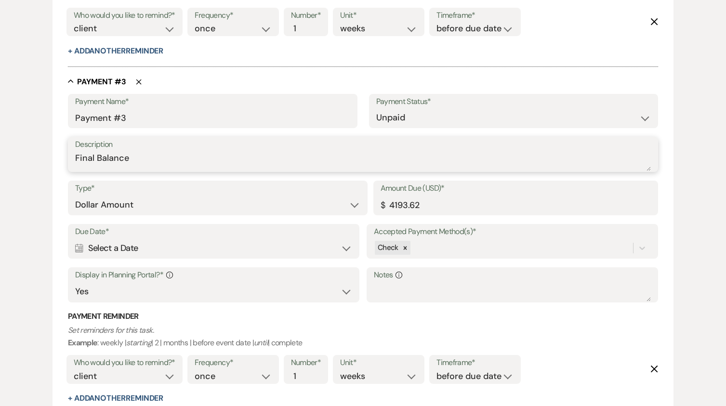
type textarea "Final Balance"
click at [348, 248] on div "Calendar Select a Date Expand" at bounding box center [213, 248] width 277 height 19
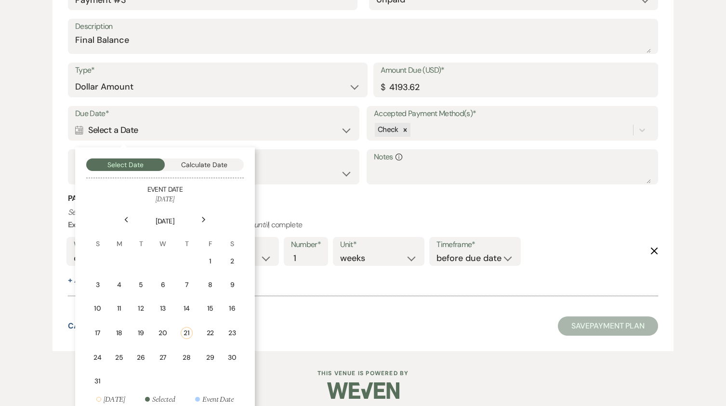
scroll to position [982, 0]
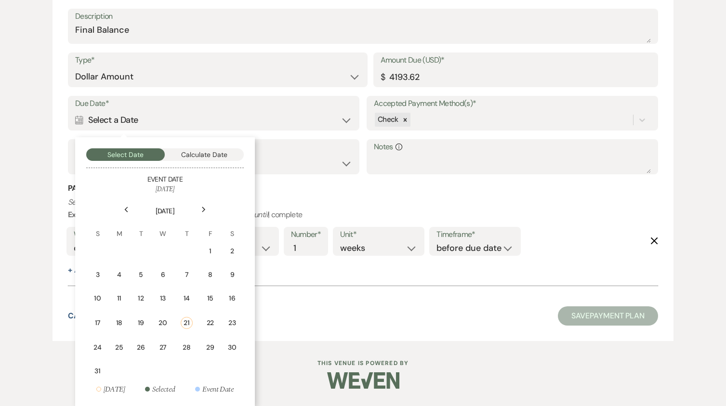
click at [127, 209] on icon "Previous" at bounding box center [126, 210] width 5 height 6
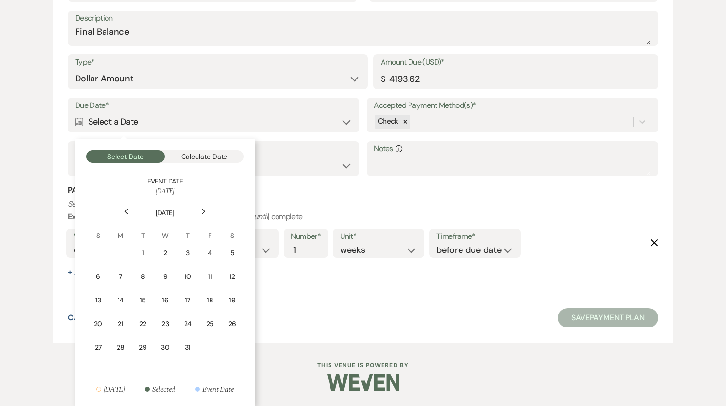
scroll to position [981, 0]
click at [229, 251] on div "5" at bounding box center [232, 253] width 9 height 10
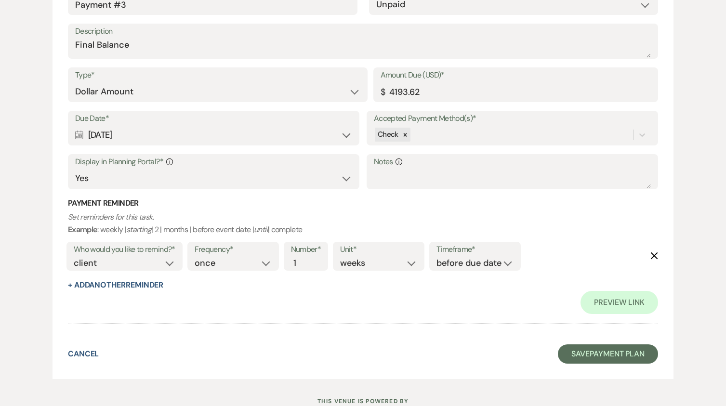
scroll to position [1049, 0]
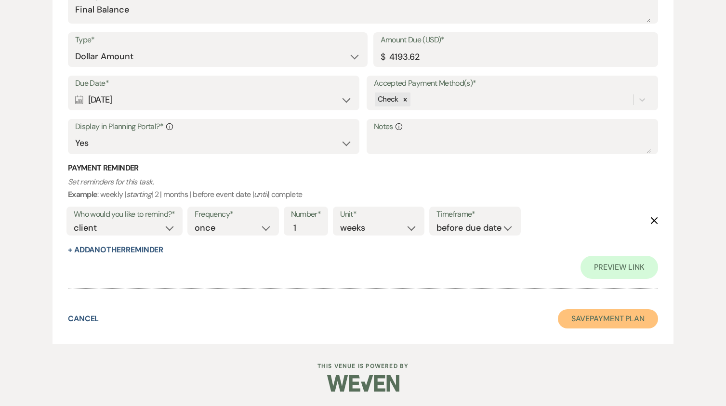
click at [610, 318] on button "Save Payment Plan" at bounding box center [608, 318] width 100 height 19
select select "5"
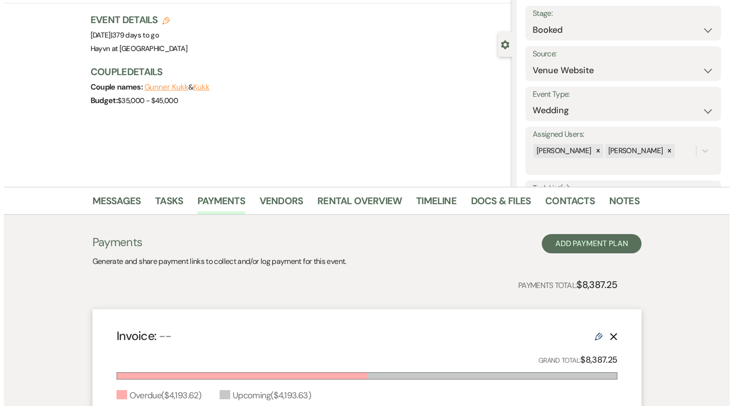
scroll to position [193, 0]
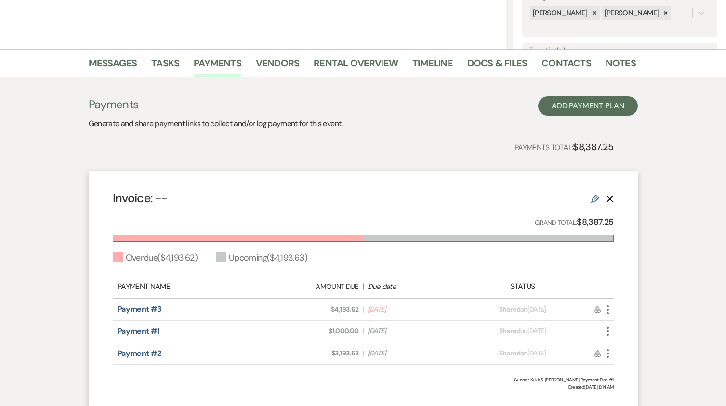
click at [608, 311] on icon "More" at bounding box center [608, 310] width 12 height 12
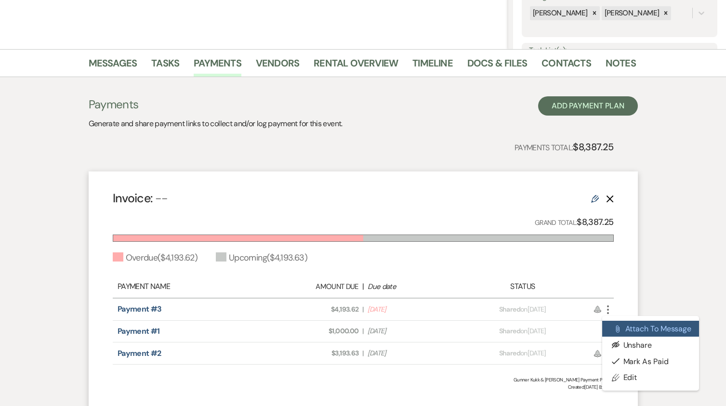
click at [633, 327] on button "Attach File Attach to Message" at bounding box center [650, 329] width 97 height 16
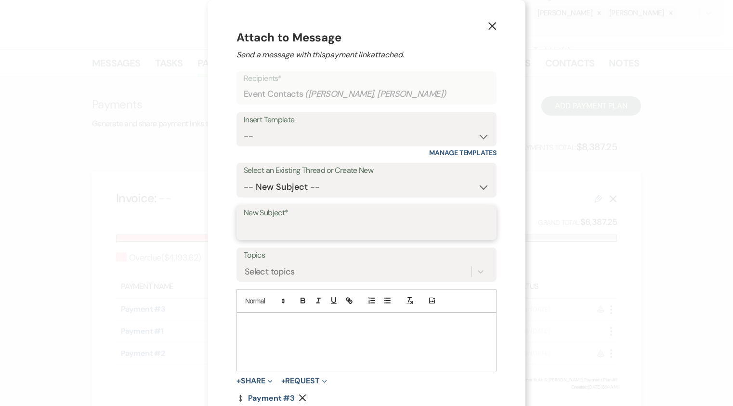
click at [320, 226] on input "New Subject*" at bounding box center [367, 229] width 246 height 19
type input "Payment Plan"
click at [270, 320] on p at bounding box center [366, 324] width 245 height 11
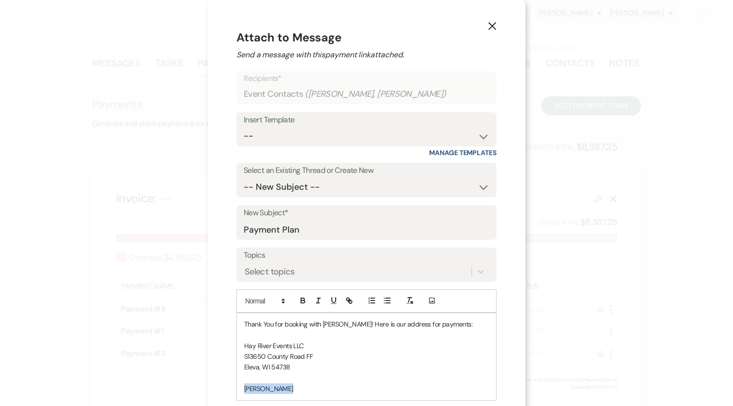
drag, startPoint x: 287, startPoint y: 390, endPoint x: 240, endPoint y: 391, distance: 47.2
click at [240, 391] on div "Thank You for booking with [PERSON_NAME]! Here is our address for payments: Hay…" at bounding box center [366, 356] width 259 height 87
click at [347, 324] on p "Thank You for booking with [PERSON_NAME]! Here is our address for payments:" at bounding box center [366, 324] width 245 height 11
drag, startPoint x: 420, startPoint y: 324, endPoint x: 379, endPoint y: 324, distance: 41.9
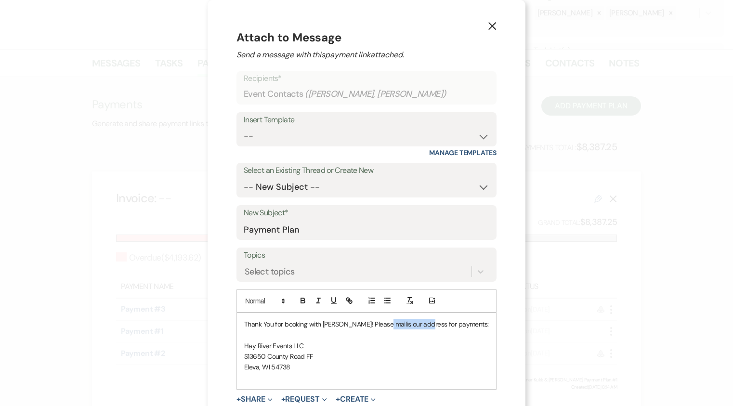
click at [379, 324] on p "Thank You for booking with [PERSON_NAME]! Please mailis our address for payment…" at bounding box center [366, 324] width 245 height 11
click at [403, 325] on p "Thank You for booking with [PERSON_NAME]! Please mail payments:" at bounding box center [366, 324] width 245 height 11
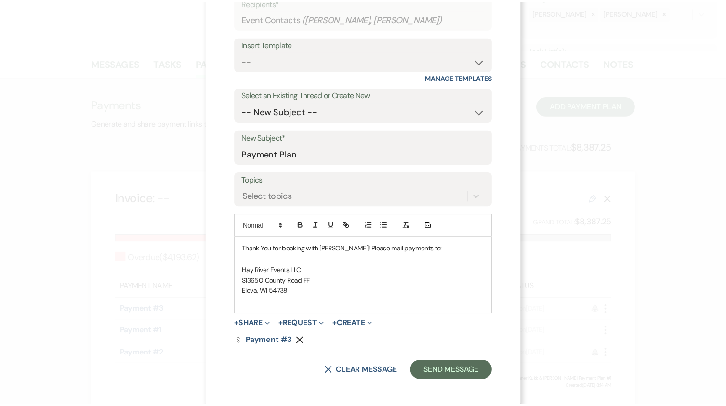
scroll to position [79, 0]
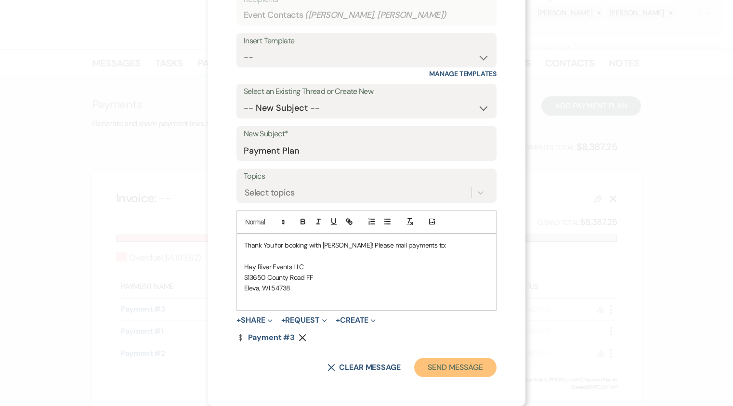
click at [462, 368] on button "Send Message" at bounding box center [455, 367] width 82 height 19
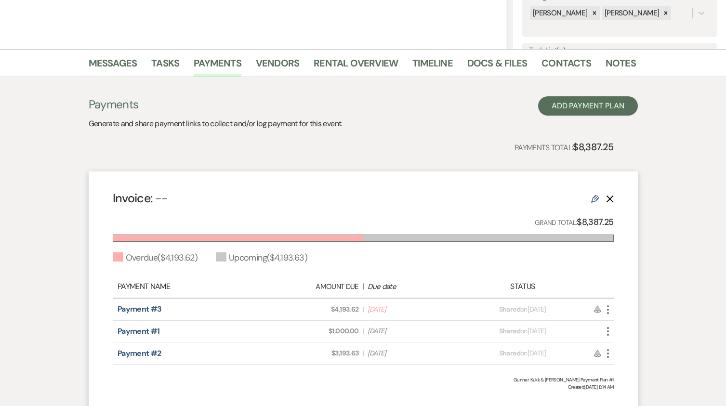
click at [602, 306] on icon "More" at bounding box center [608, 310] width 12 height 12
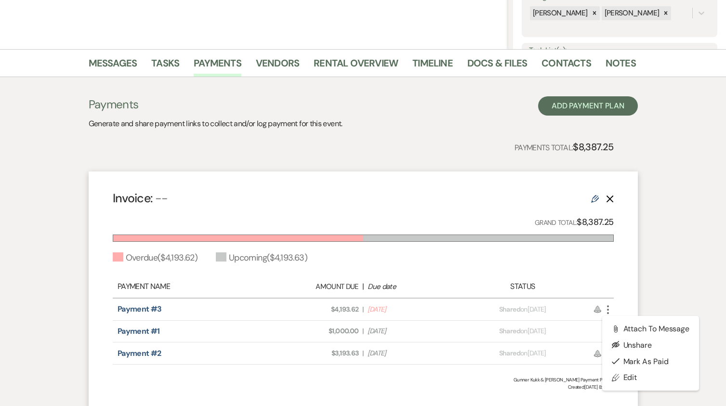
click at [607, 310] on use "button" at bounding box center [608, 309] width 2 height 9
click at [628, 379] on link "Pencil Edit" at bounding box center [650, 377] width 97 height 16
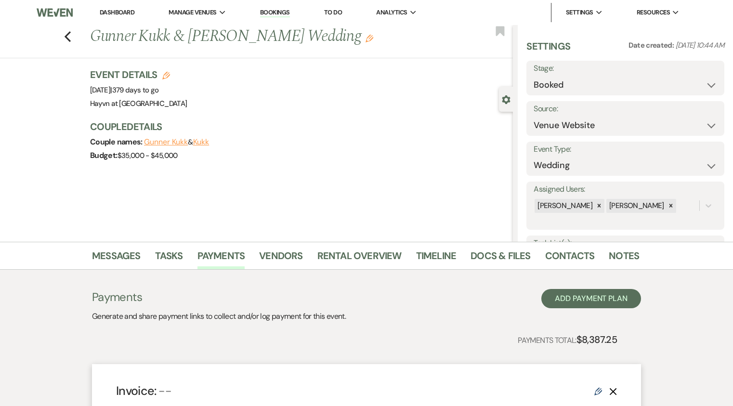
select select "2"
select select "flat"
select select "client"
select select "weeks"
select select "2"
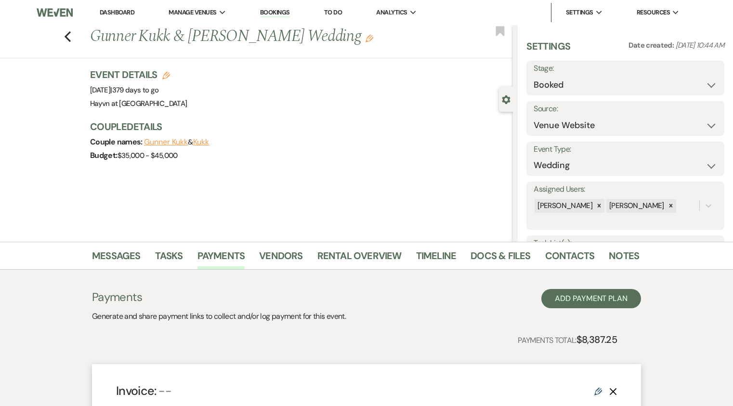
select select "flat"
select select "true"
select select "2"
select select "flat"
select select "true"
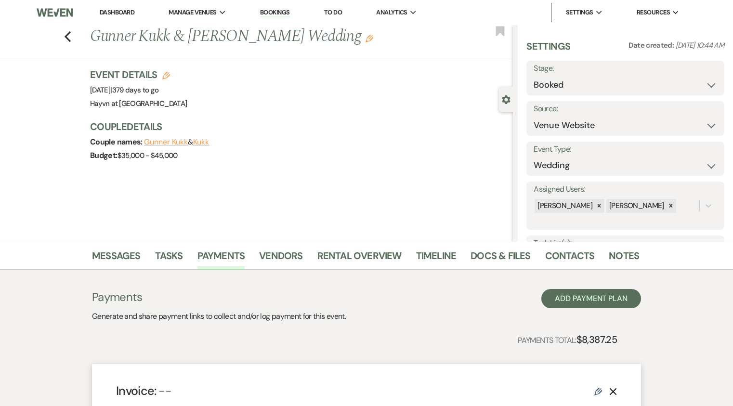
select select "client"
select select "weeks"
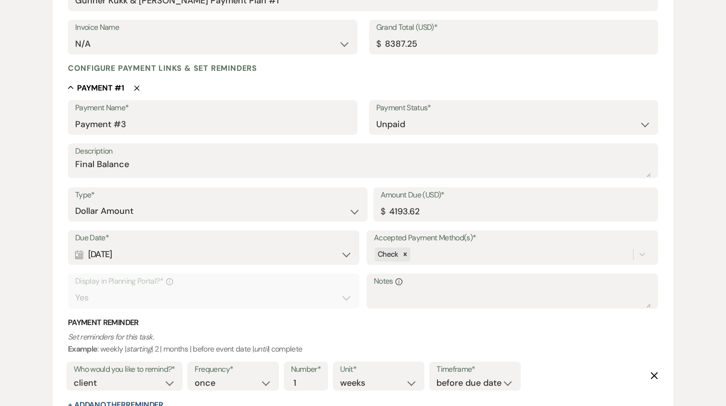
scroll to position [289, 0]
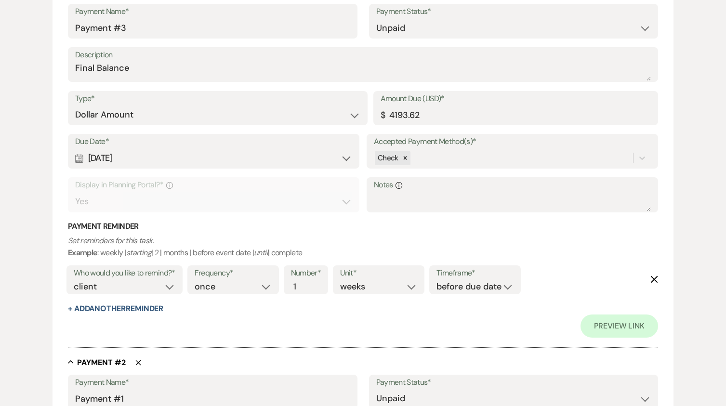
click at [348, 159] on div "Calendar [DATE] Expand" at bounding box center [213, 158] width 277 height 19
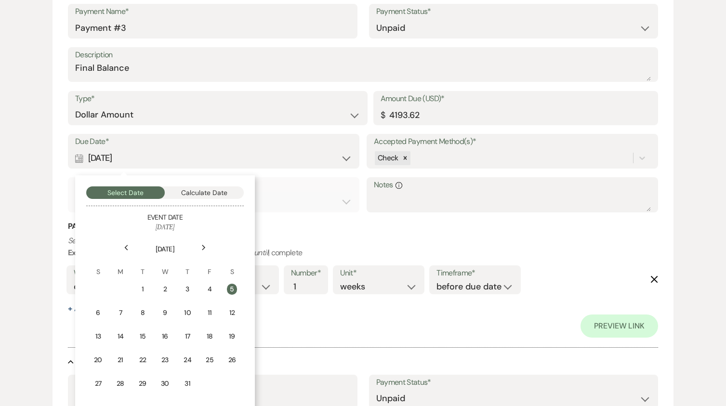
click at [203, 245] on icon "Next" at bounding box center [203, 248] width 5 height 6
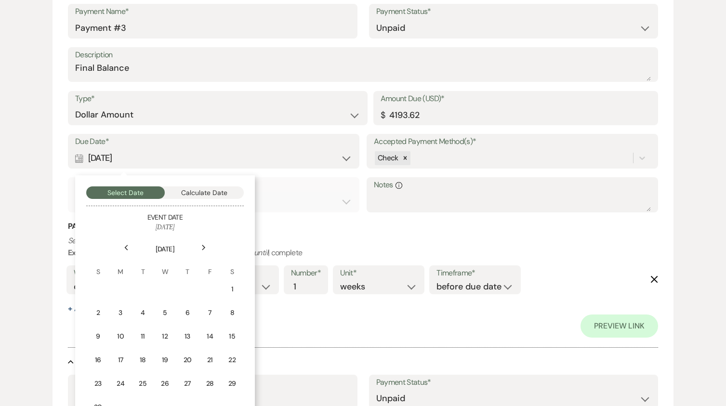
click at [203, 245] on icon "Next" at bounding box center [203, 248] width 5 height 6
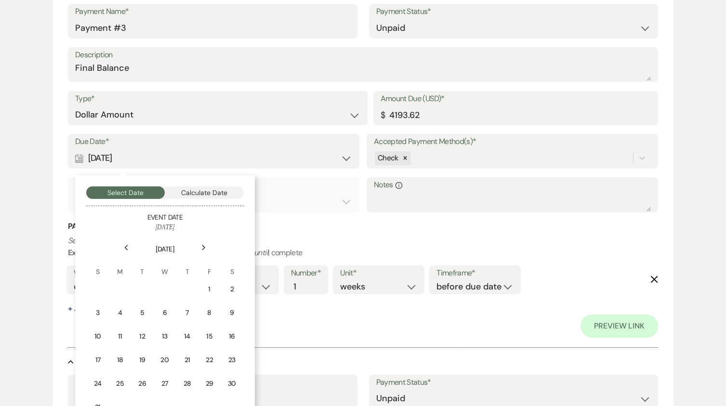
click at [203, 245] on icon "Next" at bounding box center [203, 248] width 5 height 6
click at [203, 246] on use at bounding box center [203, 247] width 3 height 5
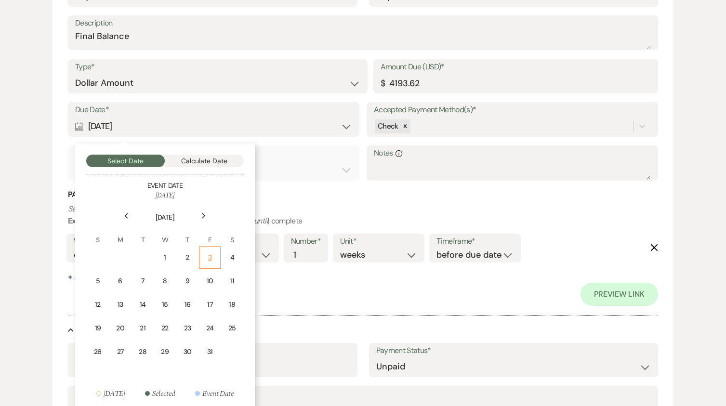
scroll to position [337, 0]
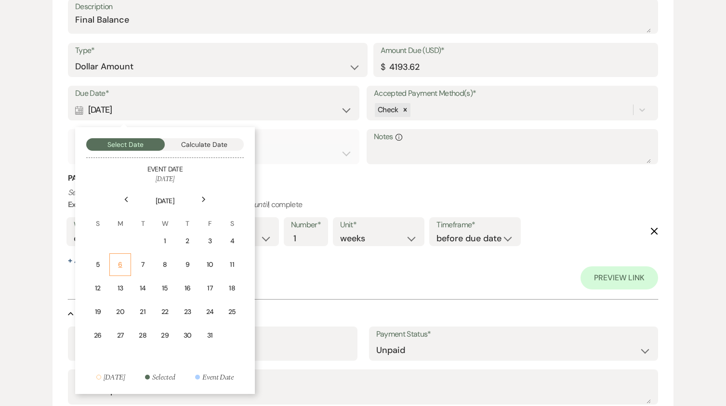
click at [123, 263] on div "6" at bounding box center [120, 265] width 9 height 10
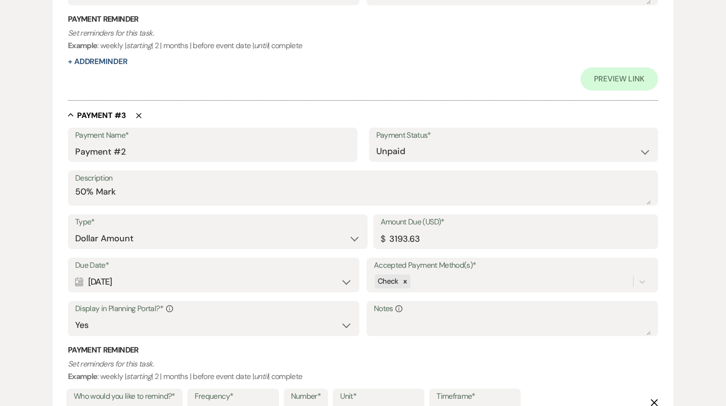
scroll to position [1049, 0]
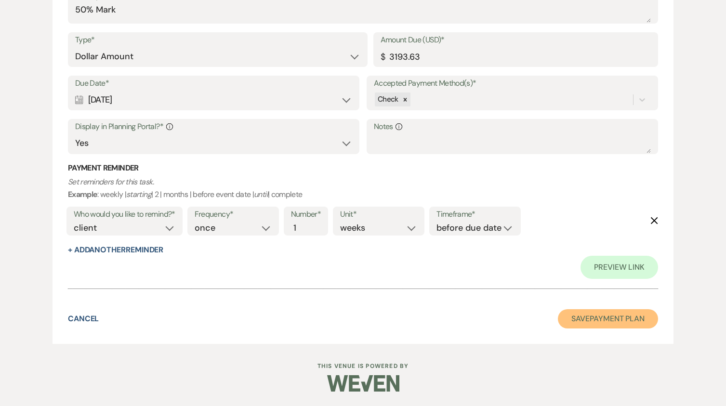
click at [621, 319] on button "Save Payment Plan" at bounding box center [608, 318] width 100 height 19
select select "5"
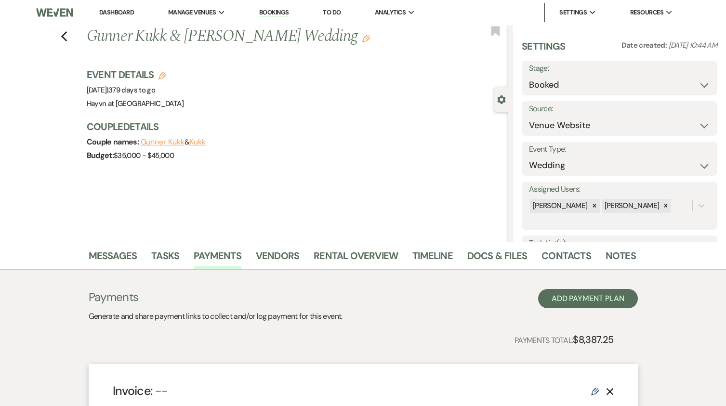
click at [121, 12] on link "Dashboard" at bounding box center [116, 12] width 35 height 8
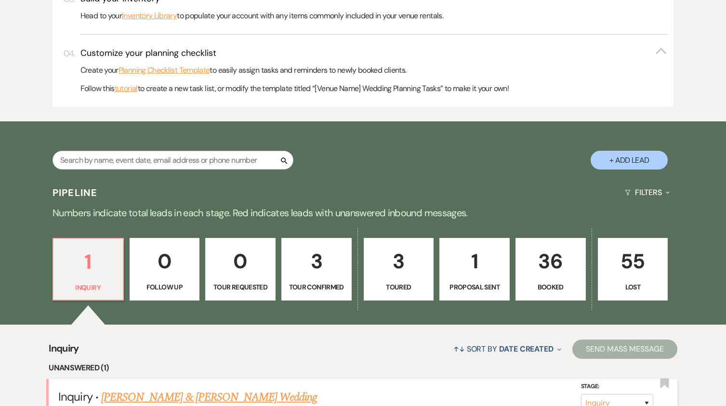
scroll to position [496, 0]
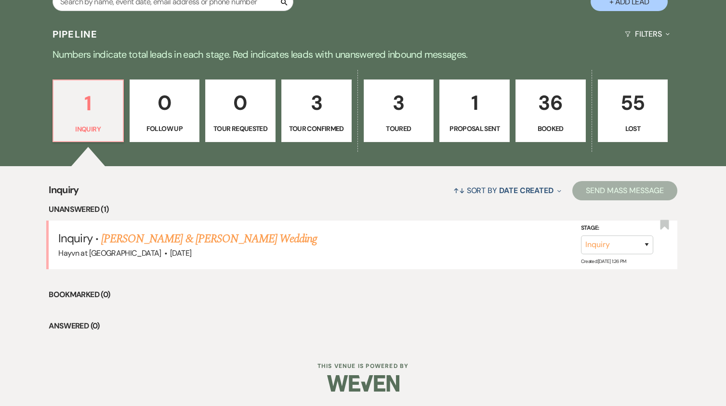
click at [546, 128] on p "Booked" at bounding box center [551, 128] width 58 height 11
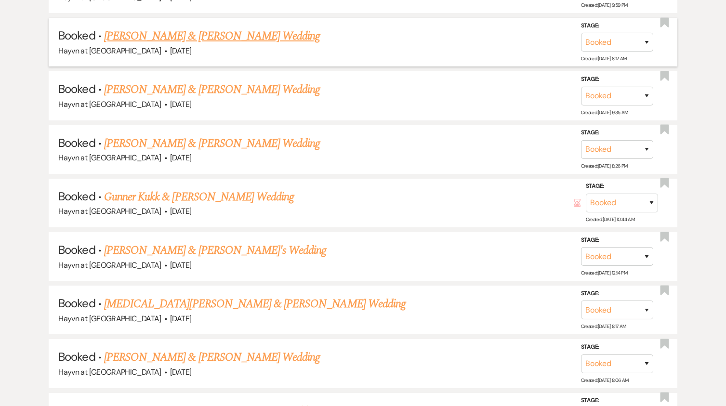
scroll to position [1459, 0]
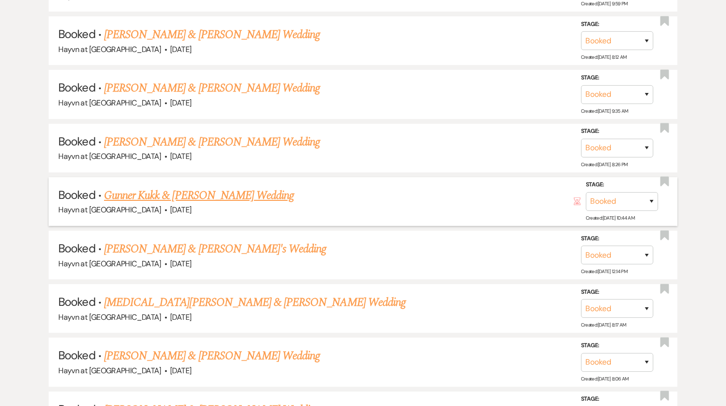
click at [205, 198] on link "Gunner Kukk & [PERSON_NAME] Wedding" at bounding box center [199, 195] width 190 height 17
select select "5"
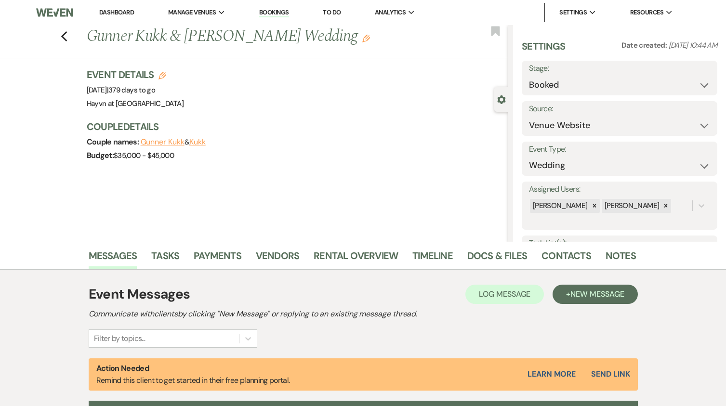
click at [166, 76] on icon "Edit" at bounding box center [162, 76] width 8 height 8
select select "844"
select select "eventDateAnd"
select select "false"
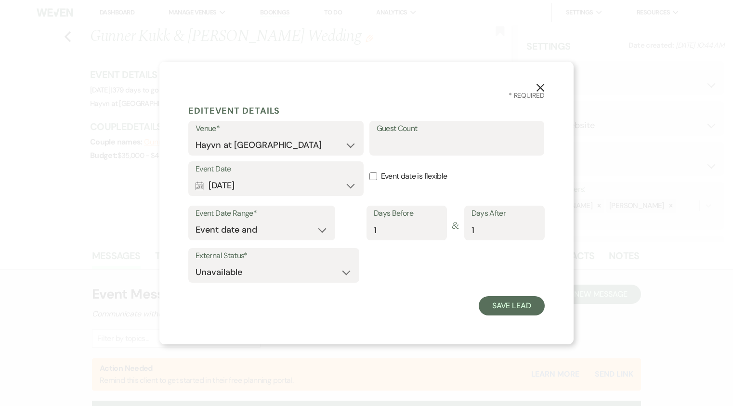
click at [538, 85] on use "button" at bounding box center [541, 88] width 8 height 8
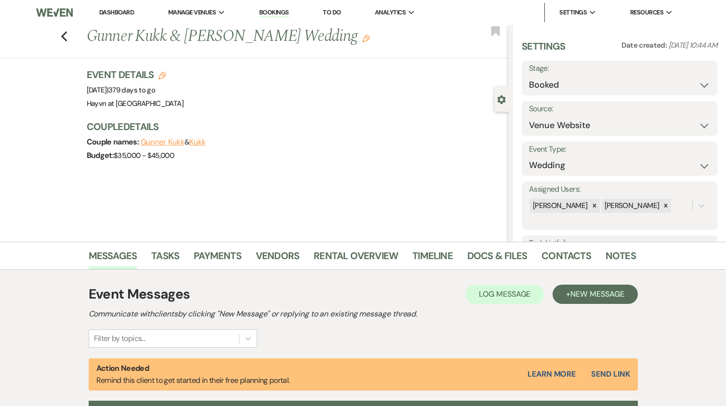
click at [119, 13] on link "Dashboard" at bounding box center [116, 12] width 35 height 8
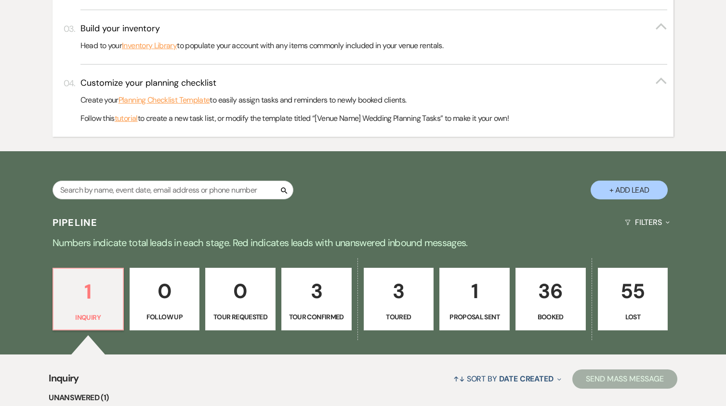
scroll to position [433, 0]
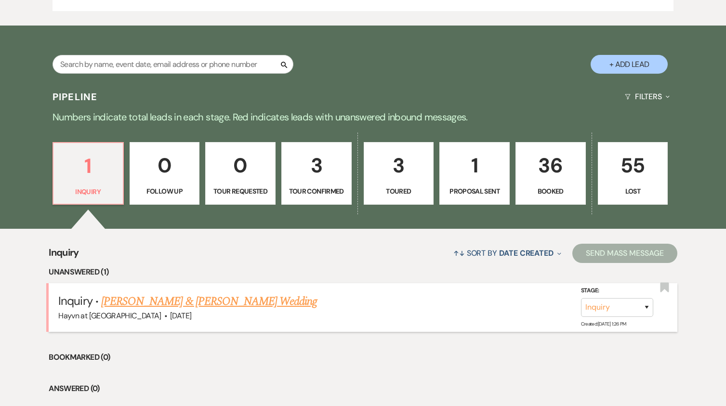
click at [193, 306] on link "[PERSON_NAME] & [PERSON_NAME] Wedding" at bounding box center [209, 301] width 216 height 17
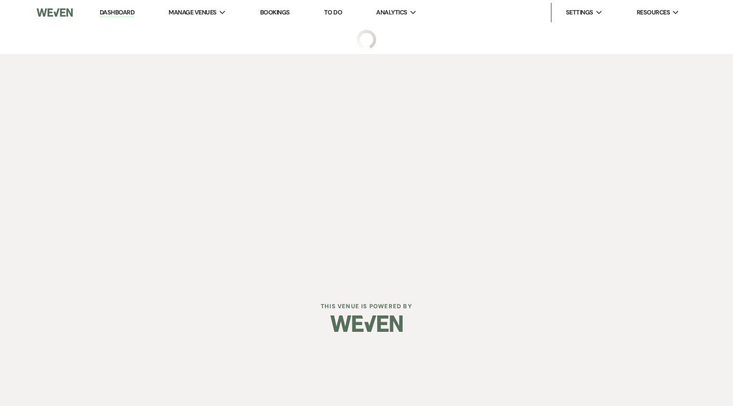
select select "5"
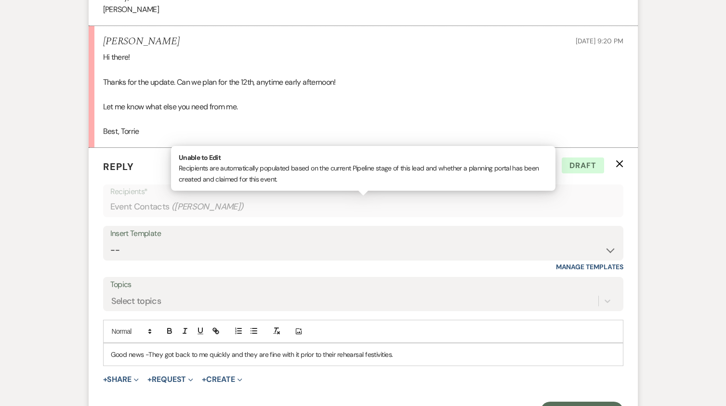
scroll to position [1686, 0]
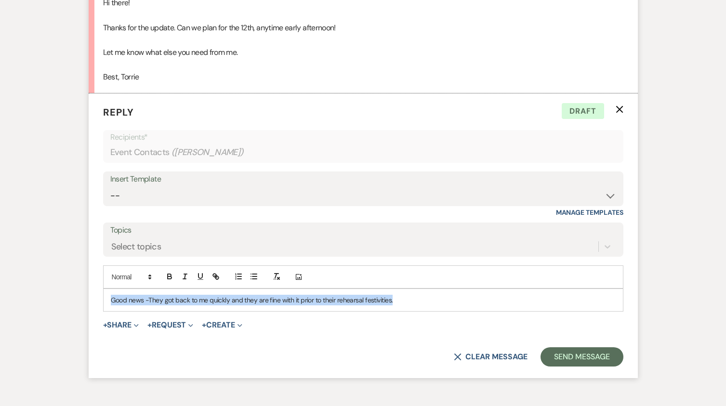
drag, startPoint x: 424, startPoint y: 313, endPoint x: 3, endPoint y: 304, distance: 421.0
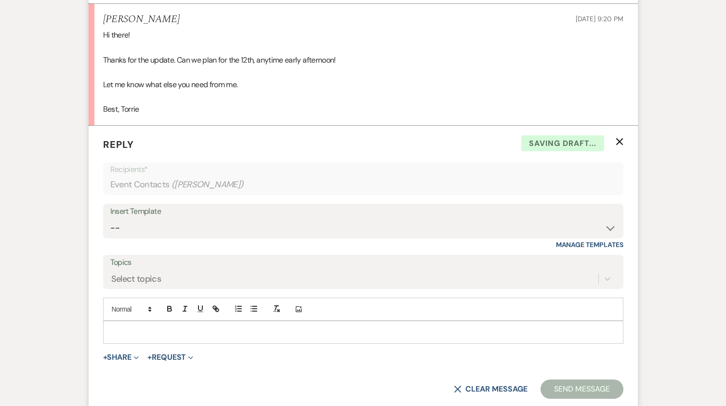
scroll to position [1637, 0]
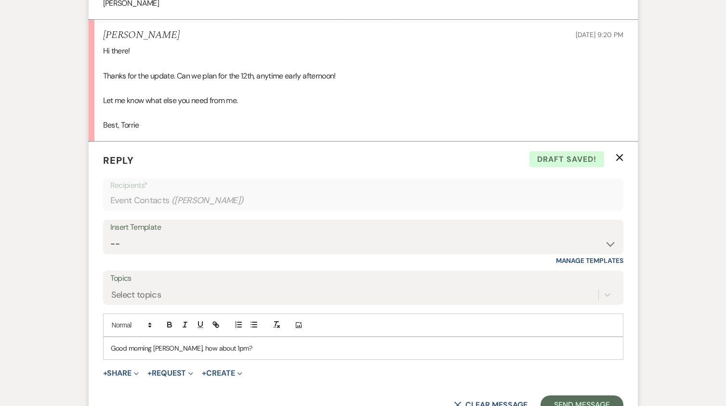
click at [207, 353] on p "Good morning [PERSON_NAME], how about 1pm?" at bounding box center [363, 348] width 505 height 11
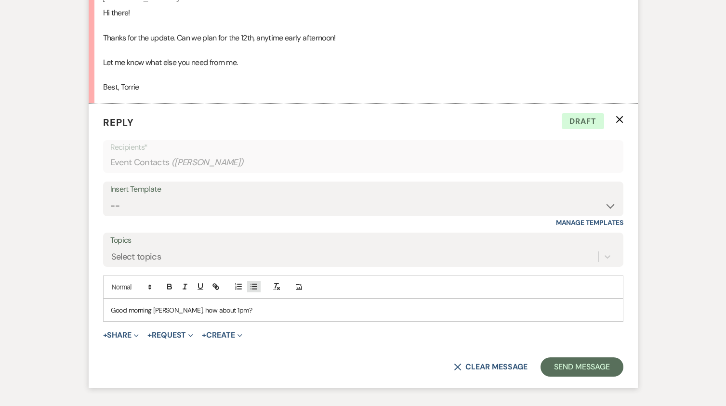
scroll to position [1734, 0]
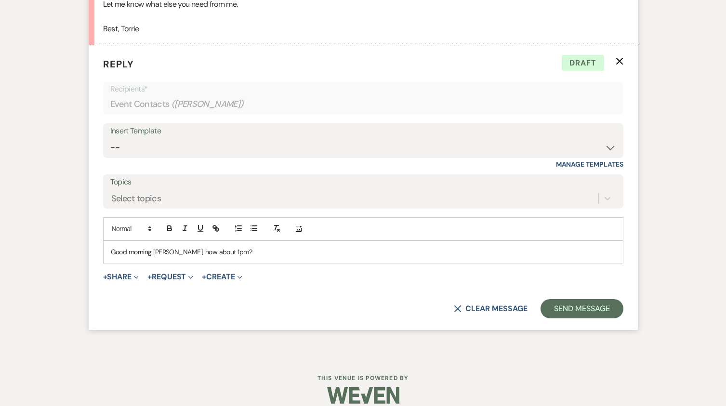
click at [226, 257] on p "Good morning [PERSON_NAME], how about 1pm?" at bounding box center [363, 252] width 505 height 11
click at [569, 318] on button "Send Message" at bounding box center [581, 308] width 82 height 19
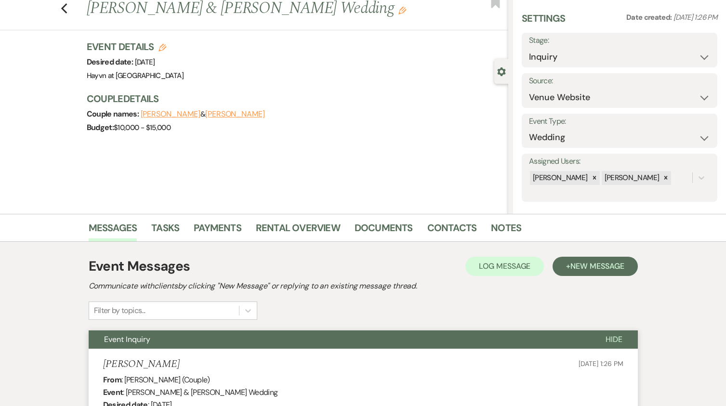
scroll to position [0, 0]
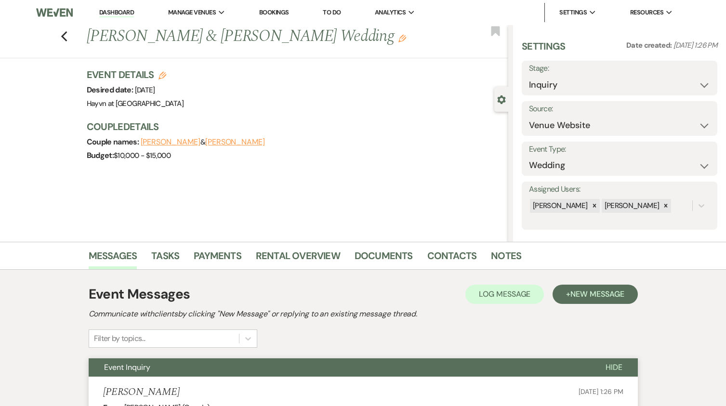
click at [127, 15] on link "Dashboard" at bounding box center [116, 12] width 35 height 9
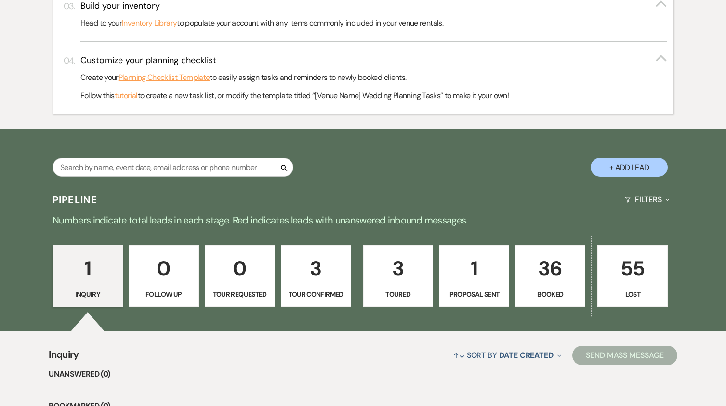
scroll to position [211, 0]
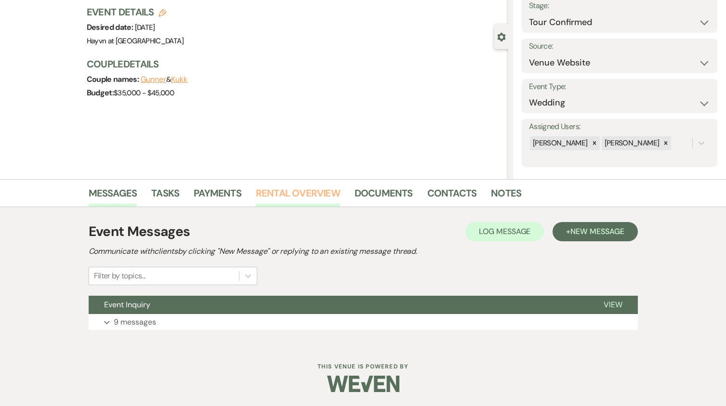
scroll to position [63, 0]
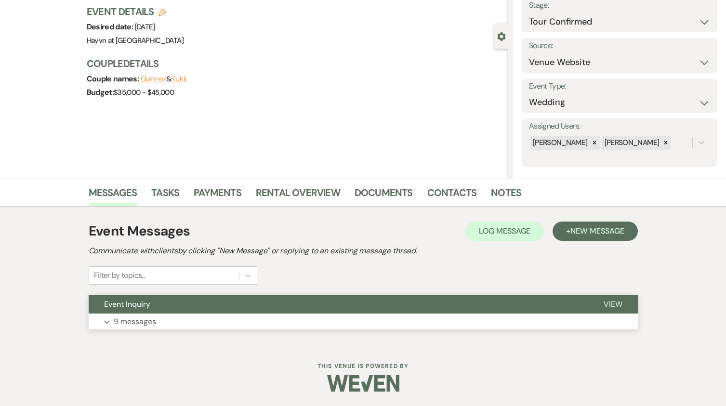
click at [108, 321] on icon "Expand" at bounding box center [107, 322] width 6 height 4
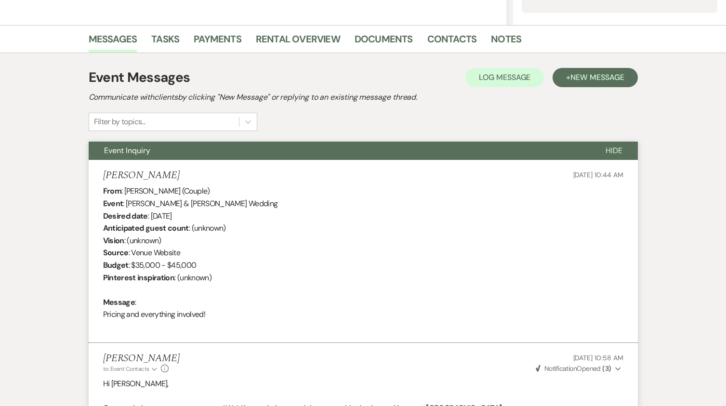
scroll to position [111, 0]
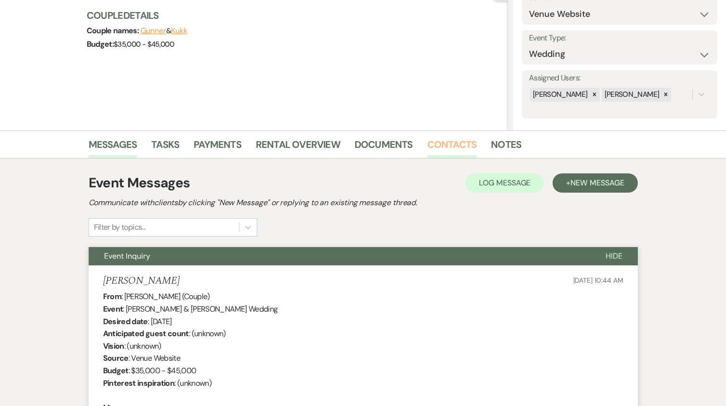
click at [446, 143] on link "Contacts" at bounding box center [452, 147] width 50 height 21
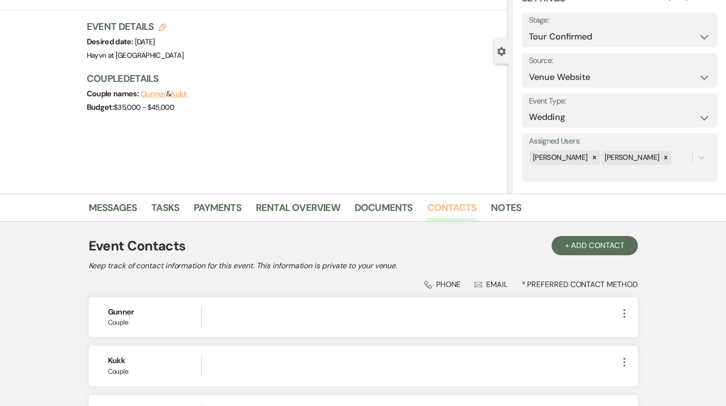
scroll to position [144, 0]
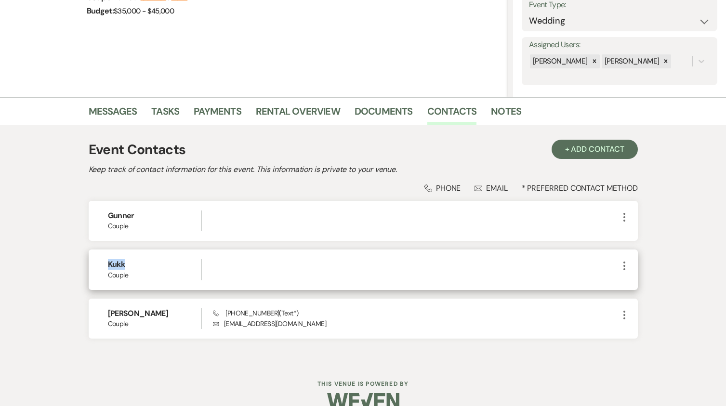
drag, startPoint x: 125, startPoint y: 262, endPoint x: 100, endPoint y: 262, distance: 24.6
click at [100, 262] on div "Kukk Couple More" at bounding box center [363, 269] width 549 height 40
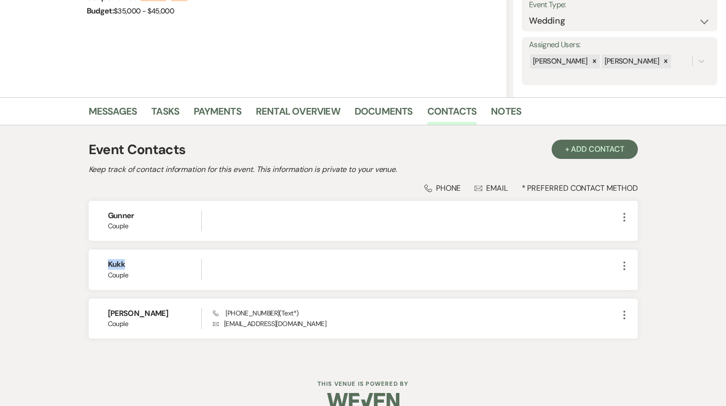
copy h6 "Kukk"
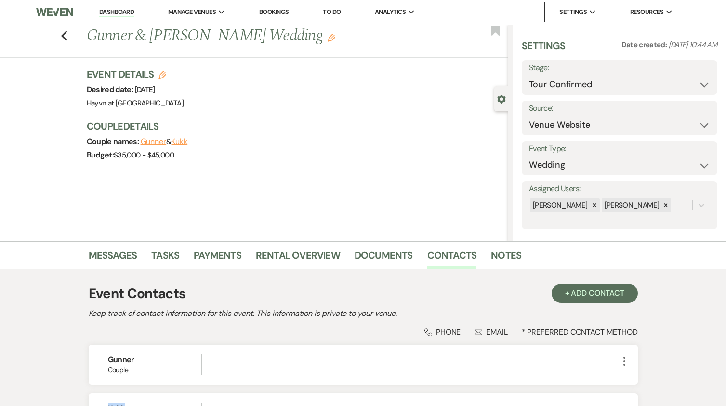
scroll to position [0, 0]
